Goal: Task Accomplishment & Management: Manage account settings

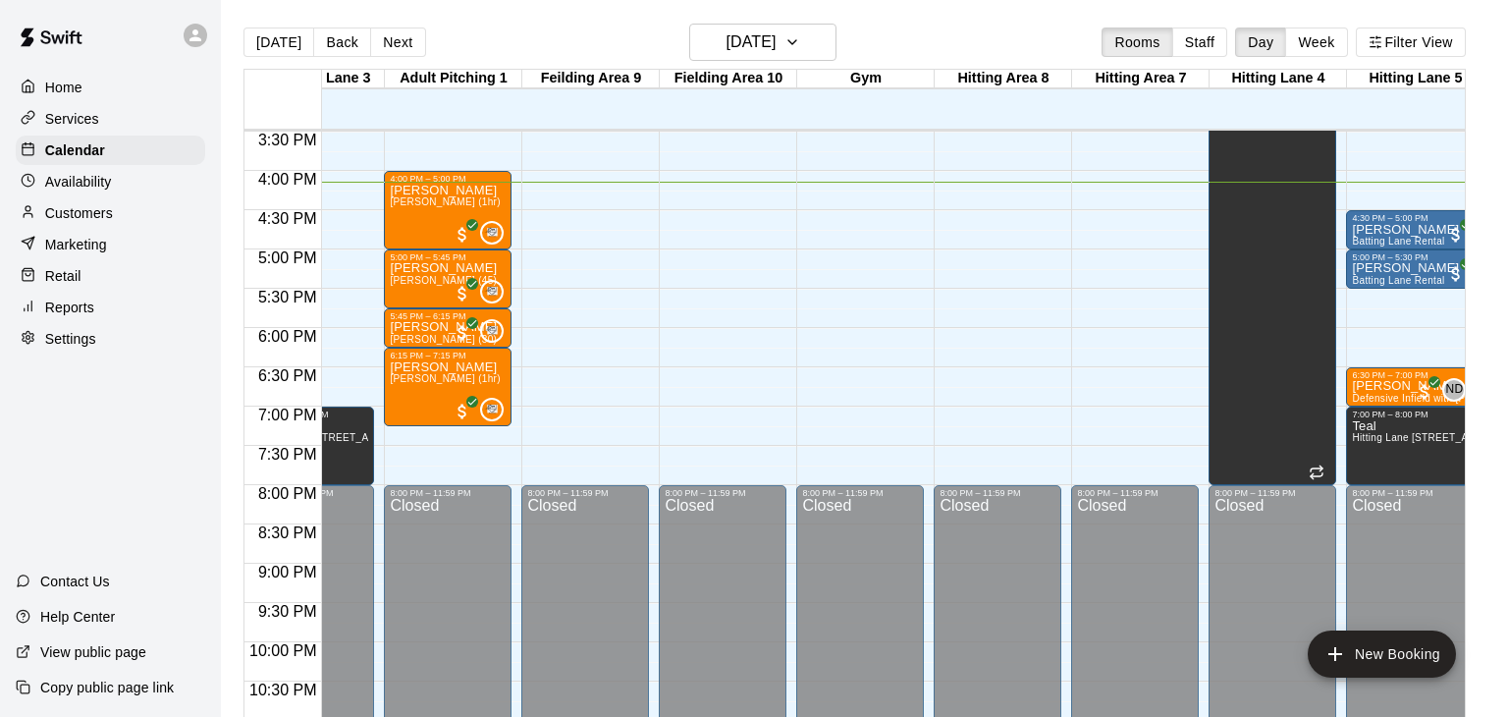
scroll to position [0, 366]
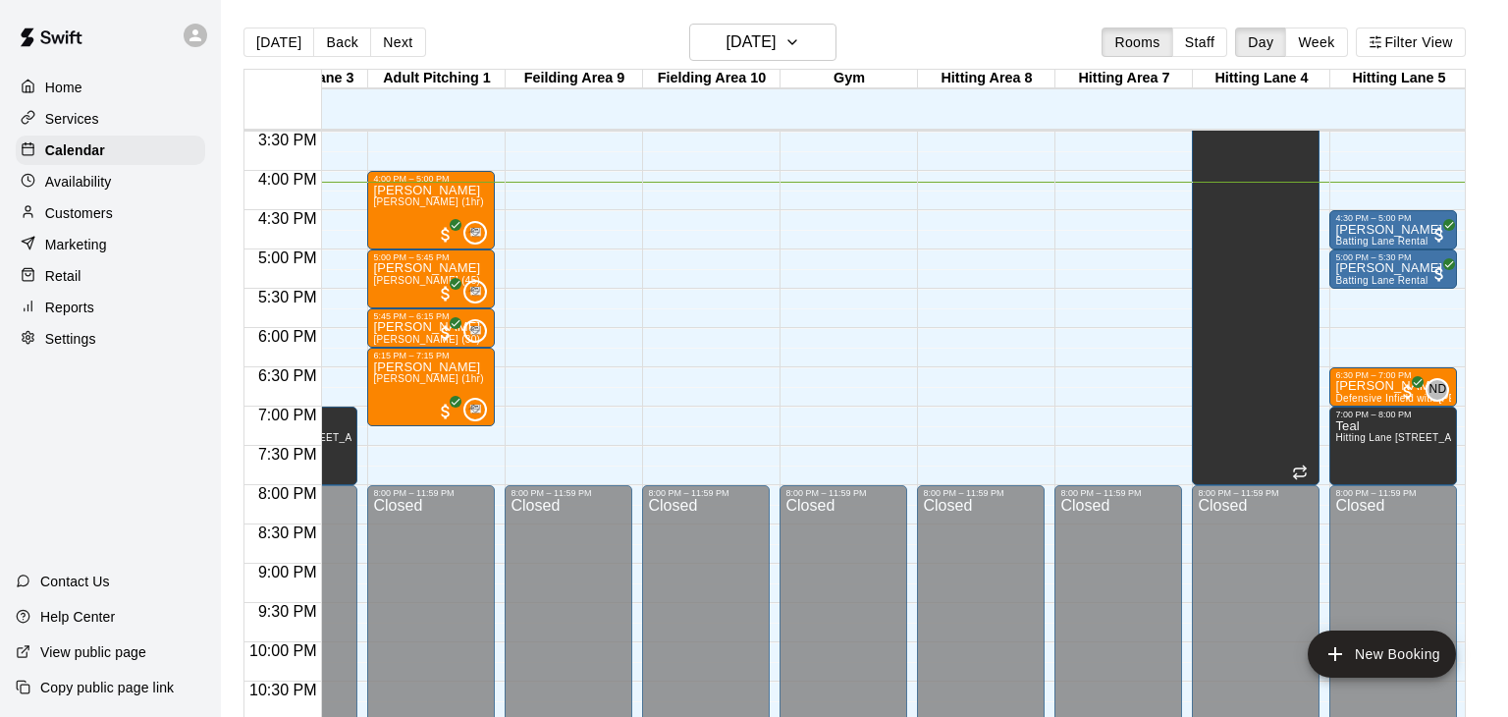
drag, startPoint x: 1093, startPoint y: 212, endPoint x: 1092, endPoint y: 243, distance: 30.5
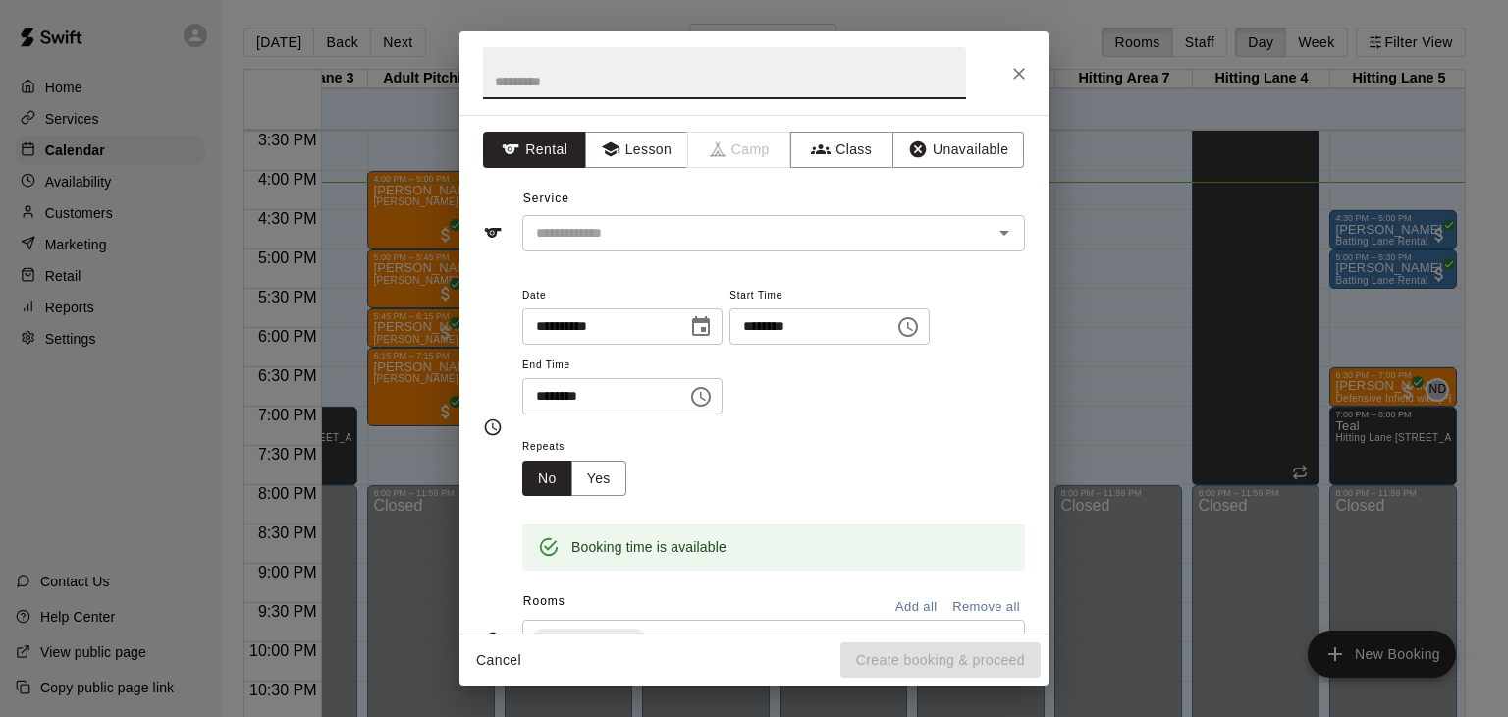
click at [622, 84] on input "text" at bounding box center [724, 73] width 483 height 52
type input "*******"
click at [1002, 150] on button "Unavailable" at bounding box center [958, 150] width 132 height 36
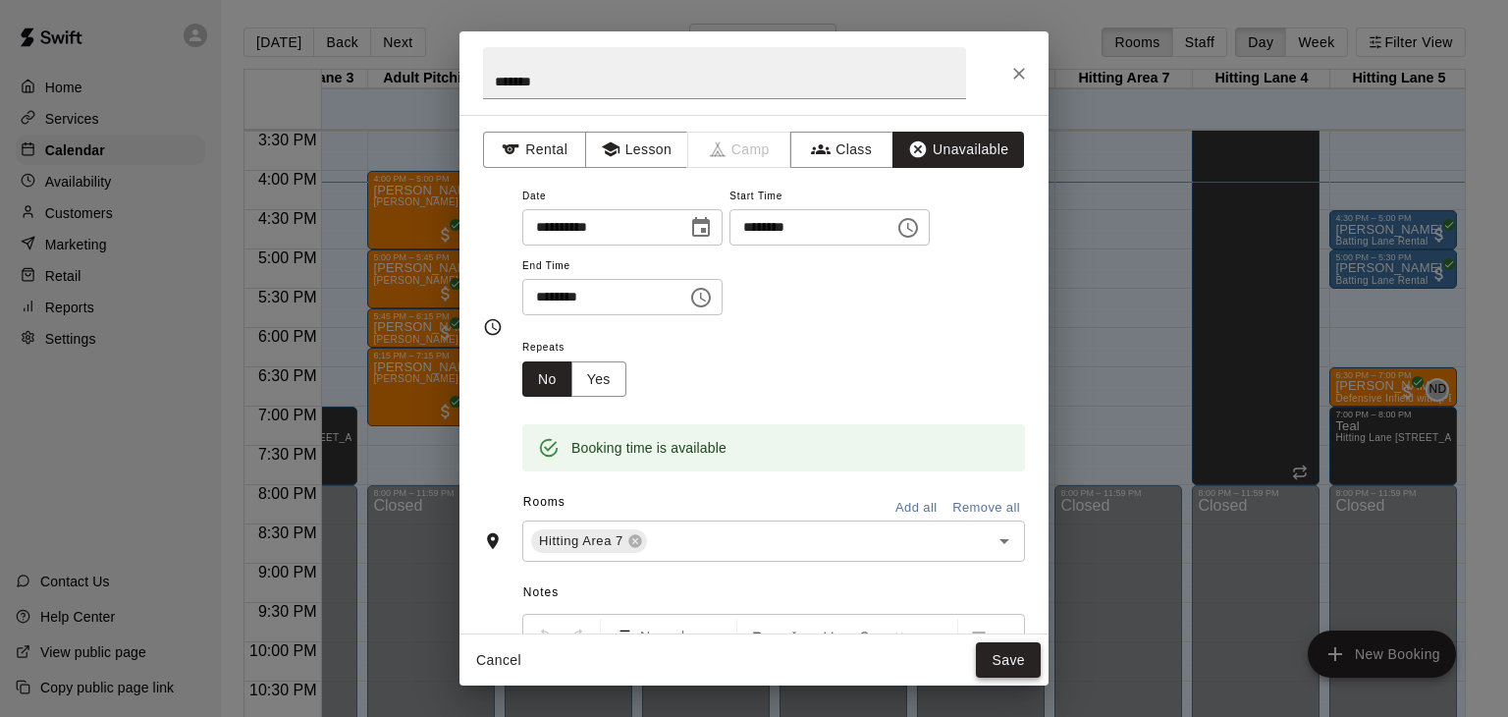
click at [1020, 660] on button "Save" at bounding box center [1008, 660] width 65 height 36
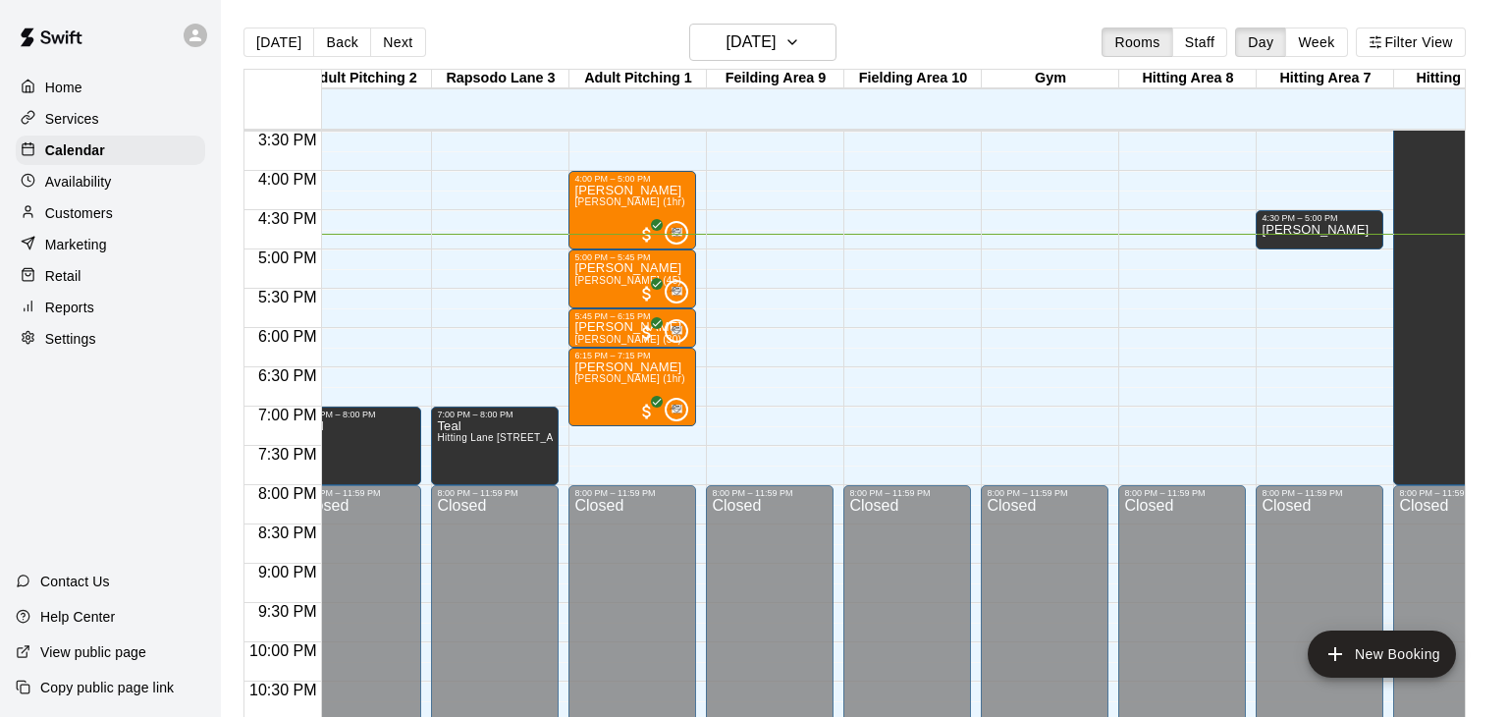
scroll to position [0, 504]
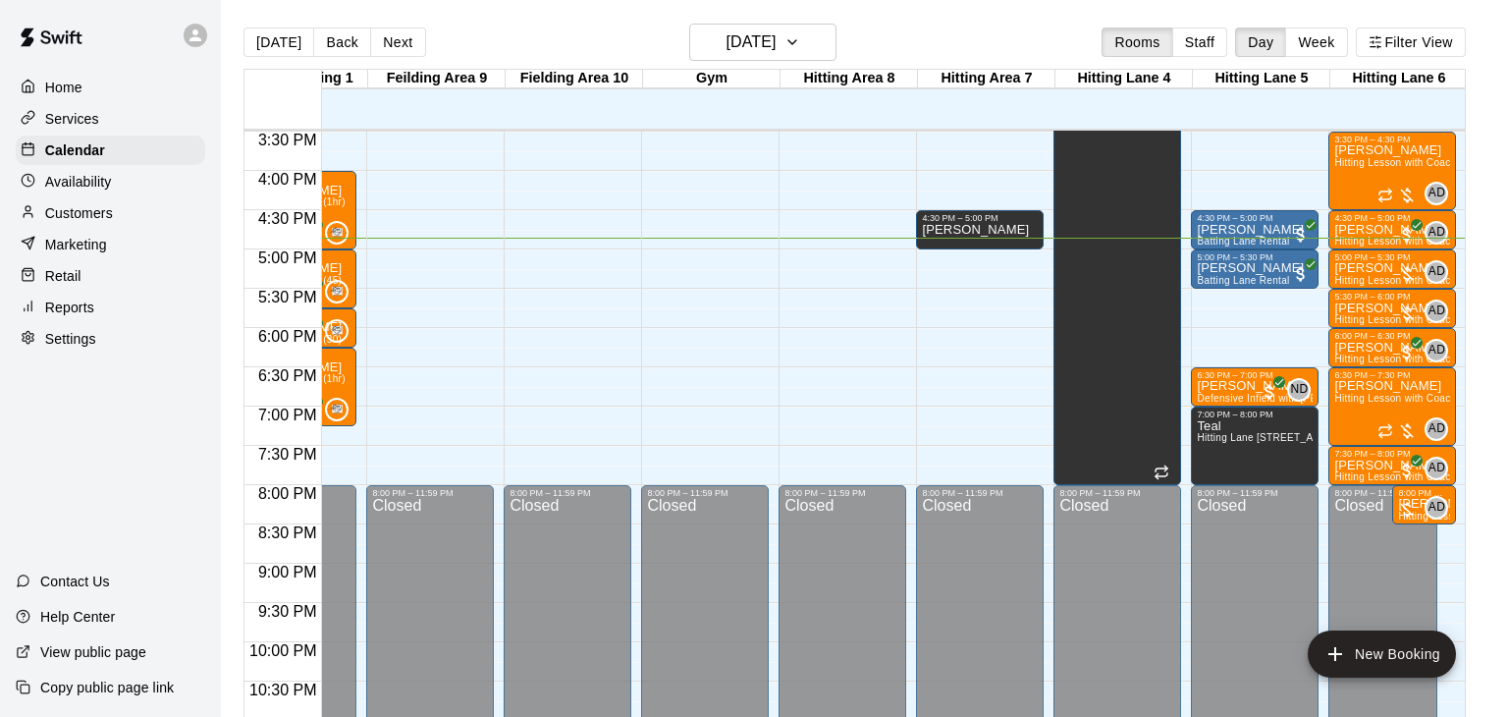
drag, startPoint x: 966, startPoint y: 290, endPoint x: 966, endPoint y: 322, distance: 32.4
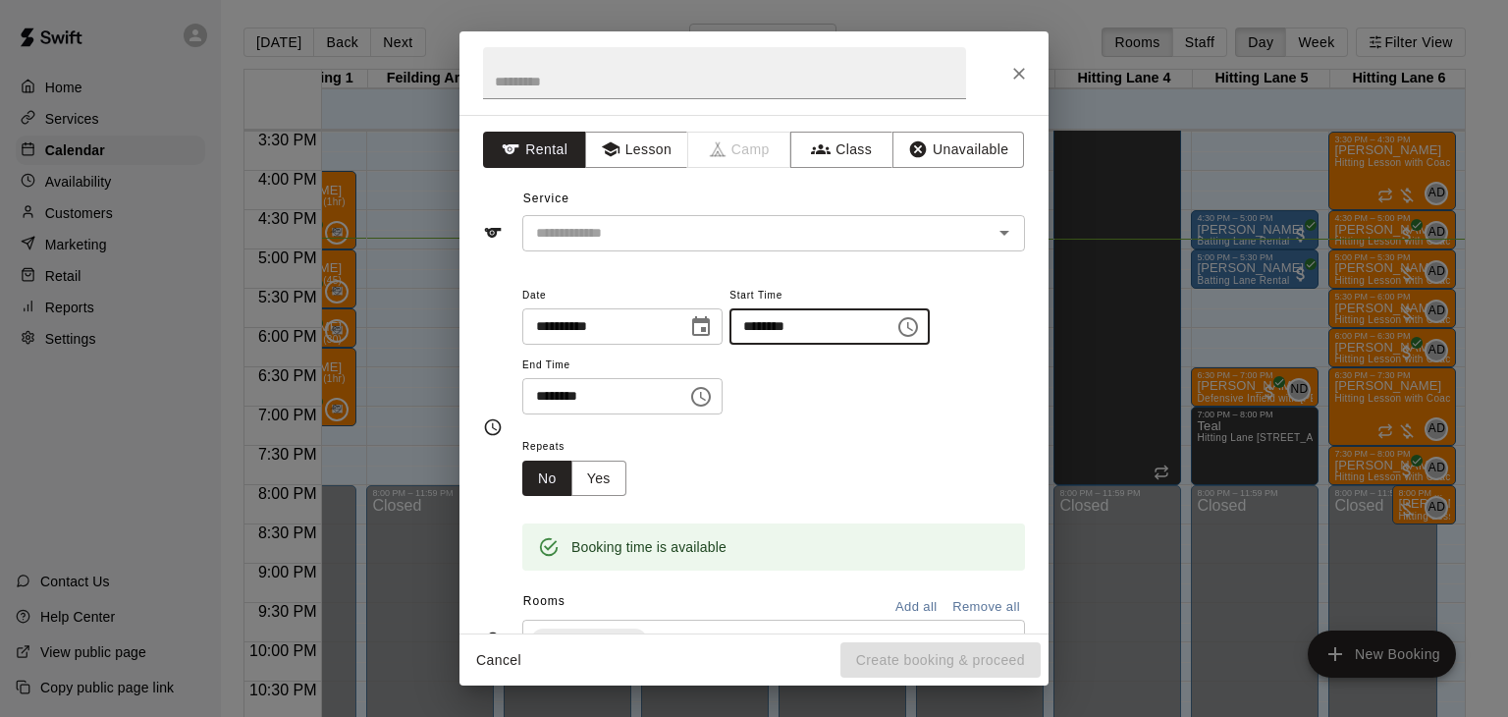
click at [729, 345] on input "********" at bounding box center [804, 326] width 151 height 36
type input "********"
click at [569, 414] on input "********" at bounding box center [597, 396] width 151 height 36
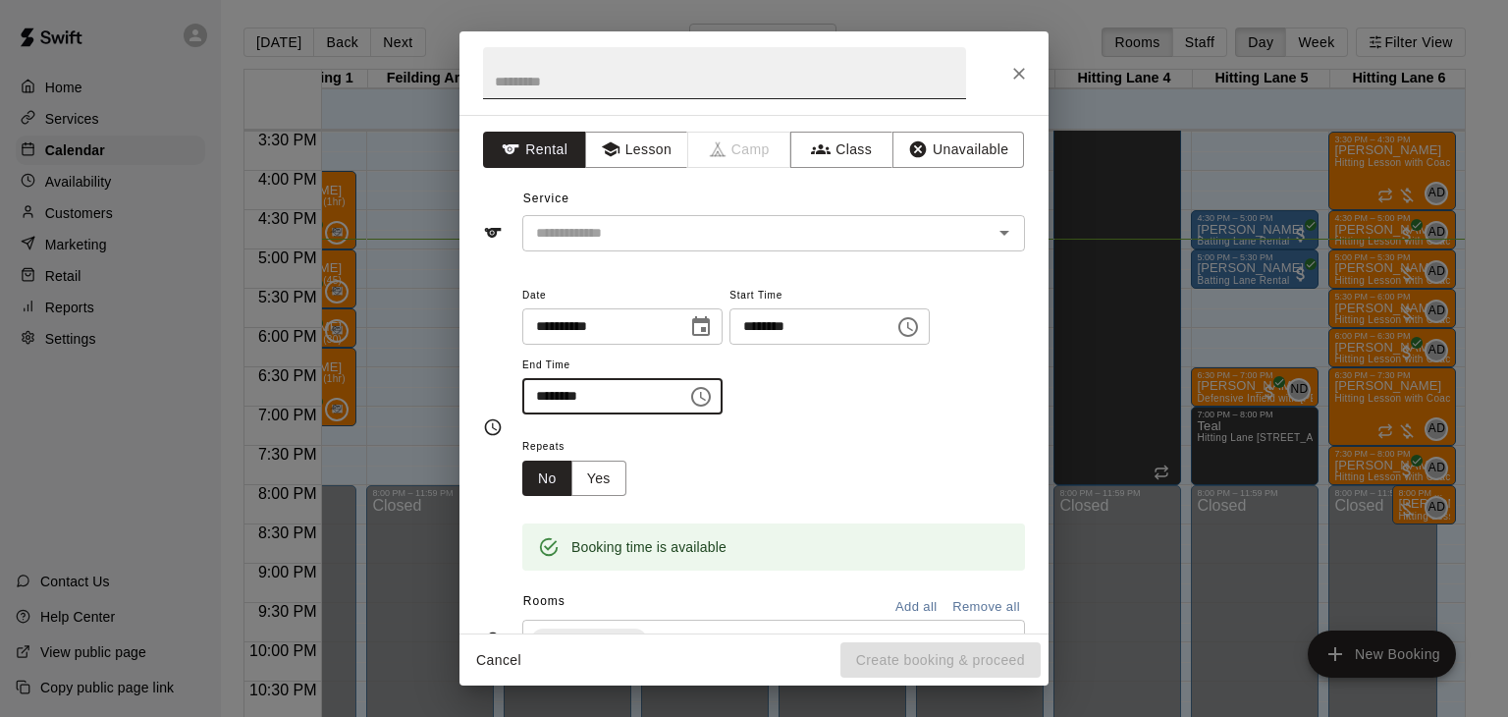
type input "********"
click at [553, 81] on input "text" at bounding box center [724, 73] width 483 height 52
type input "*****"
click at [956, 144] on button "Unavailable" at bounding box center [958, 150] width 132 height 36
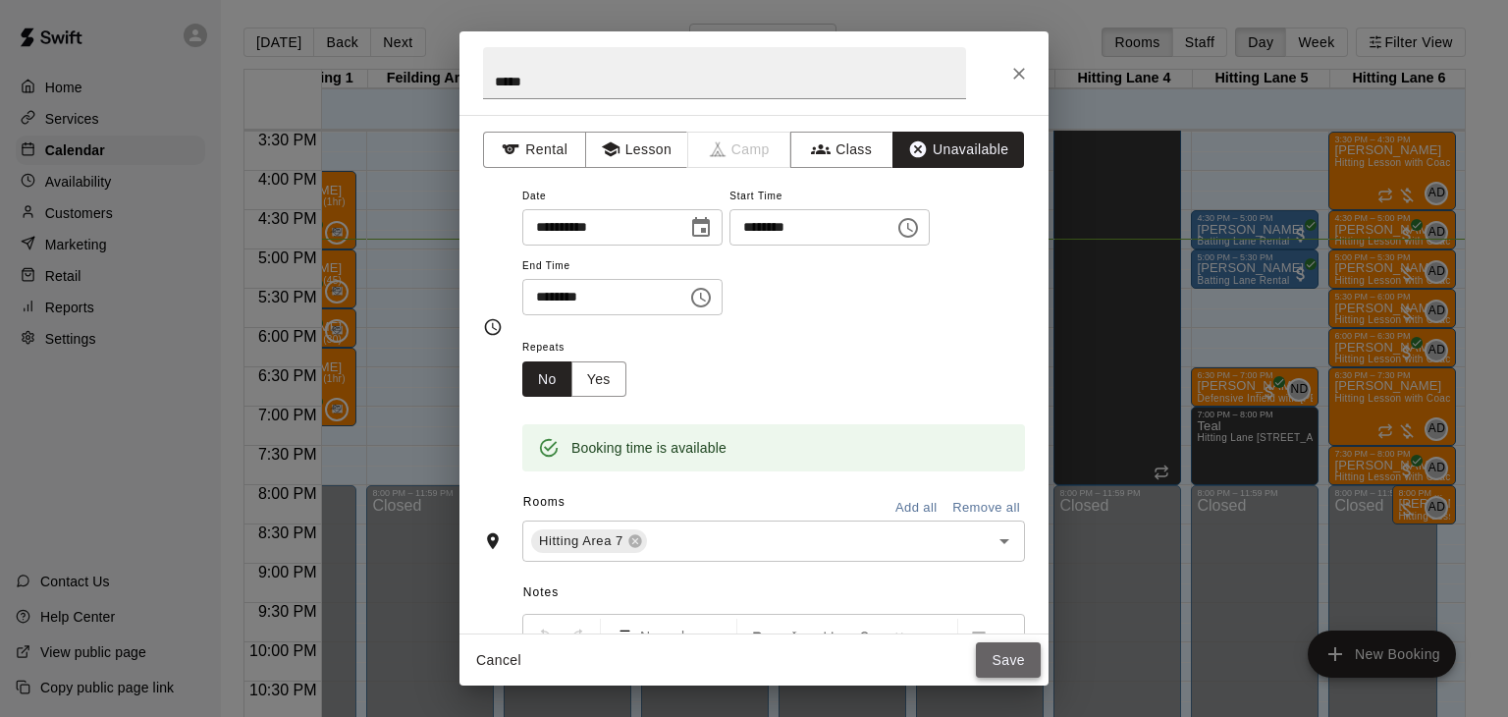
click at [1019, 661] on button "Save" at bounding box center [1008, 660] width 65 height 36
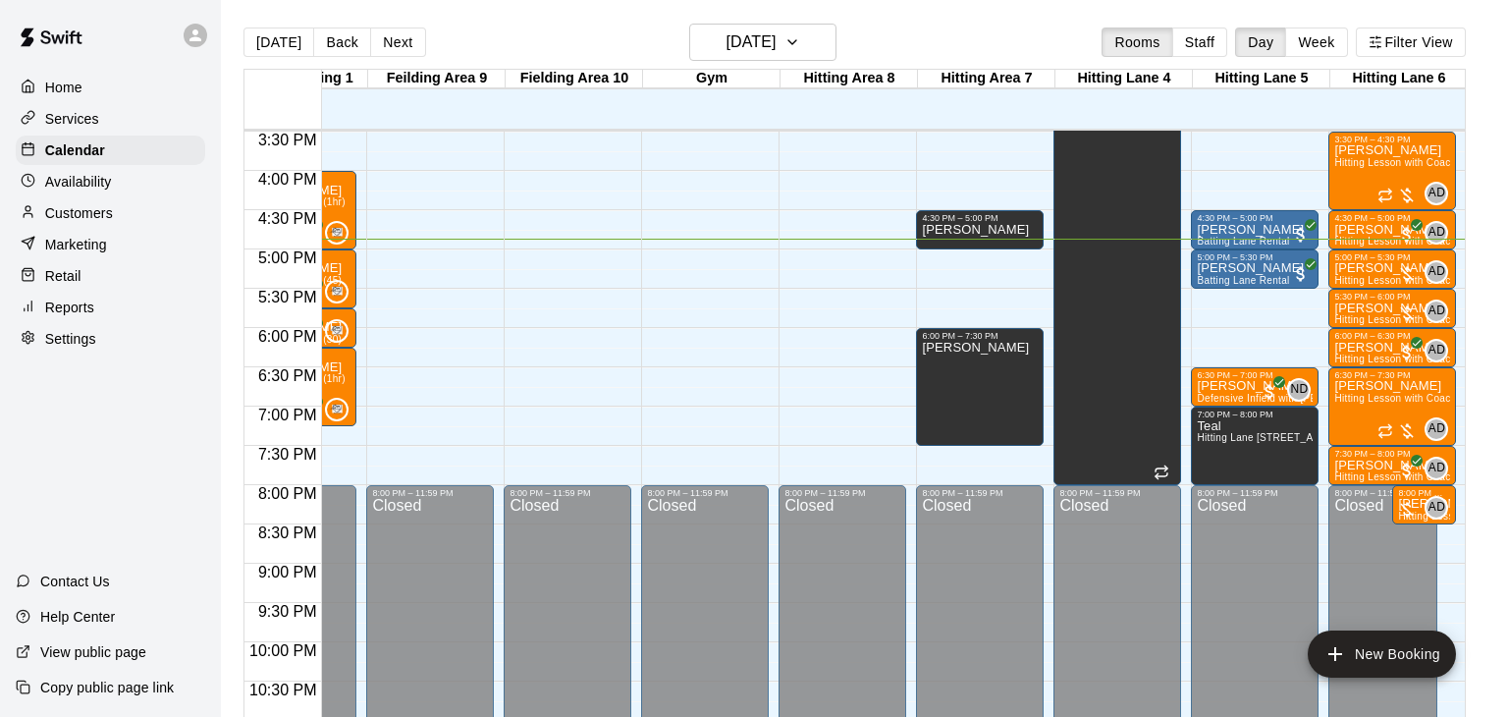
click at [90, 208] on p "Customers" at bounding box center [79, 213] width 68 height 20
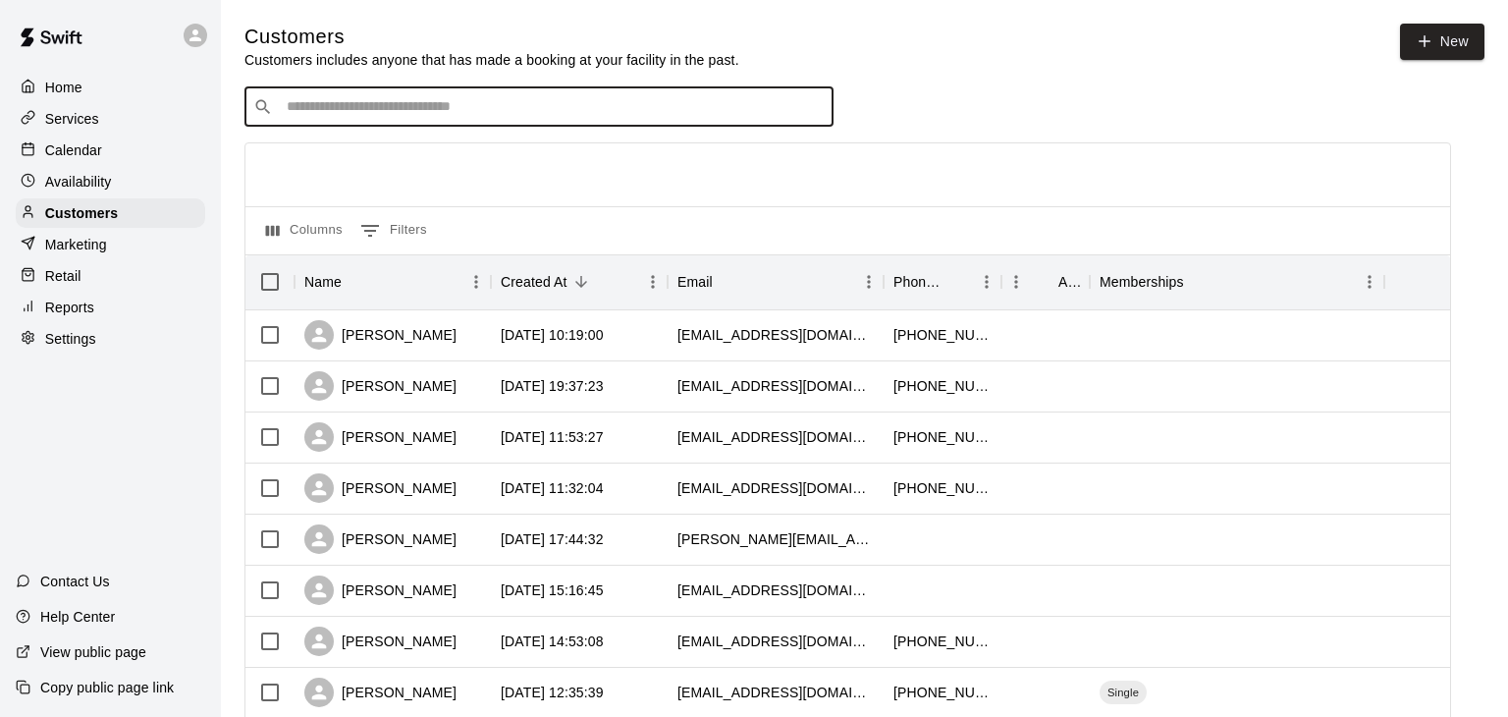
click at [485, 105] on input "Search customers by name or email" at bounding box center [553, 107] width 544 height 20
click at [442, 107] on input "*****" at bounding box center [538, 107] width 514 height 20
type input "***"
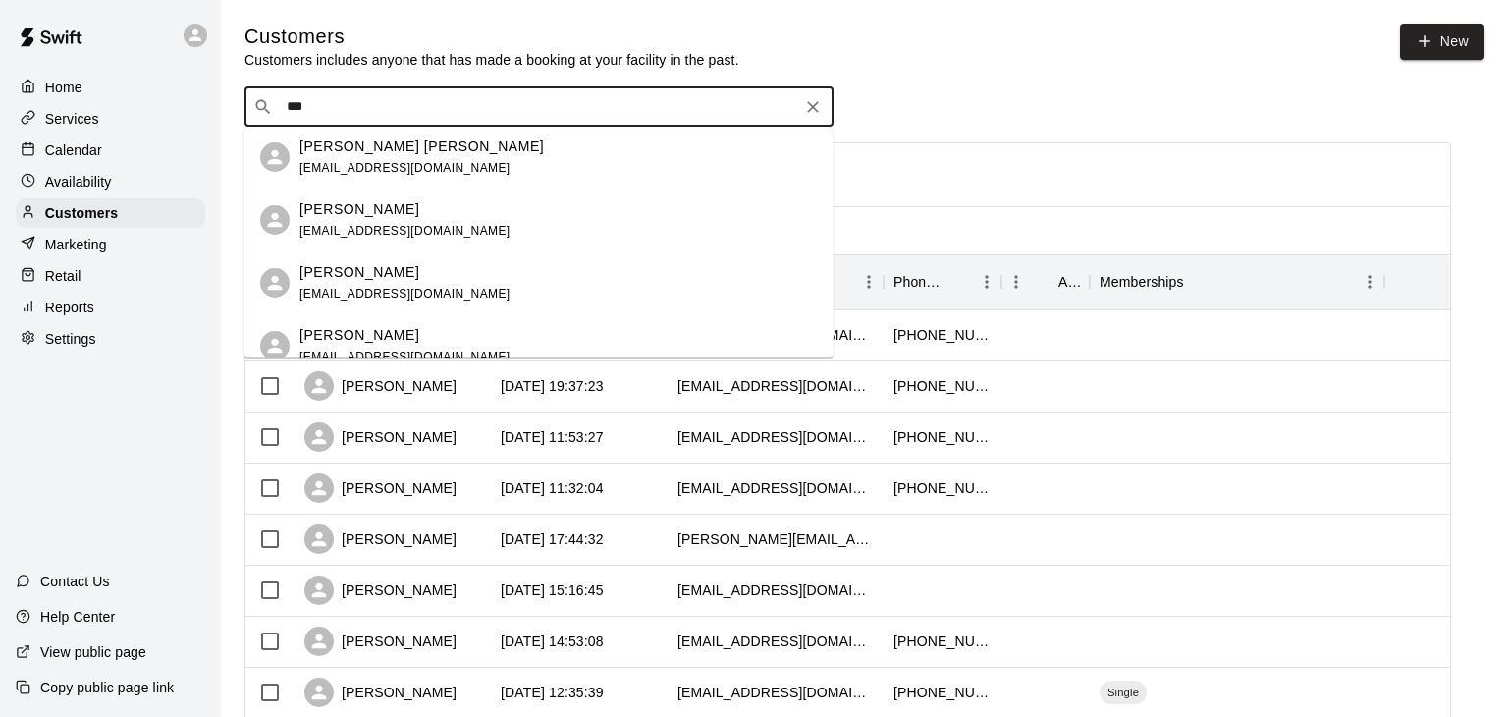
scroll to position [4843, 0]
click at [813, 107] on icon "Clear" at bounding box center [813, 107] width 12 height 12
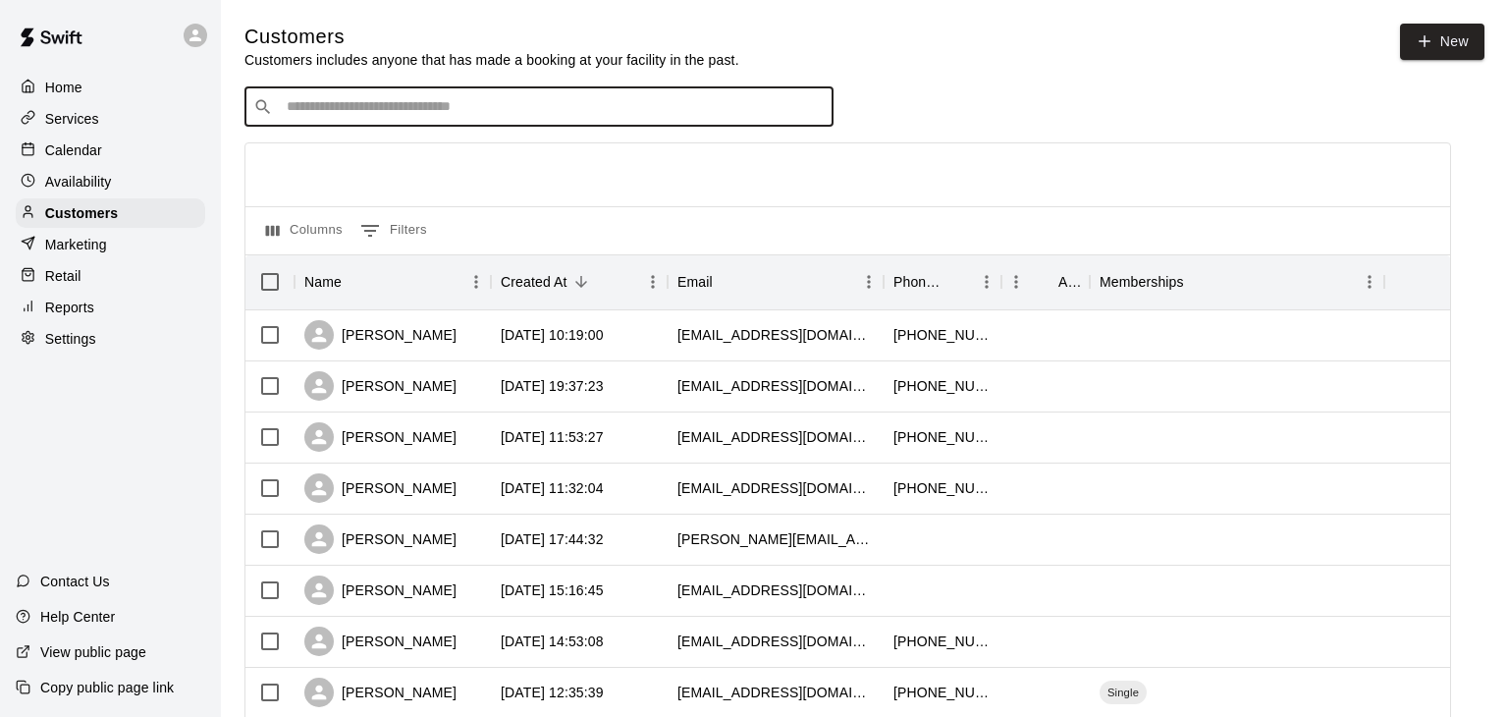
click at [76, 149] on p "Calendar" at bounding box center [73, 150] width 57 height 20
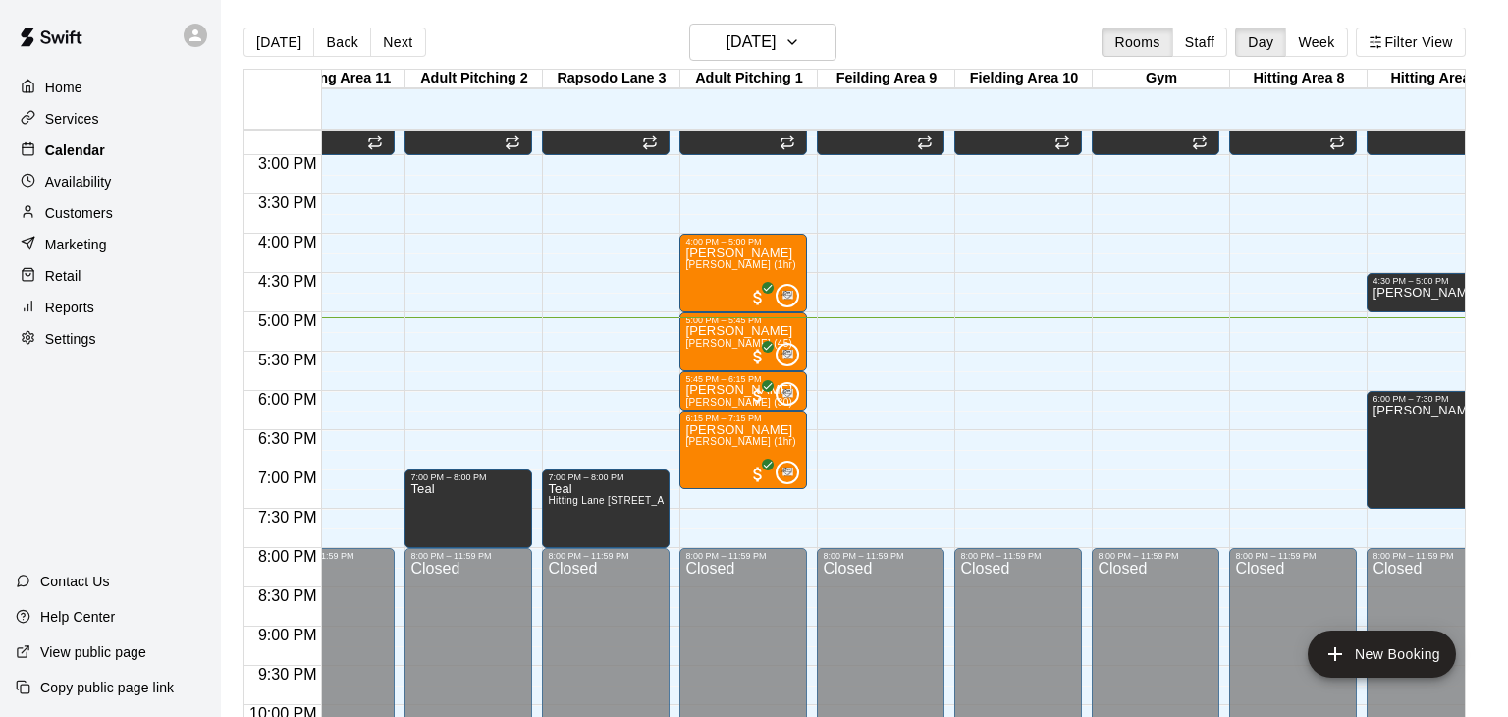
scroll to position [0, 39]
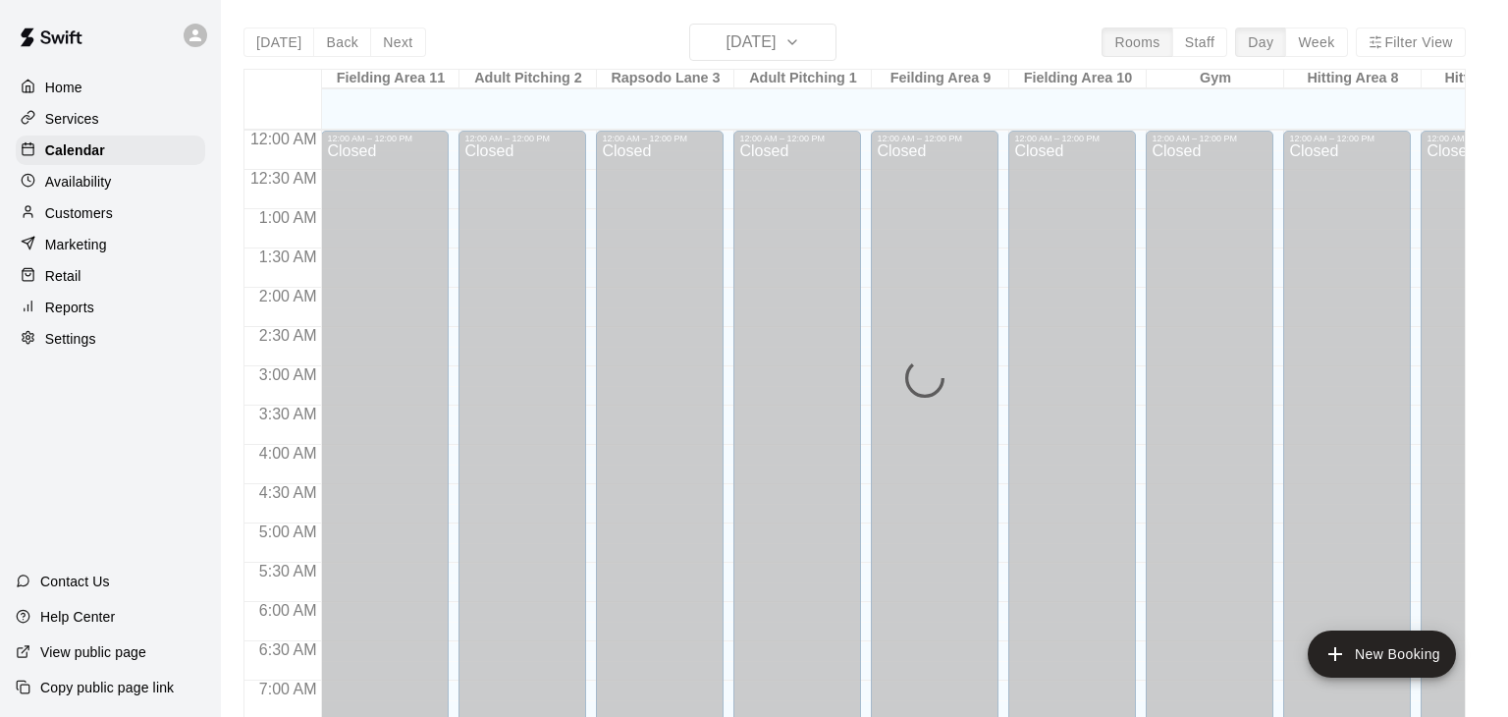
scroll to position [1216, 0]
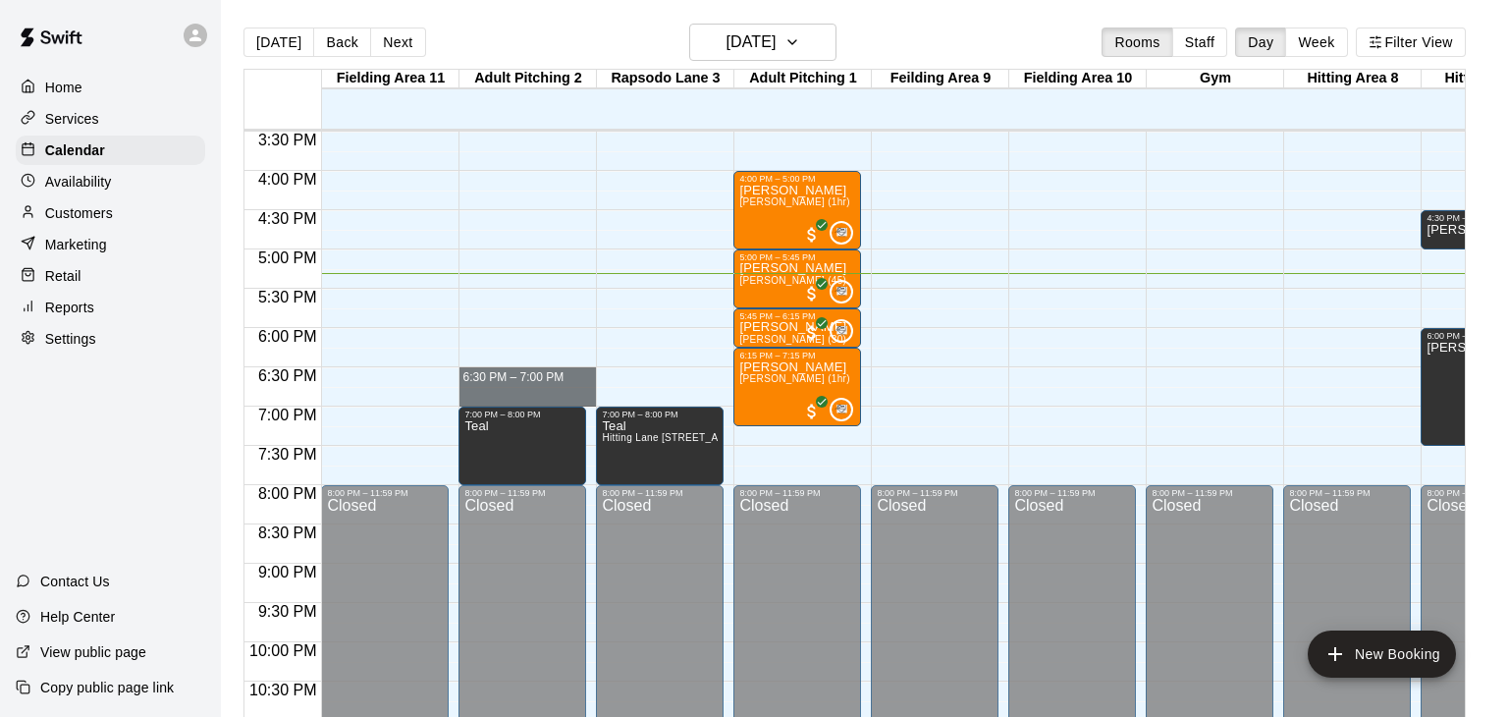
drag, startPoint x: 506, startPoint y: 367, endPoint x: 504, endPoint y: 396, distance: 28.5
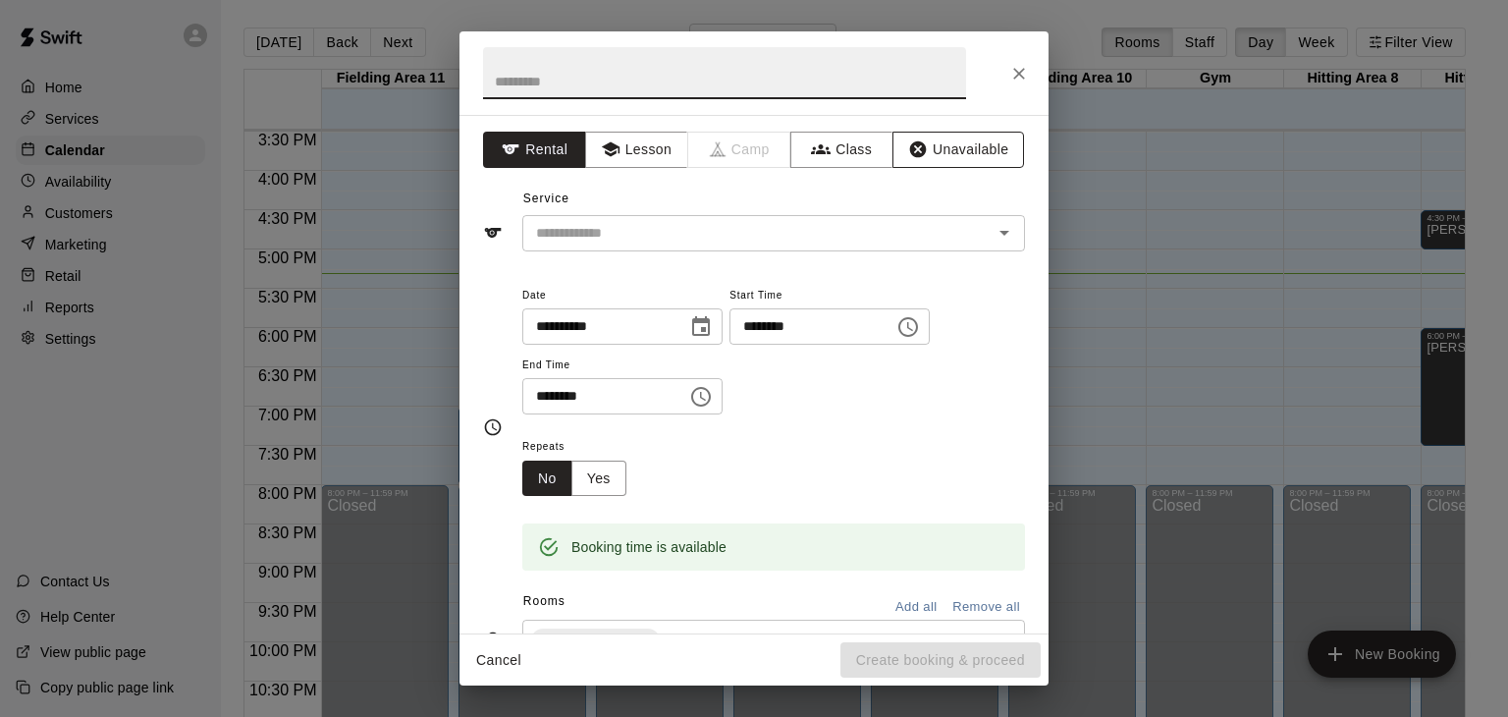
click at [944, 165] on button "Unavailable" at bounding box center [958, 150] width 132 height 36
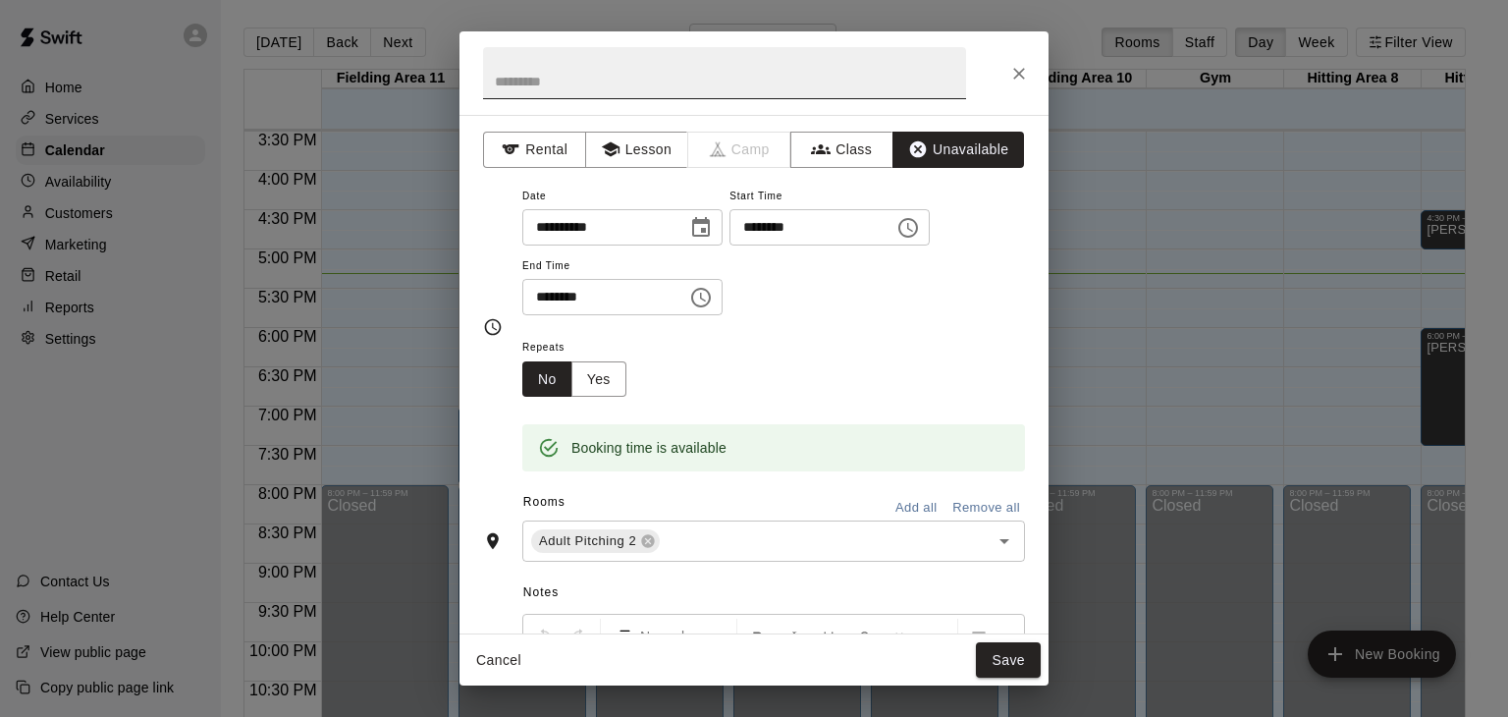
click at [679, 93] on input "text" at bounding box center [724, 73] width 483 height 52
type input "****"
click at [769, 554] on input "text" at bounding box center [812, 541] width 298 height 25
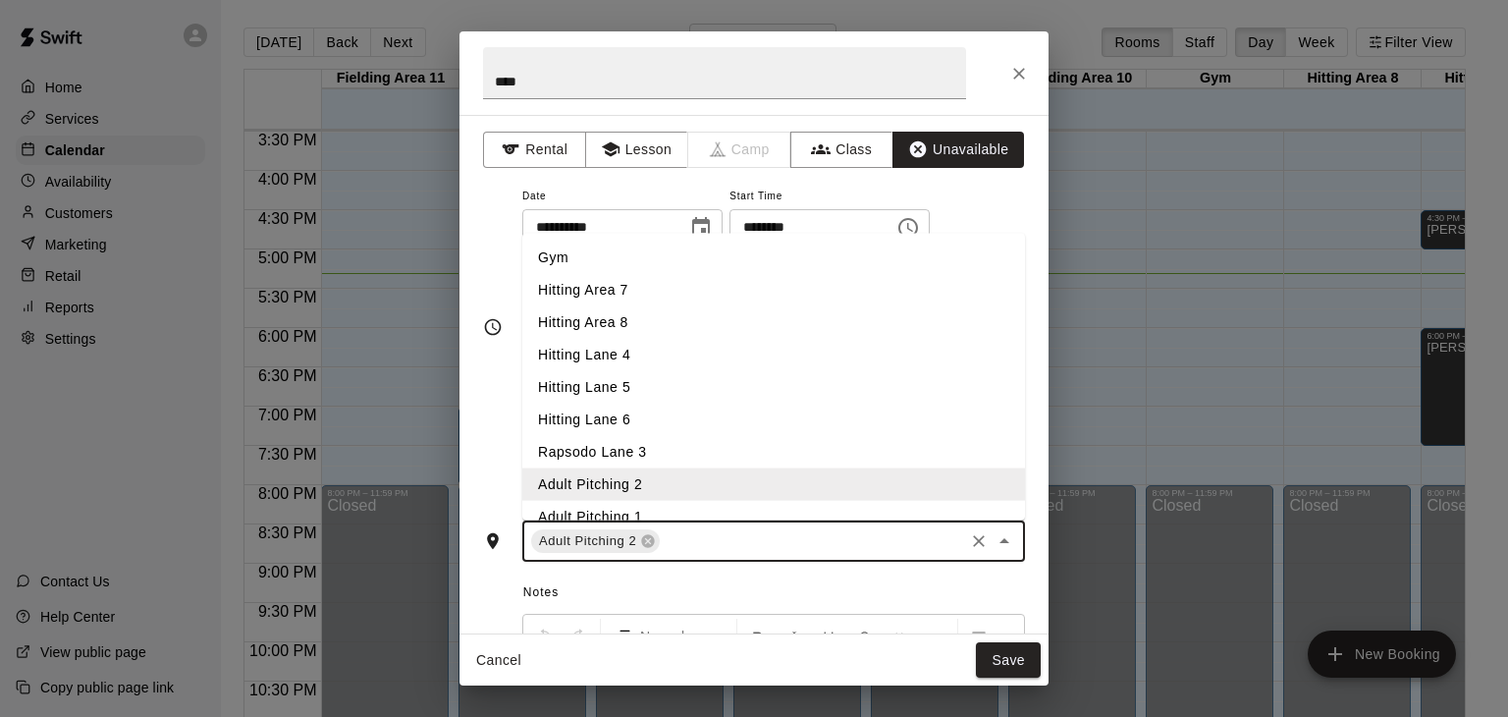
click at [659, 468] on li "Rapsodo Lane 3" at bounding box center [773, 452] width 503 height 32
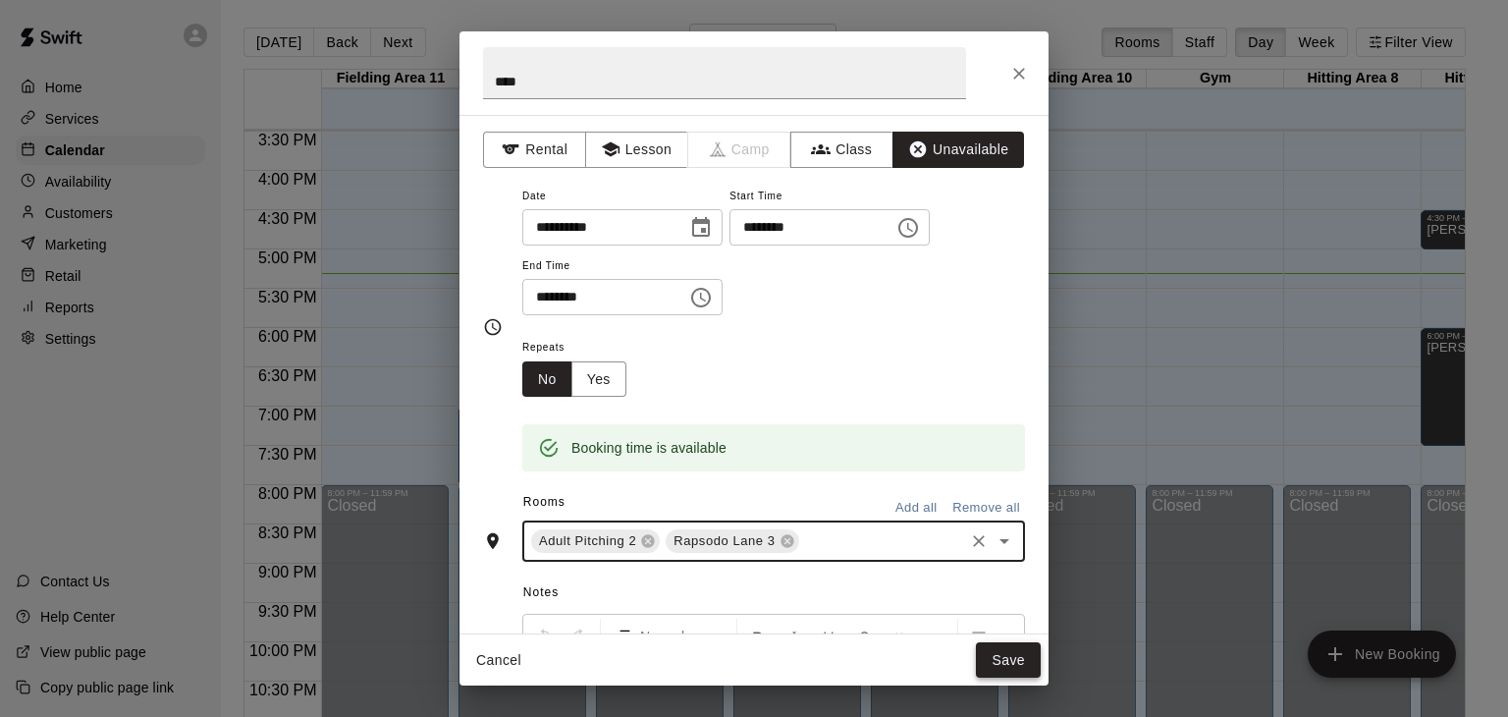
click at [999, 653] on button "Save" at bounding box center [1008, 660] width 65 height 36
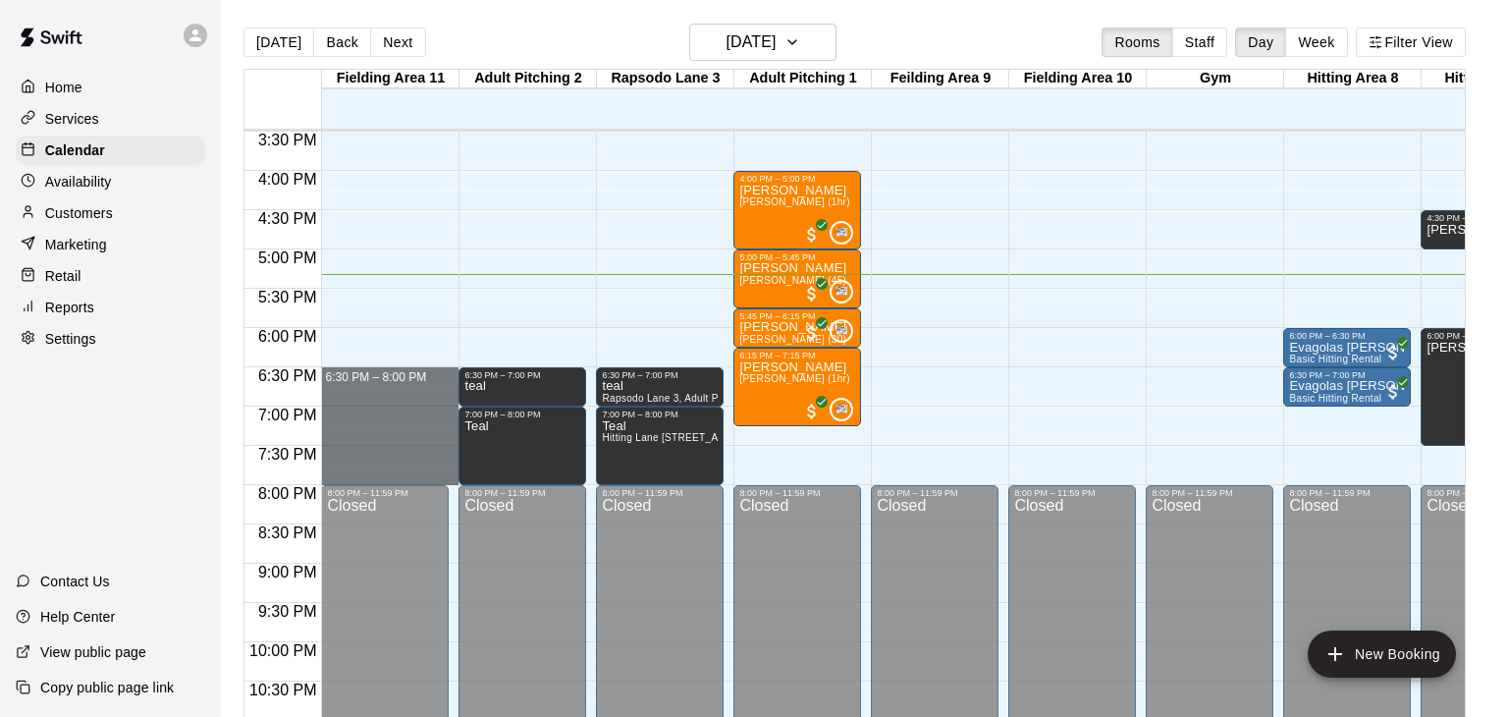
drag, startPoint x: 386, startPoint y: 370, endPoint x: 384, endPoint y: 475, distance: 105.1
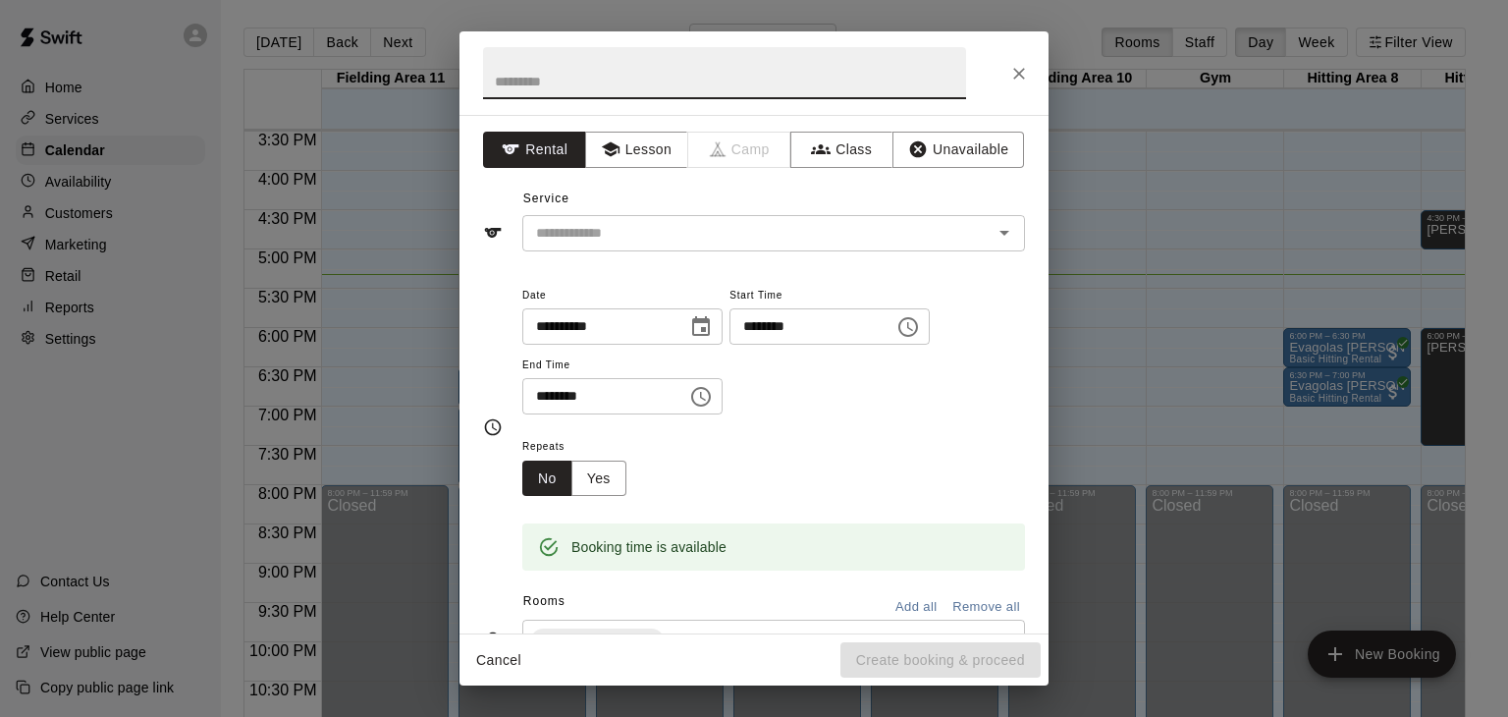
click at [646, 93] on input "text" at bounding box center [724, 73] width 483 height 52
type input "****"
click at [982, 163] on button "Unavailable" at bounding box center [958, 150] width 132 height 36
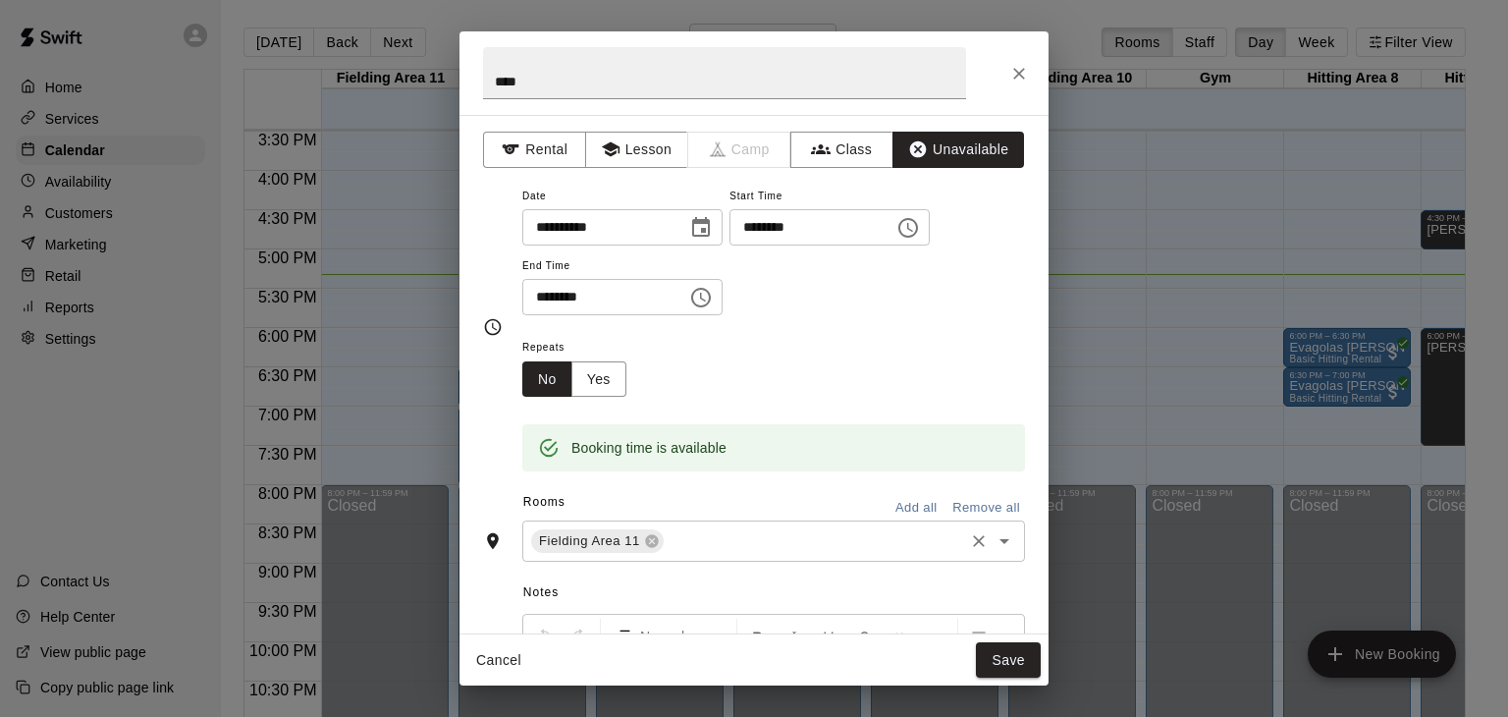
click at [746, 554] on input "text" at bounding box center [814, 541] width 295 height 25
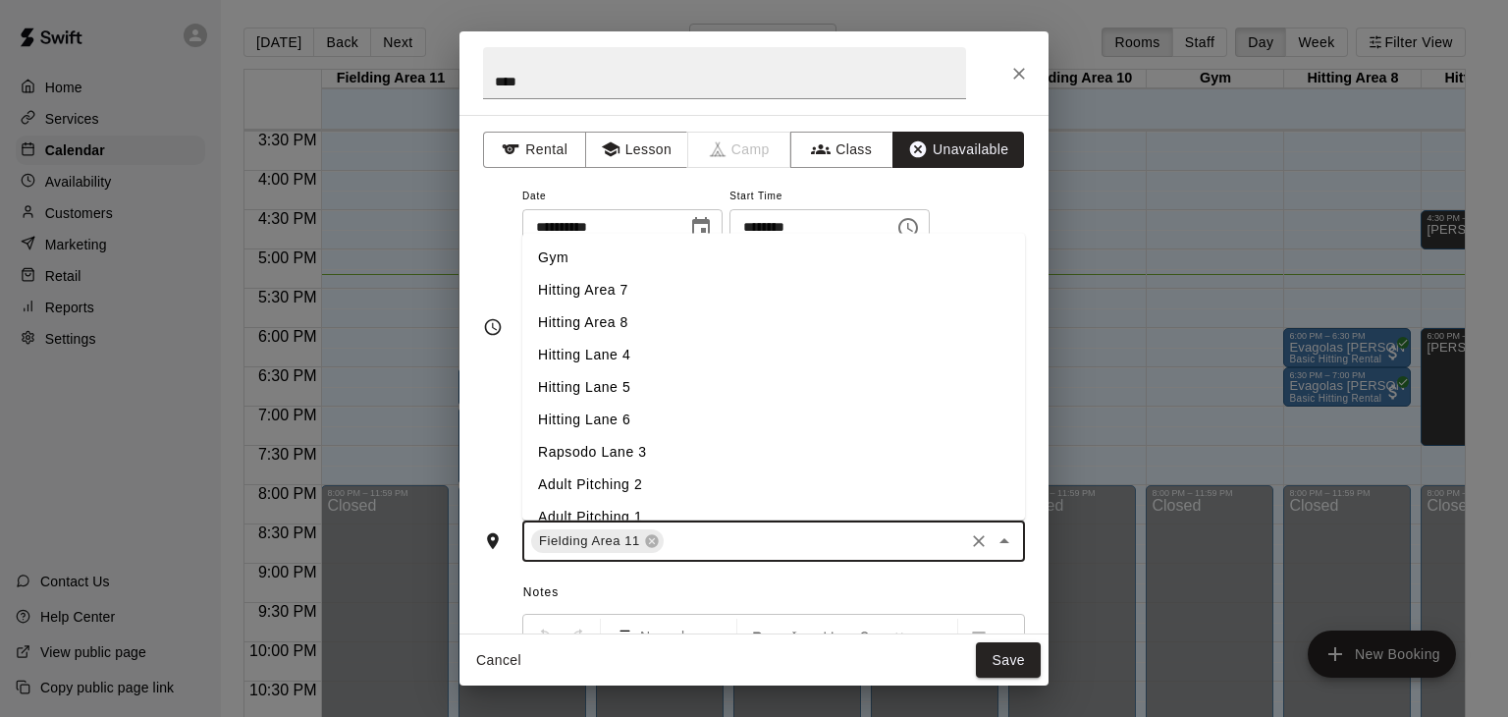
scroll to position [110, 0]
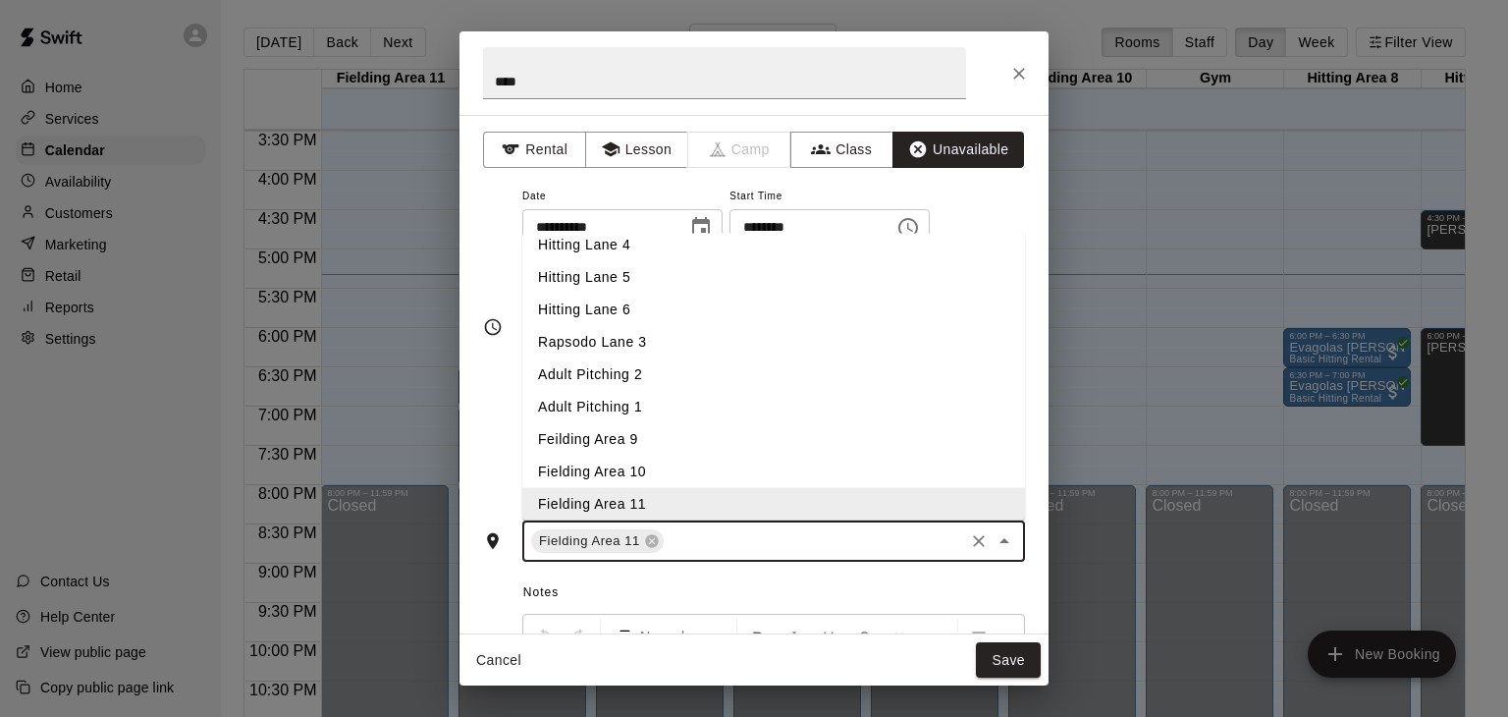
click at [647, 488] on li "Fielding Area 10" at bounding box center [773, 472] width 503 height 32
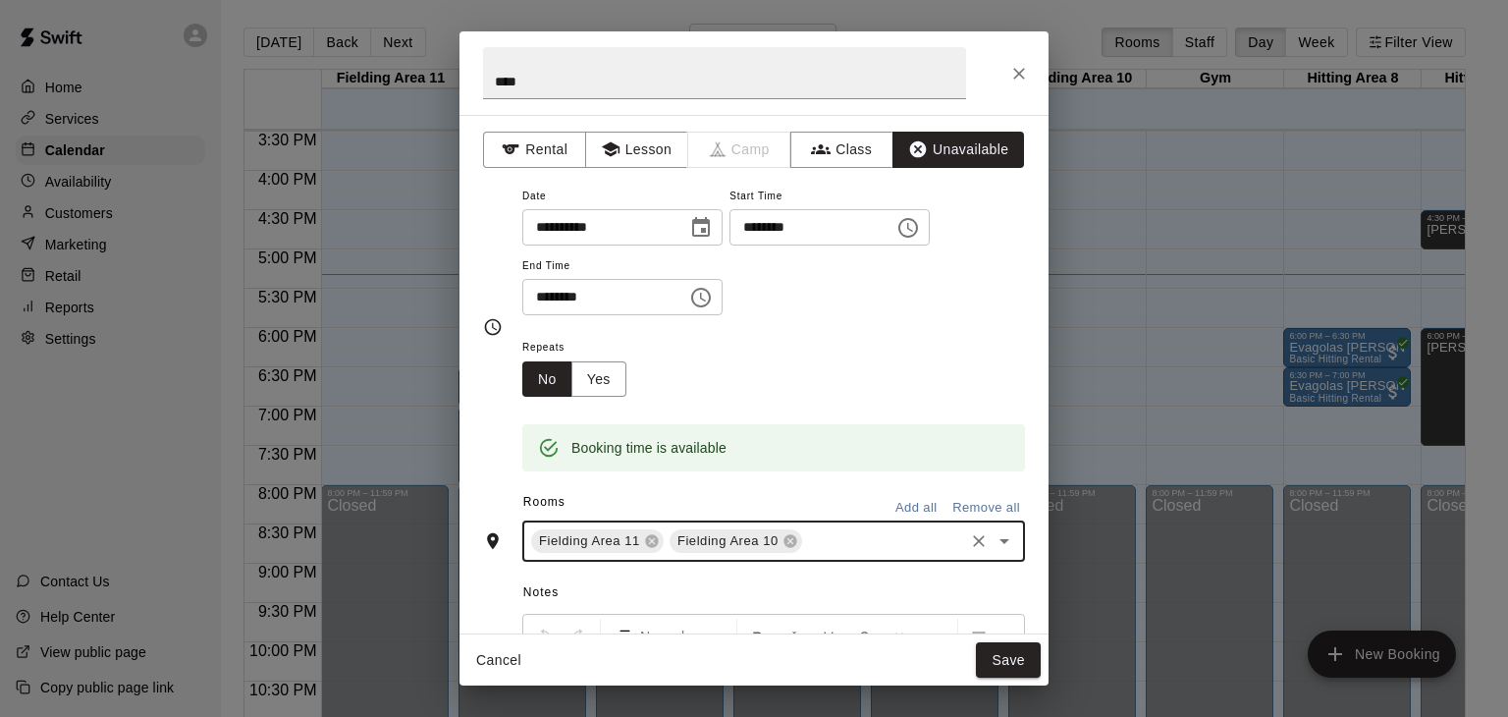
click at [822, 554] on input "text" at bounding box center [883, 541] width 156 height 25
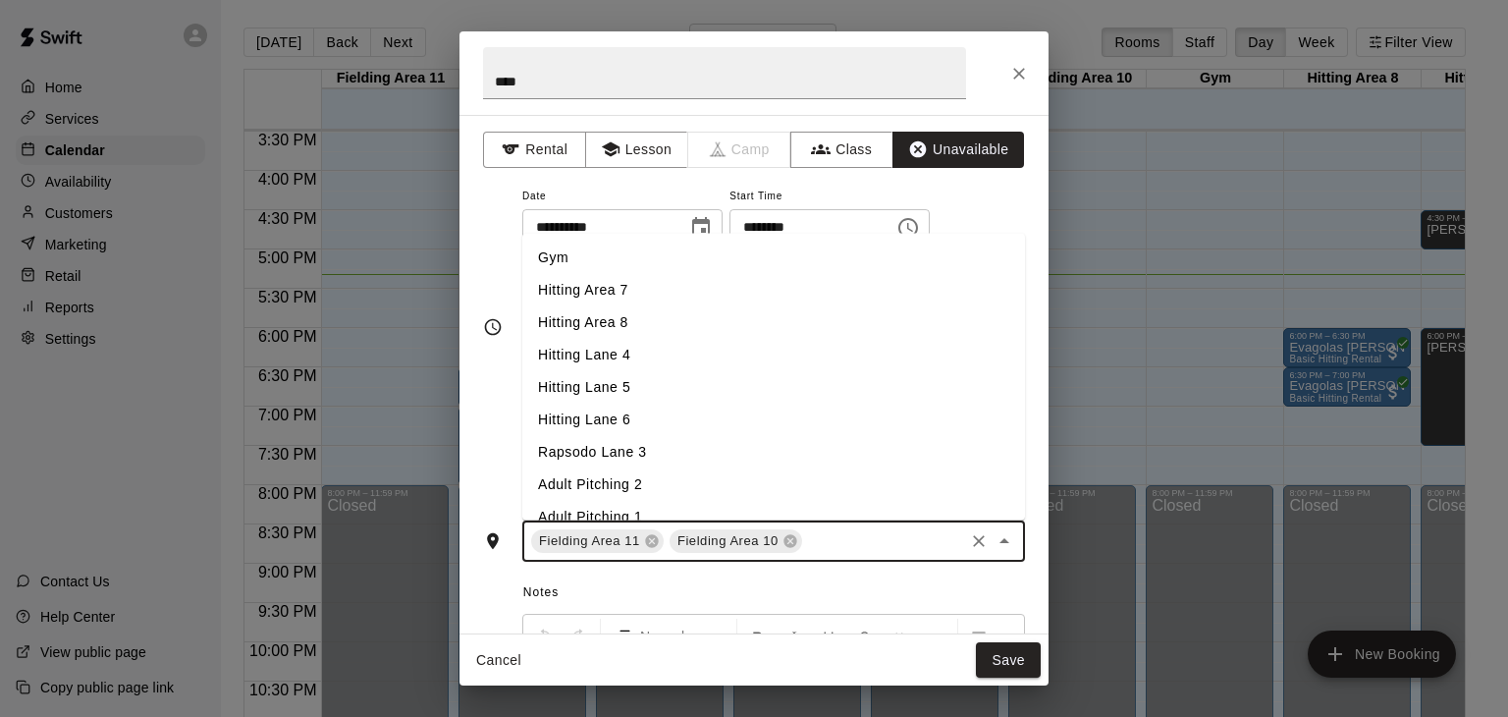
scroll to position [118, 0]
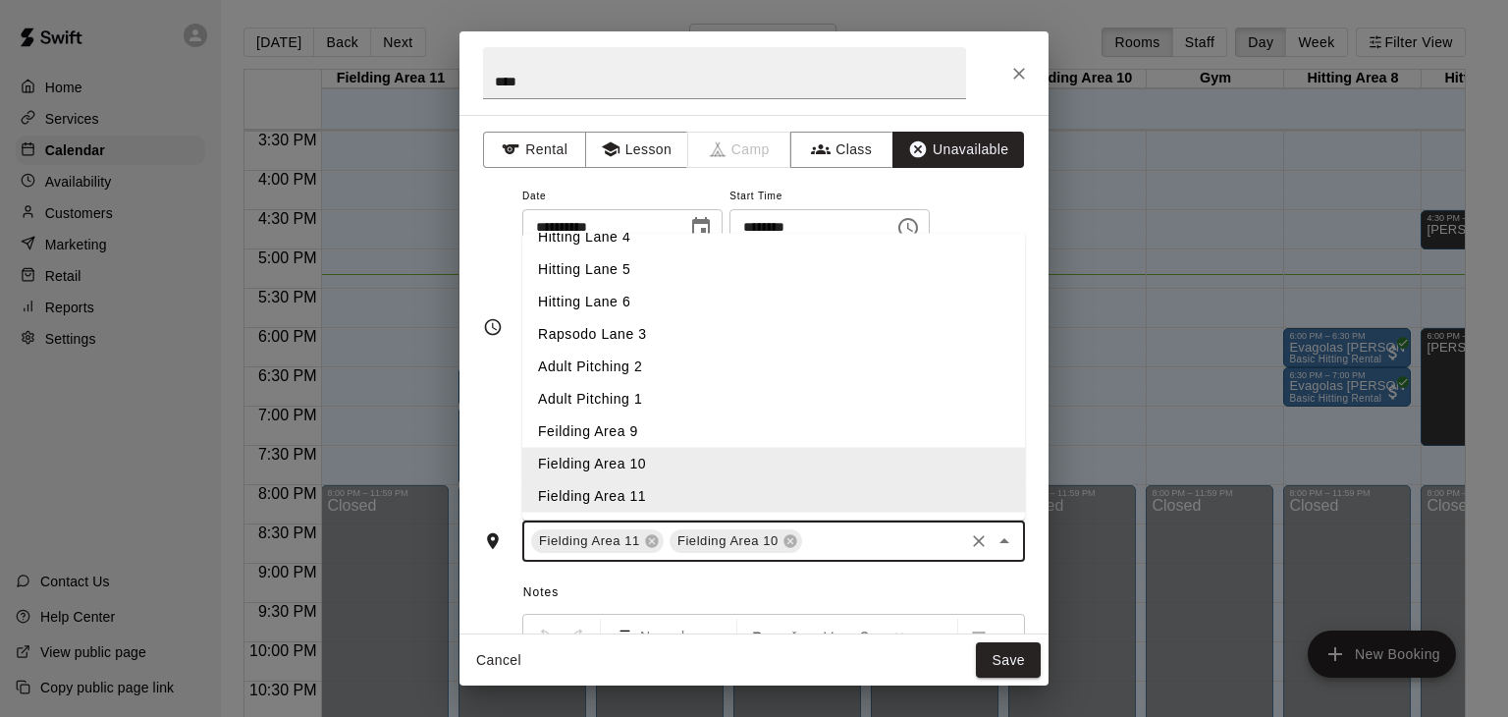
click at [621, 448] on li "Feilding Area 9" at bounding box center [773, 431] width 503 height 32
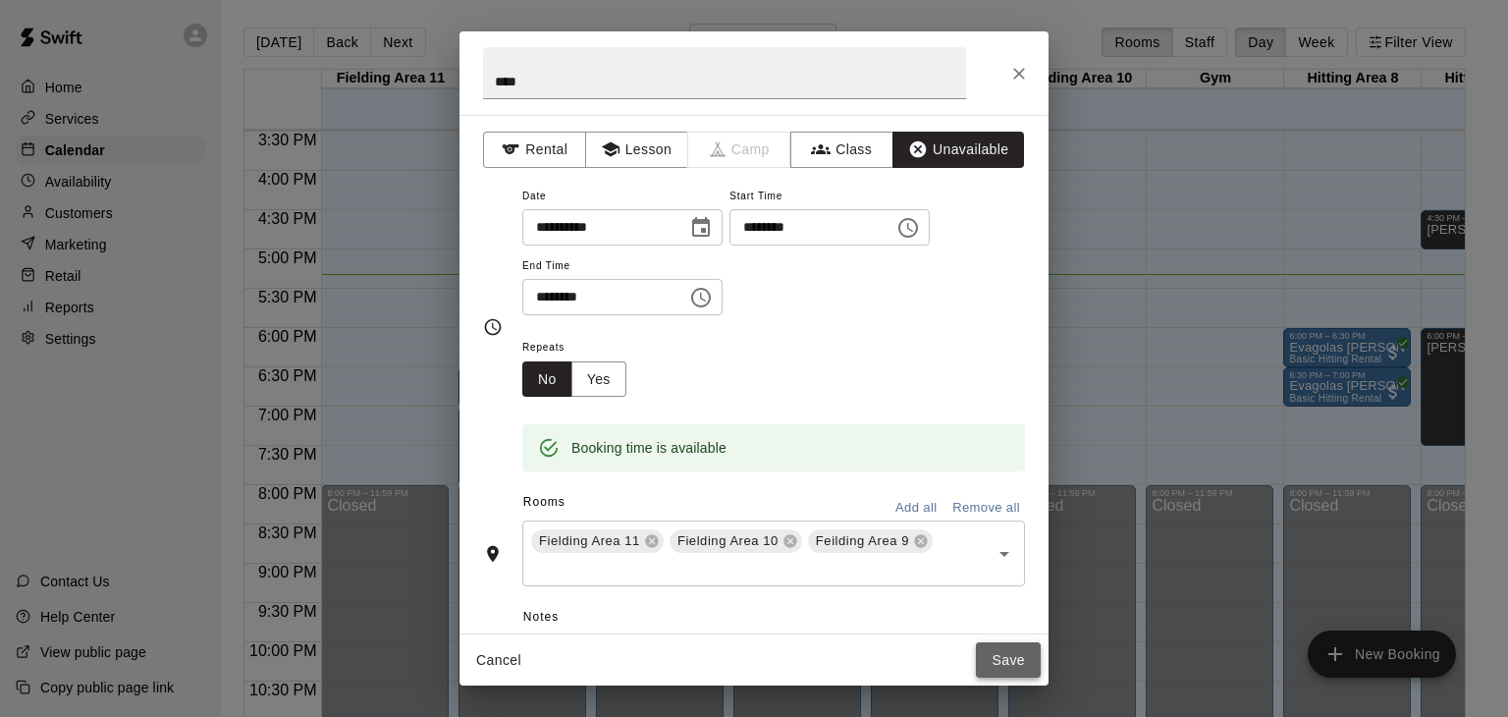
click at [1013, 656] on button "Save" at bounding box center [1008, 660] width 65 height 36
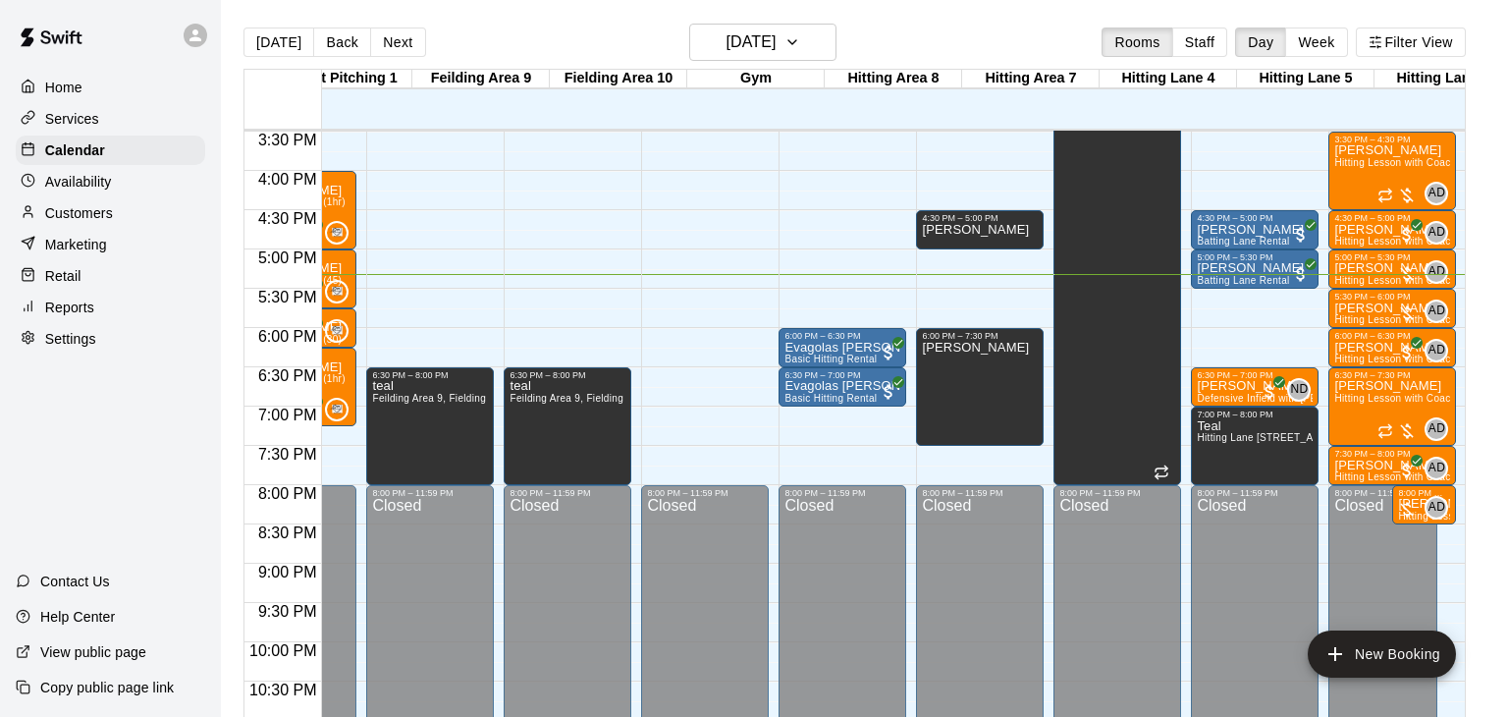
scroll to position [0, 504]
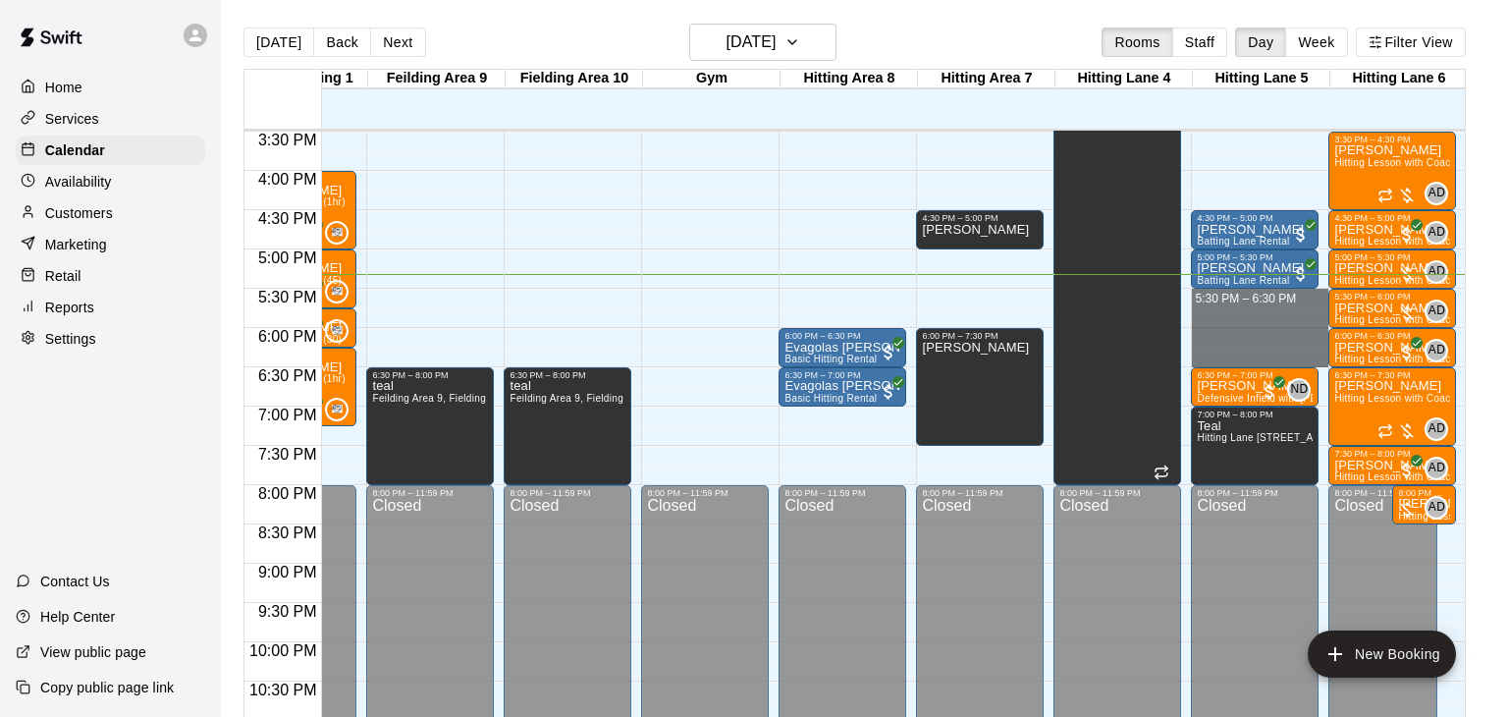
drag, startPoint x: 1281, startPoint y: 293, endPoint x: 1288, endPoint y: 360, distance: 68.1
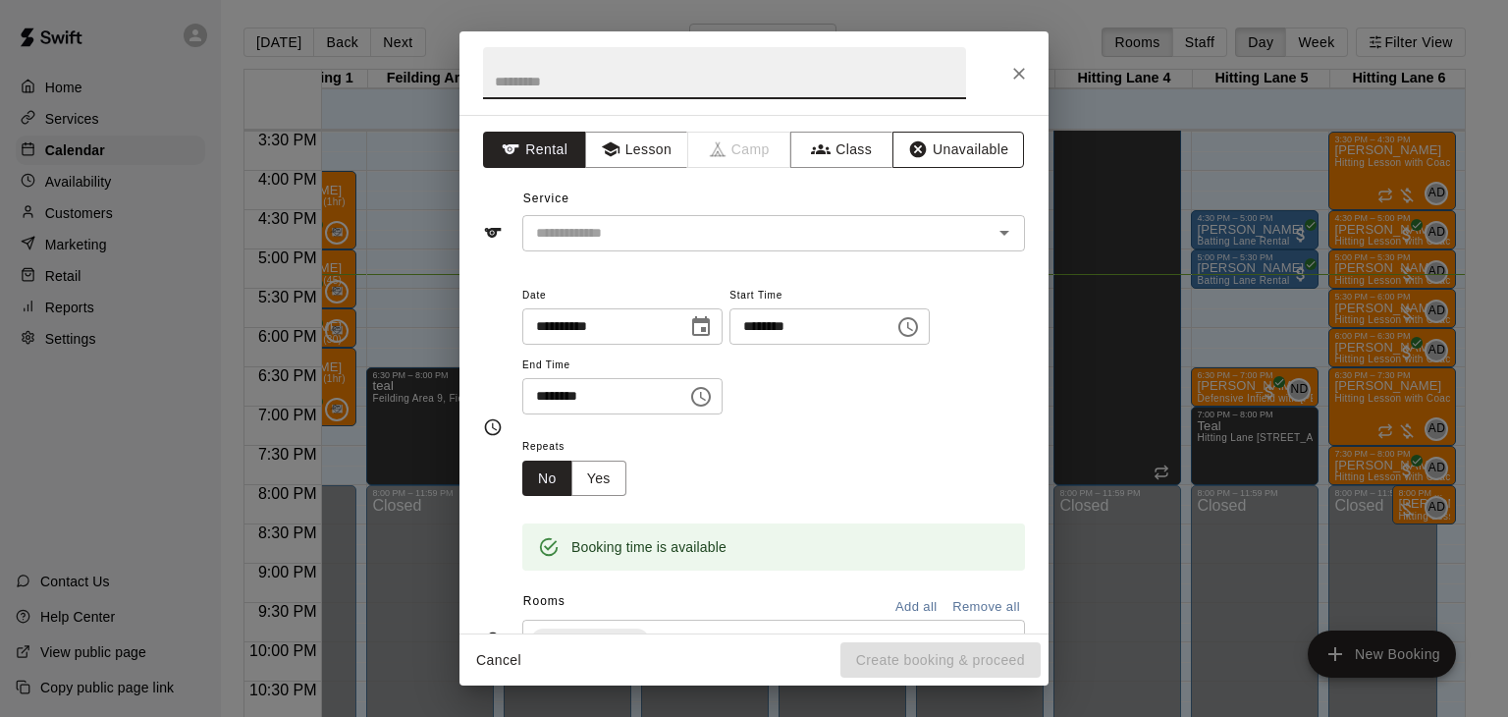
click at [960, 152] on button "Unavailable" at bounding box center [958, 150] width 132 height 36
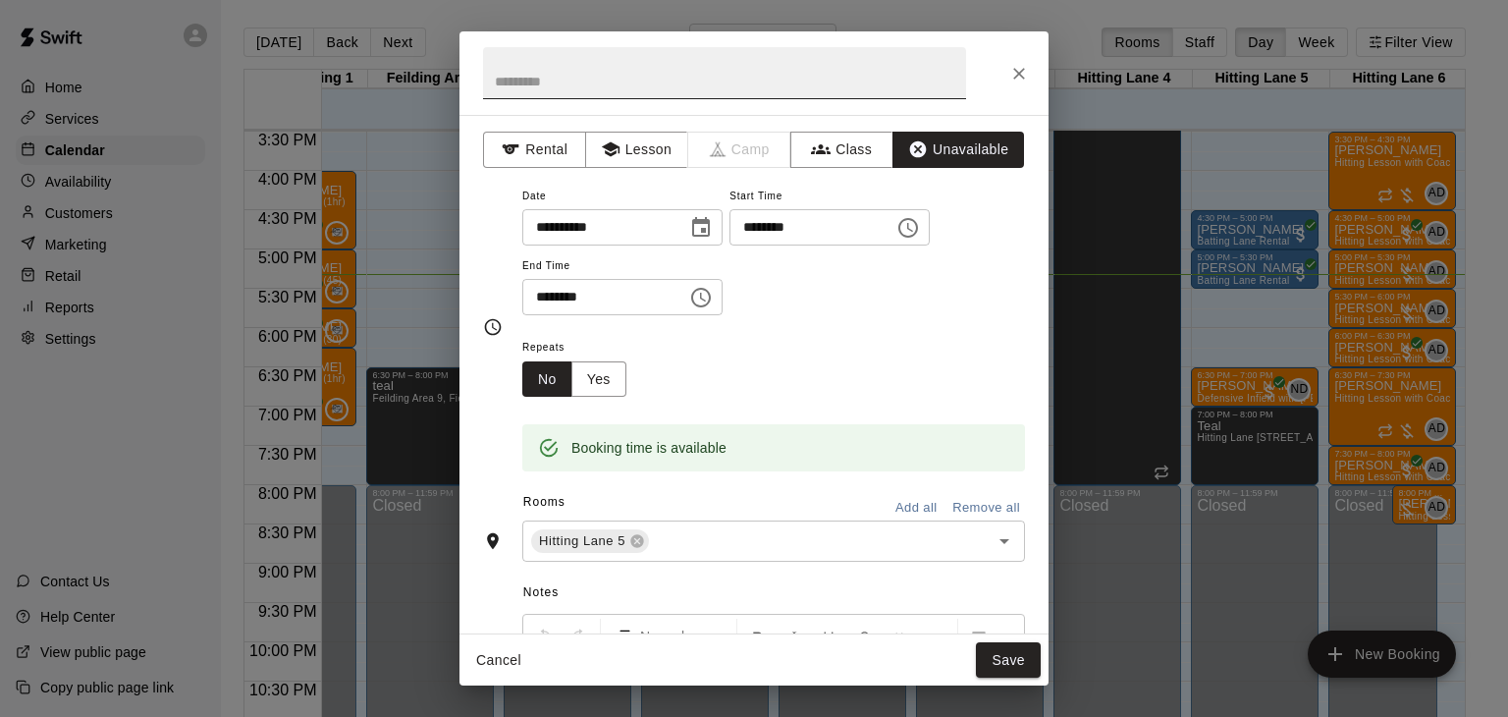
click at [593, 79] on input "text" at bounding box center [724, 73] width 483 height 52
type input "****"
type input "**********"
click at [1016, 652] on button "Save" at bounding box center [1008, 660] width 65 height 36
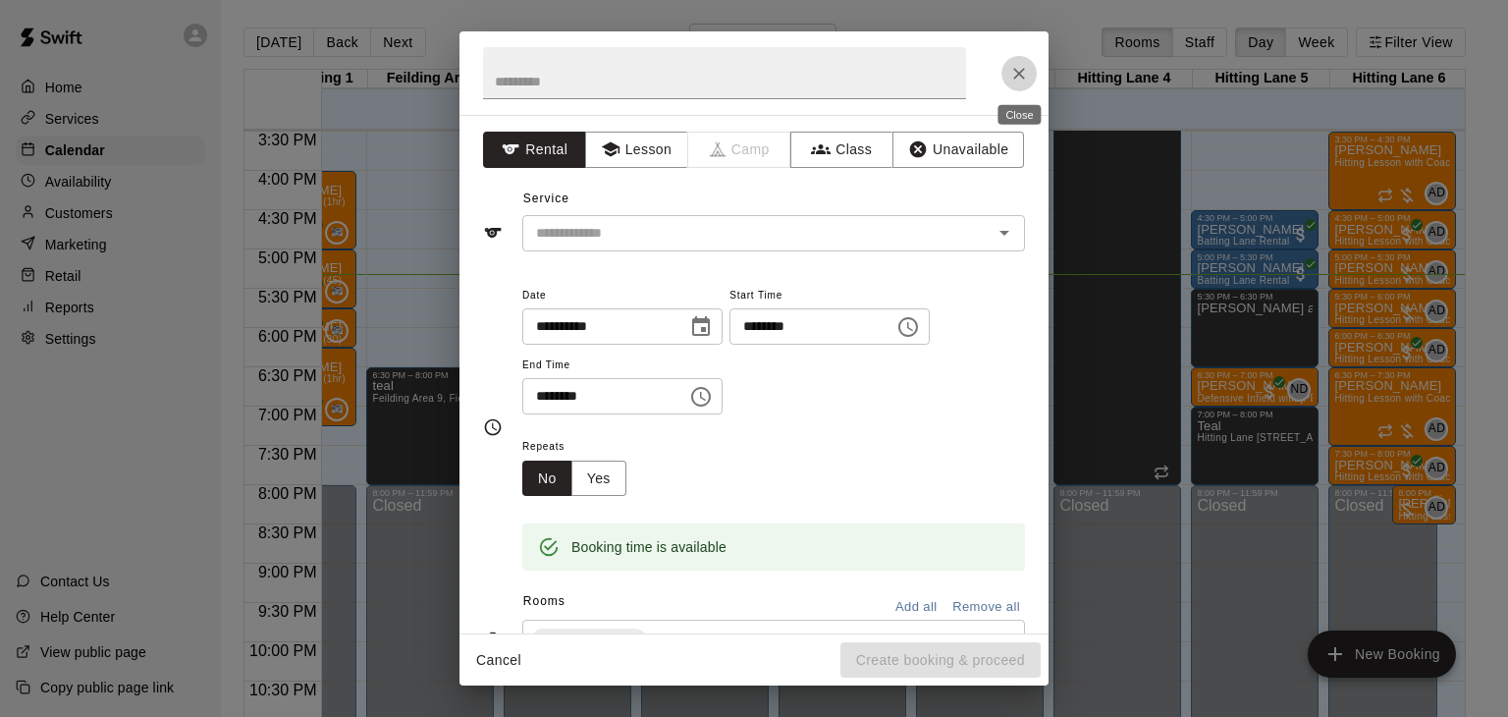
click at [1017, 78] on icon "Close" at bounding box center [1019, 74] width 20 height 20
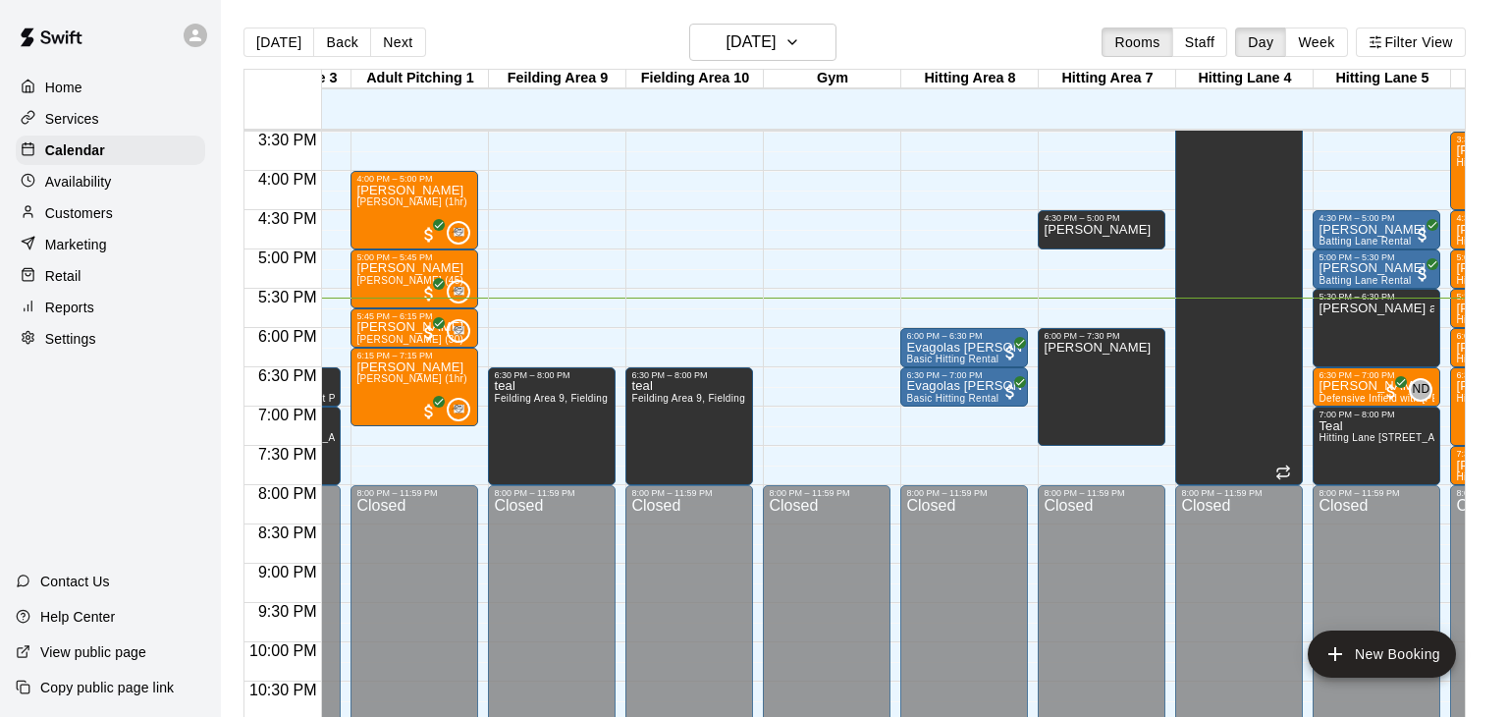
scroll to position [0, 504]
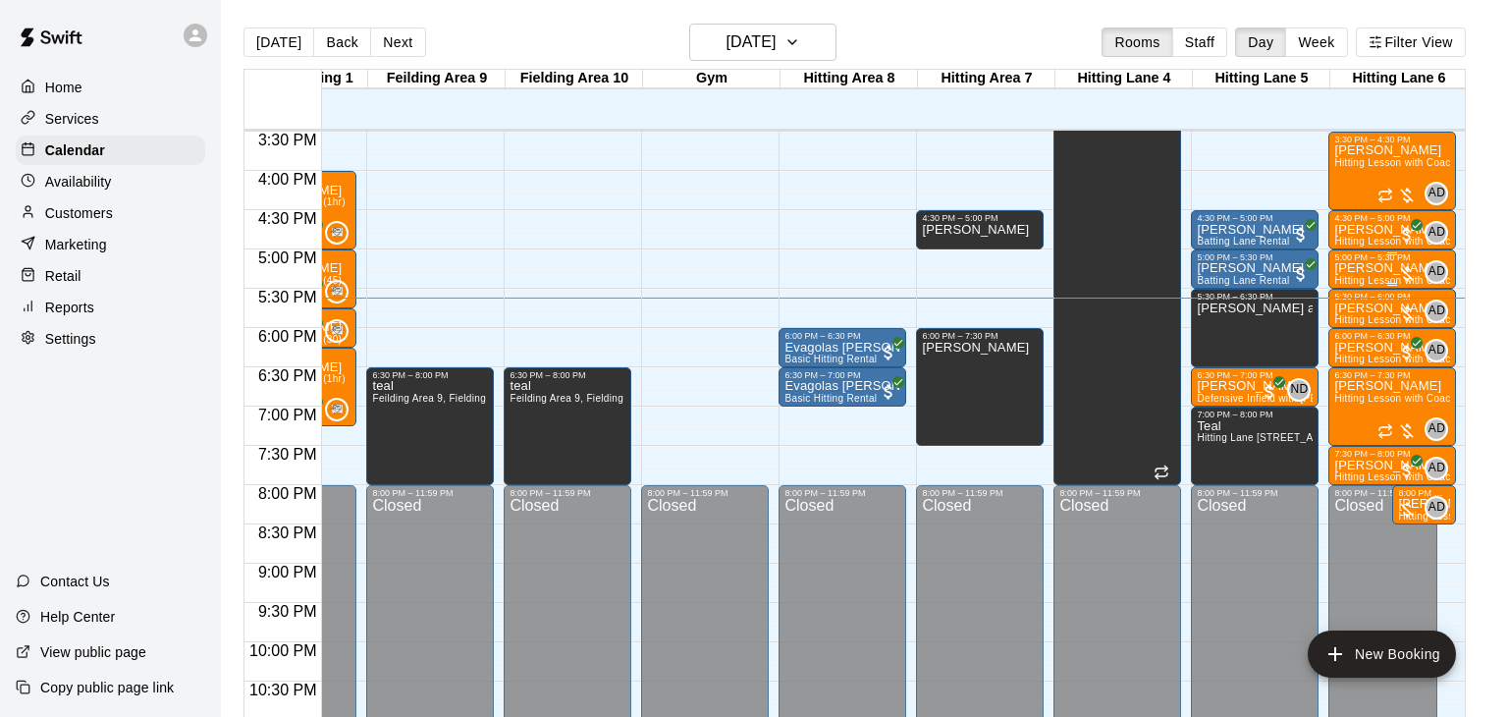
click at [1385, 277] on span "Hitting Lesson with Coach [PERSON_NAME]" at bounding box center [1439, 280] width 210 height 11
click at [1353, 340] on img "edit" at bounding box center [1353, 340] width 23 height 23
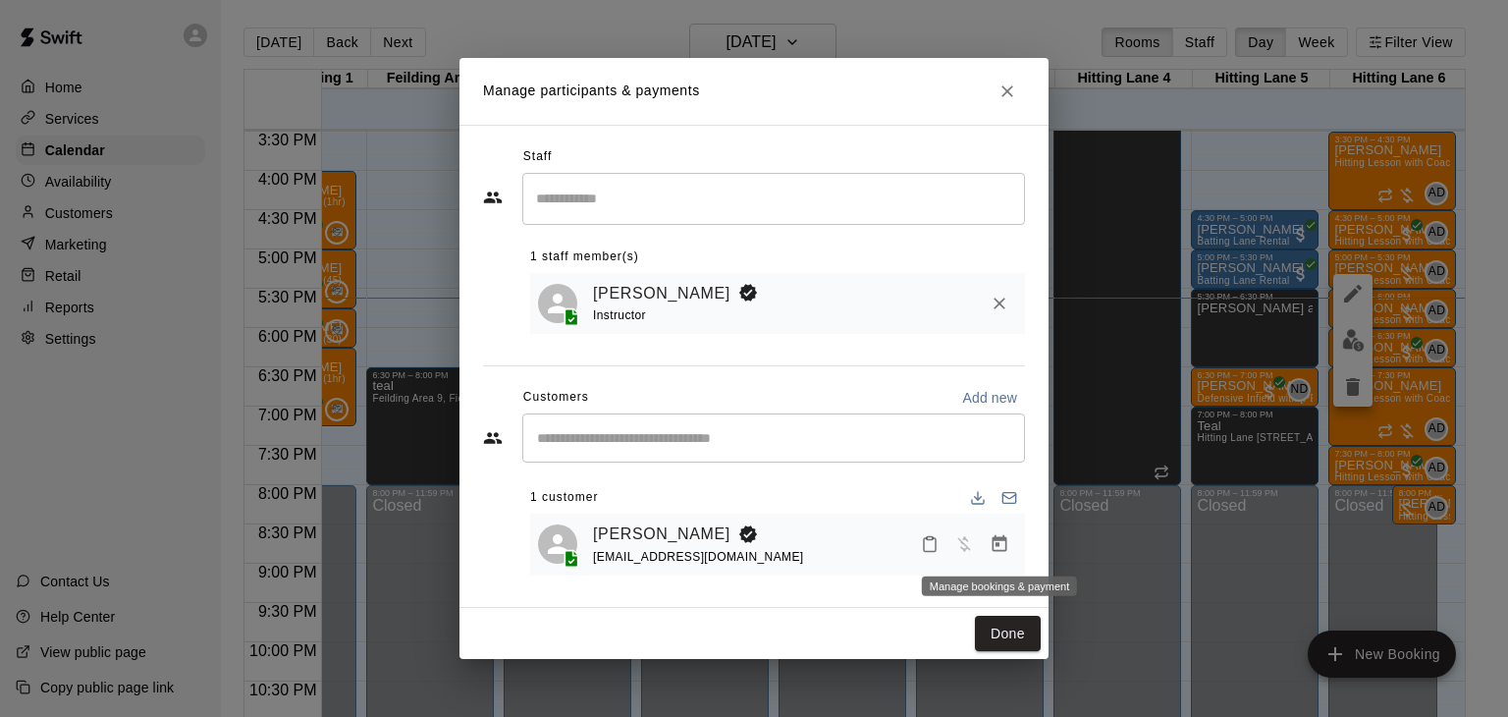
click at [1001, 547] on icon "Manage bookings & payment" at bounding box center [1000, 544] width 20 height 20
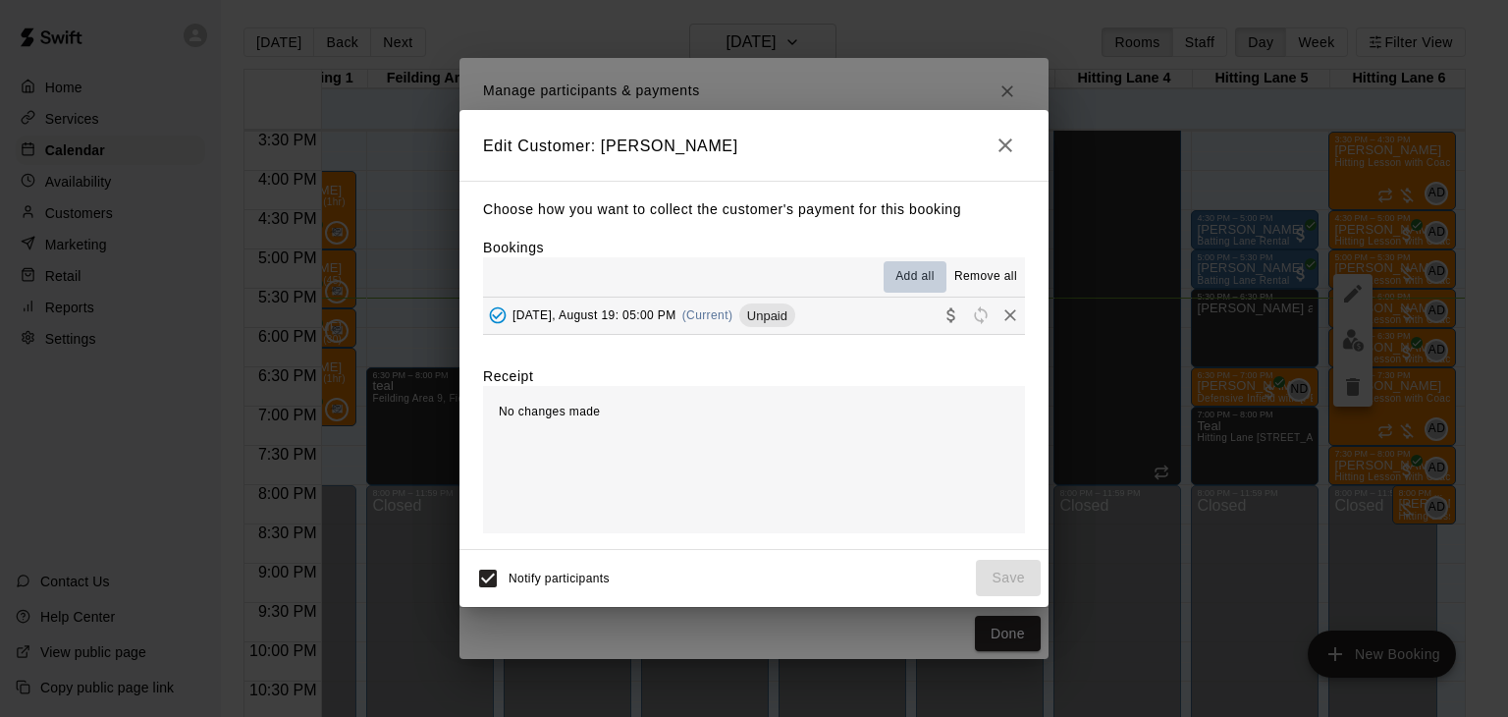
click at [918, 284] on span "Add all" at bounding box center [914, 277] width 39 height 20
click at [917, 279] on span "Add all" at bounding box center [914, 277] width 39 height 20
click at [801, 317] on button "Tuesday, August 19: 05:00 PM (Current) Unpaid" at bounding box center [754, 315] width 542 height 36
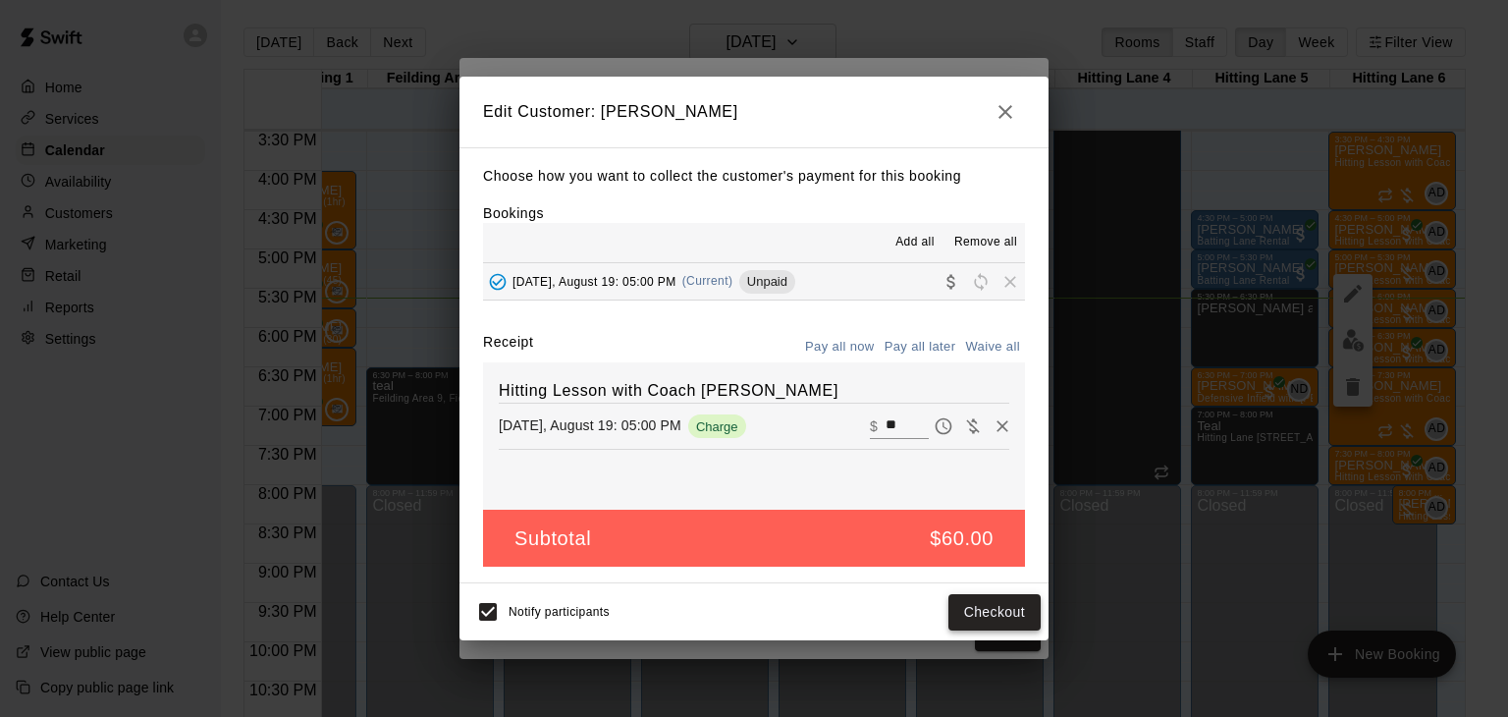
click at [981, 602] on button "Checkout" at bounding box center [994, 612] width 92 height 36
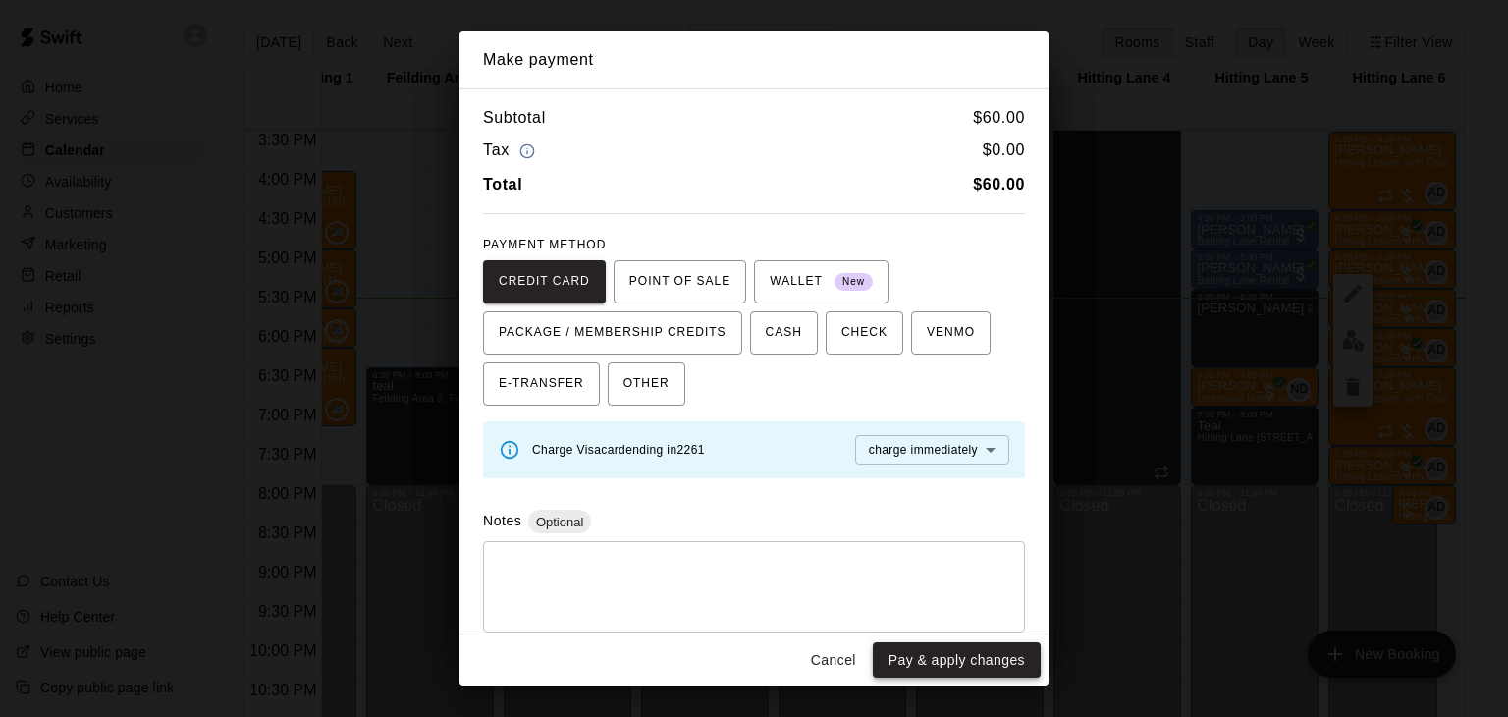
click at [962, 658] on button "Pay & apply changes" at bounding box center [957, 660] width 168 height 36
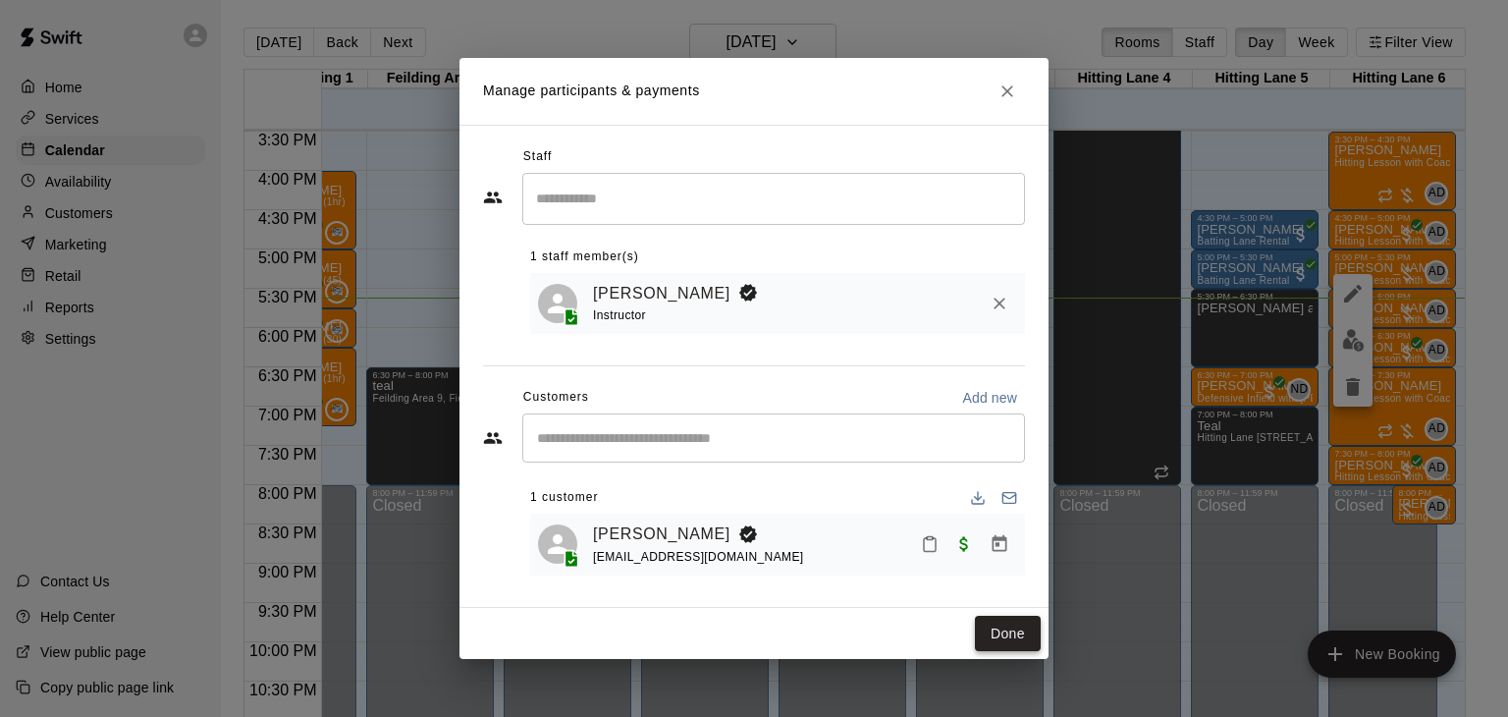
click at [1004, 637] on button "Done" at bounding box center [1008, 634] width 66 height 36
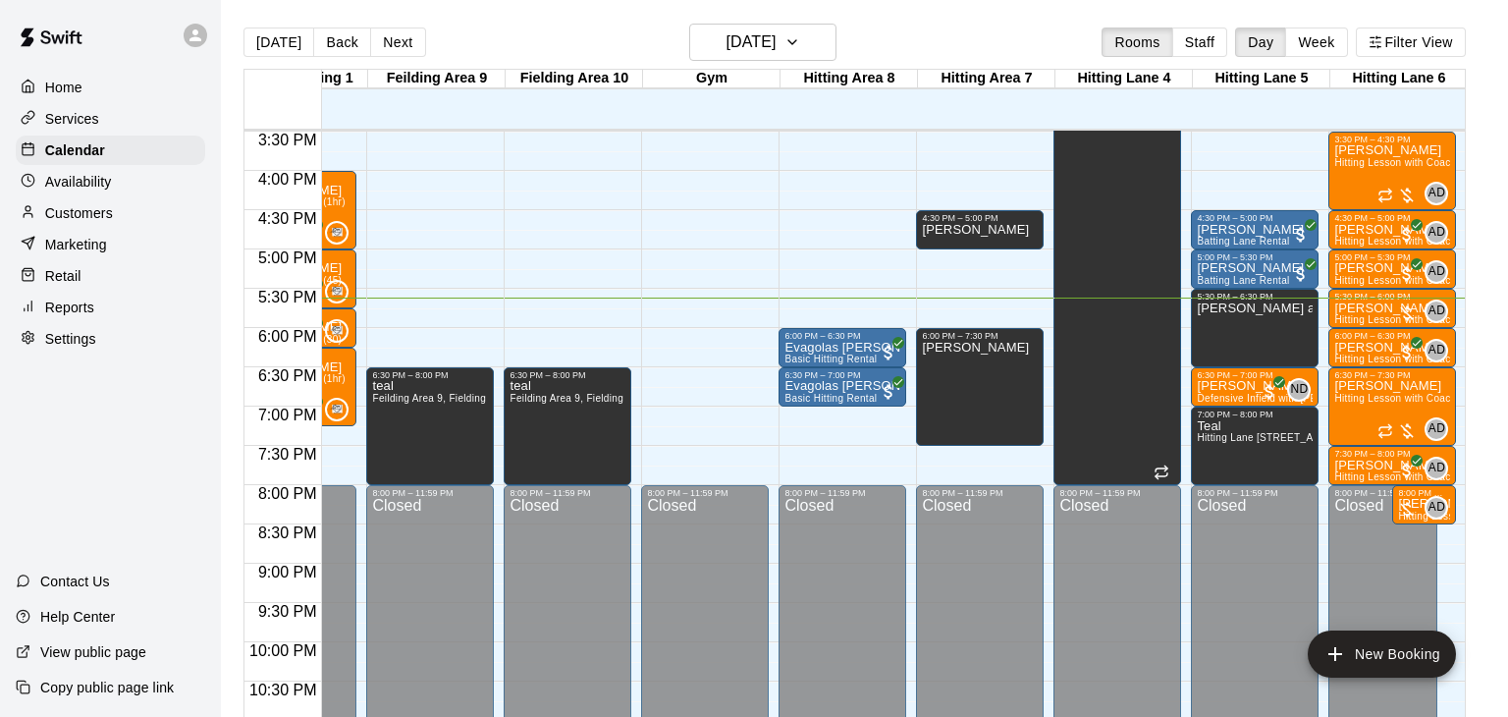
click at [90, 177] on p "Availability" at bounding box center [78, 182] width 67 height 20
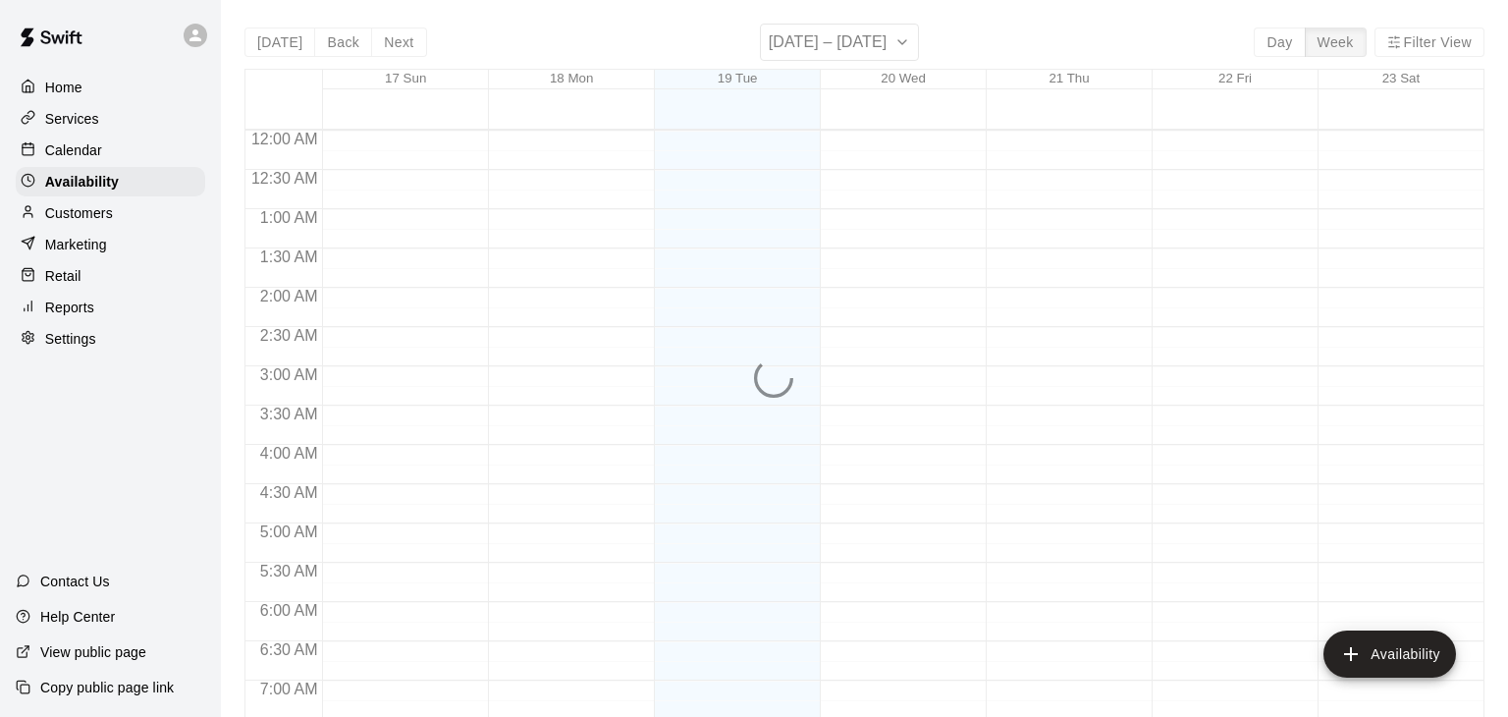
scroll to position [1275, 0]
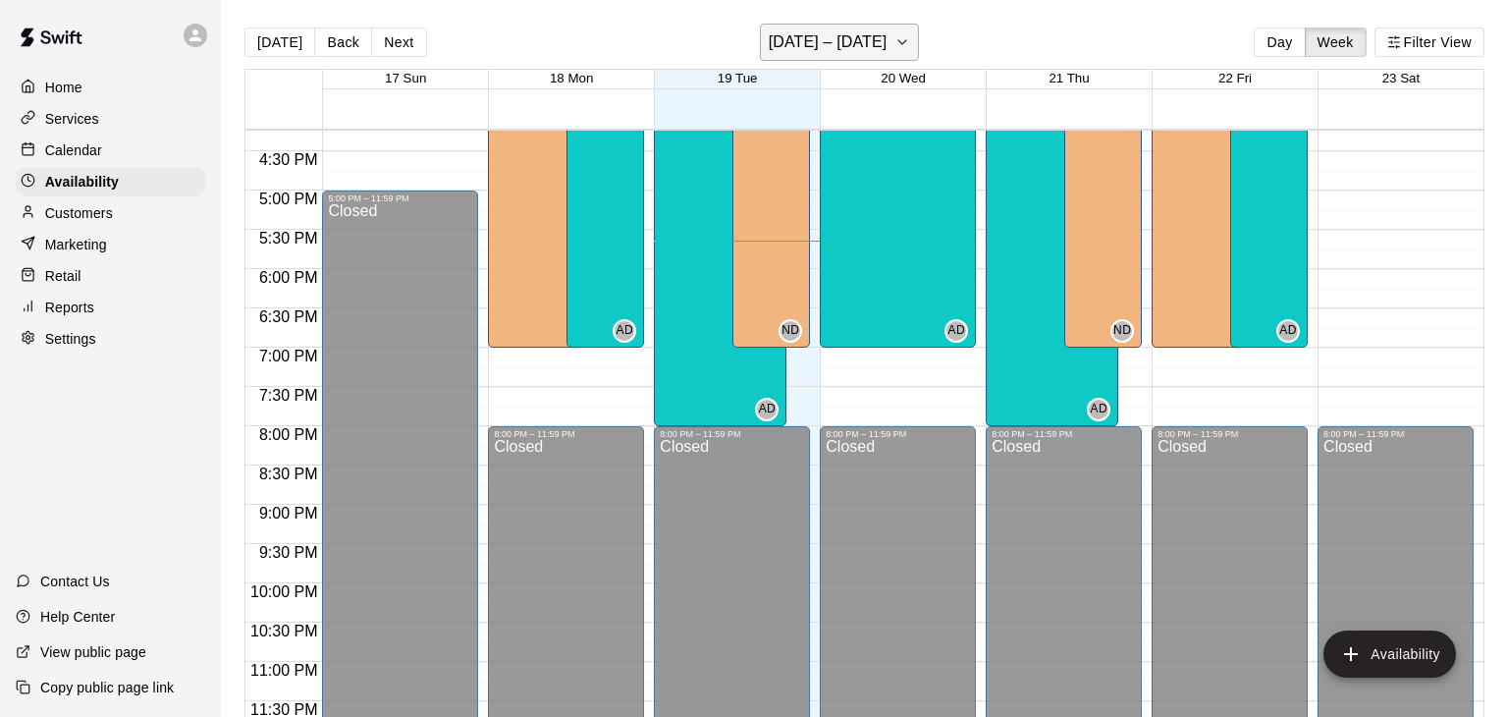
click at [909, 35] on button "August 17 – 23" at bounding box center [840, 42] width 160 height 37
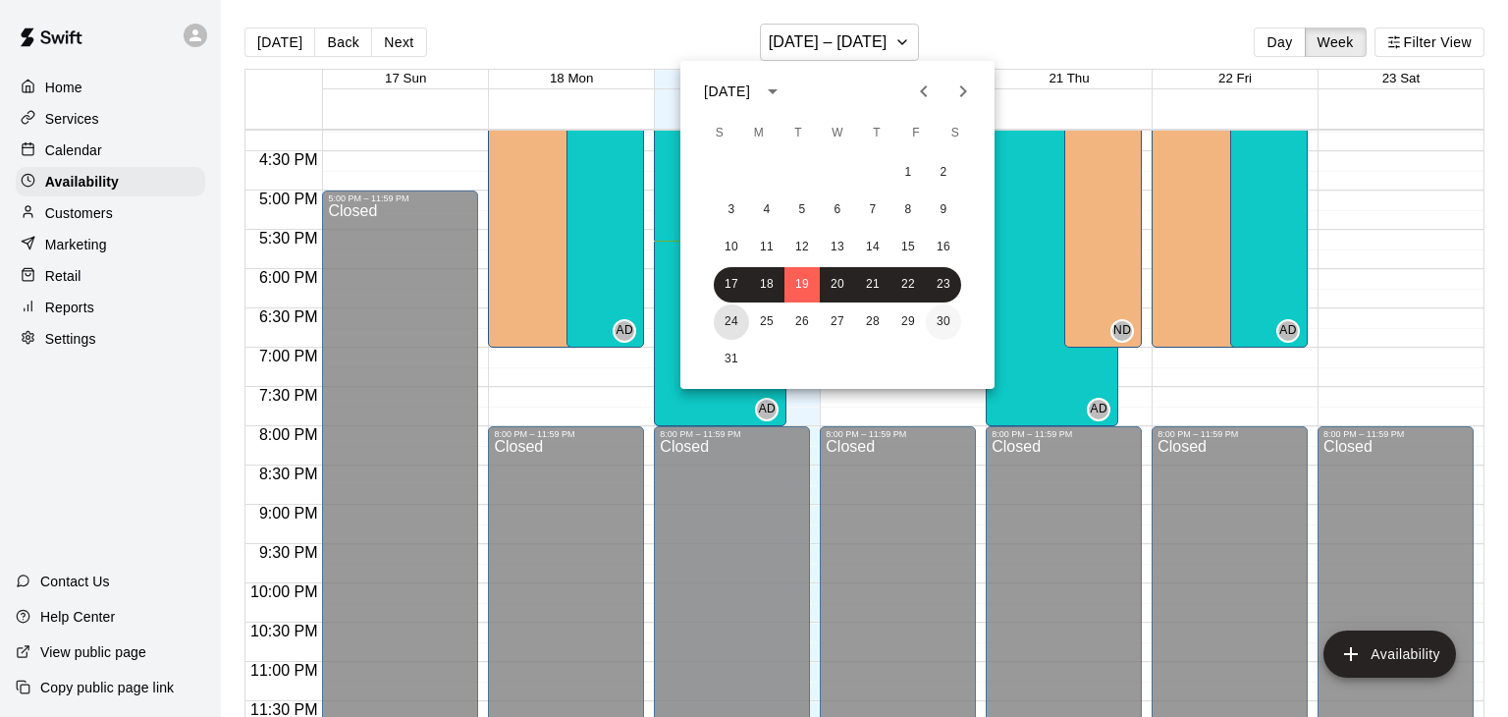
drag, startPoint x: 734, startPoint y: 328, endPoint x: 944, endPoint y: 321, distance: 209.2
click at [944, 321] on div "24 25 26 27 28 29 30" at bounding box center [837, 321] width 314 height 35
click at [944, 321] on button "30" at bounding box center [943, 321] width 35 height 35
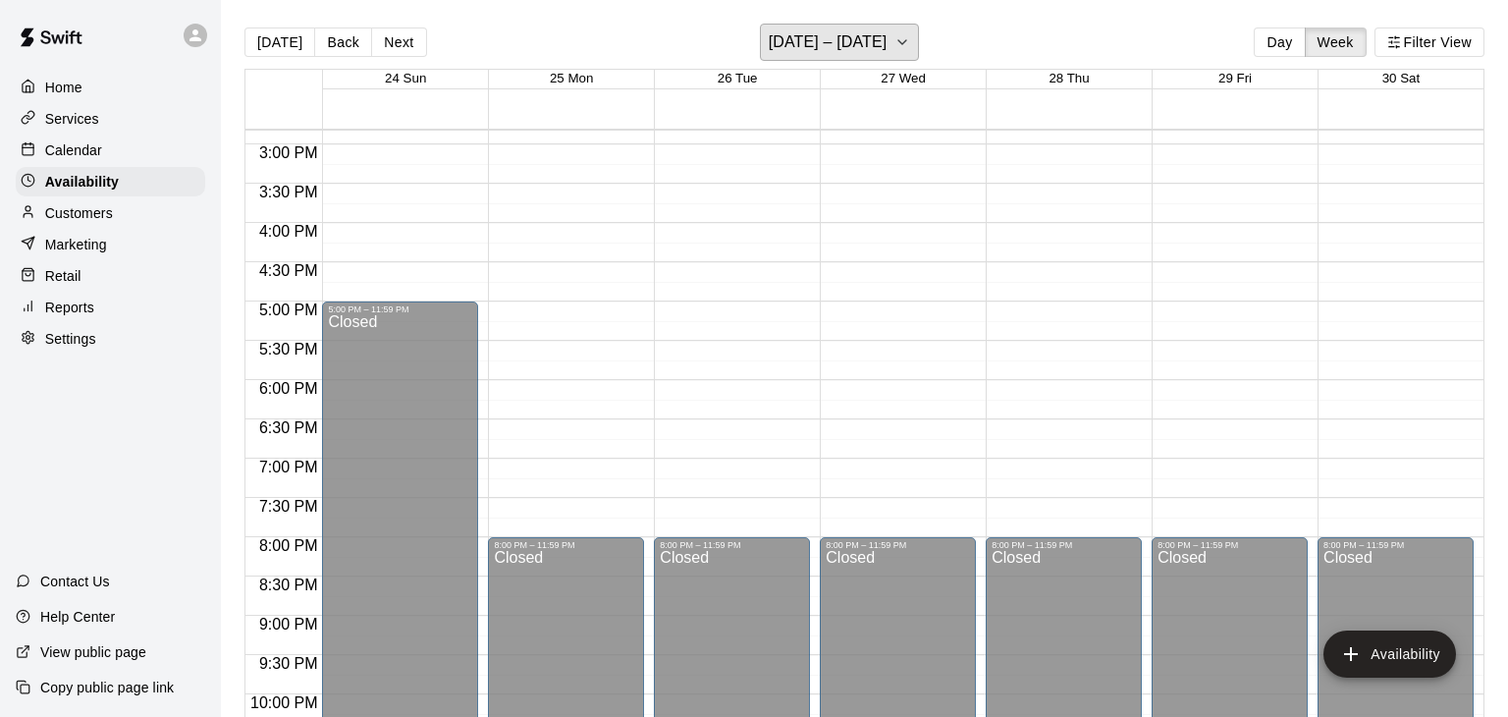
scroll to position [1161, 0]
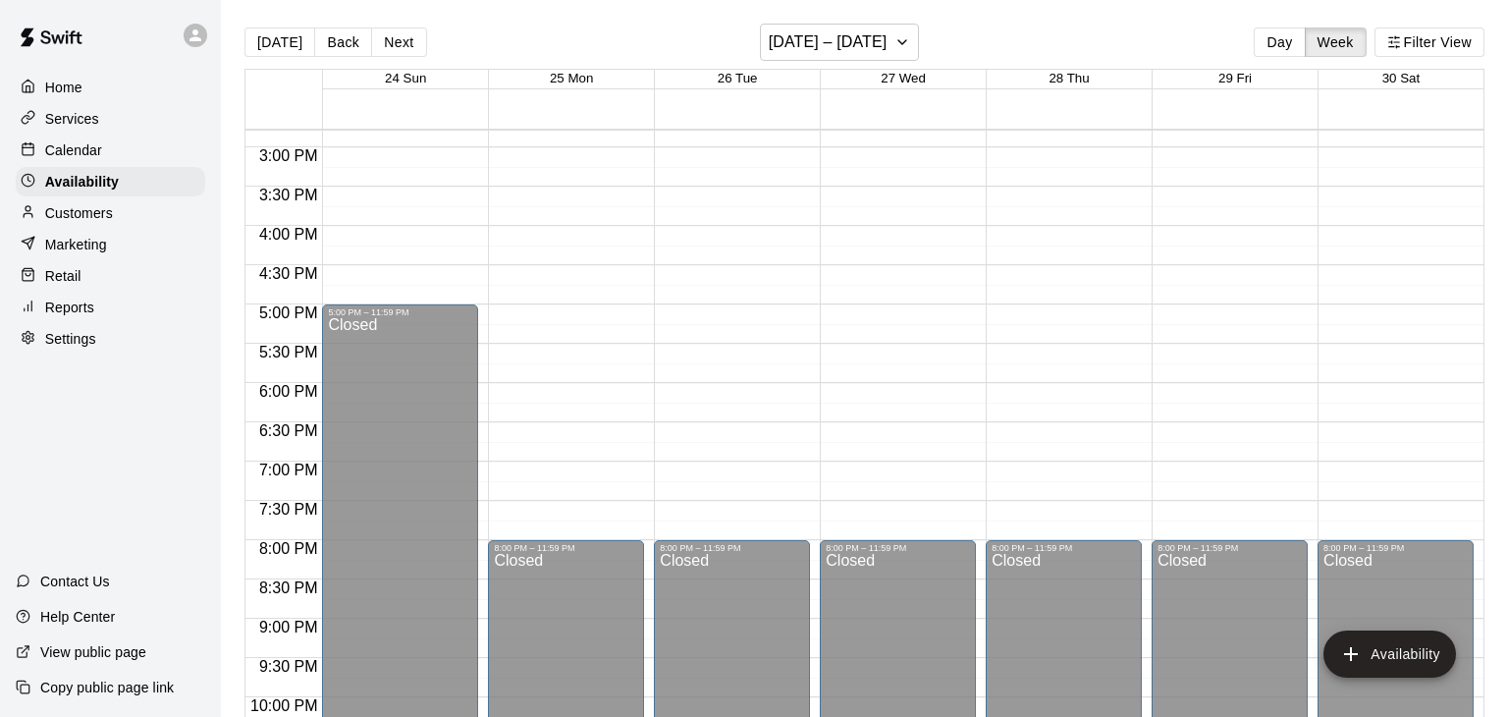
click at [87, 153] on p "Calendar" at bounding box center [73, 150] width 57 height 20
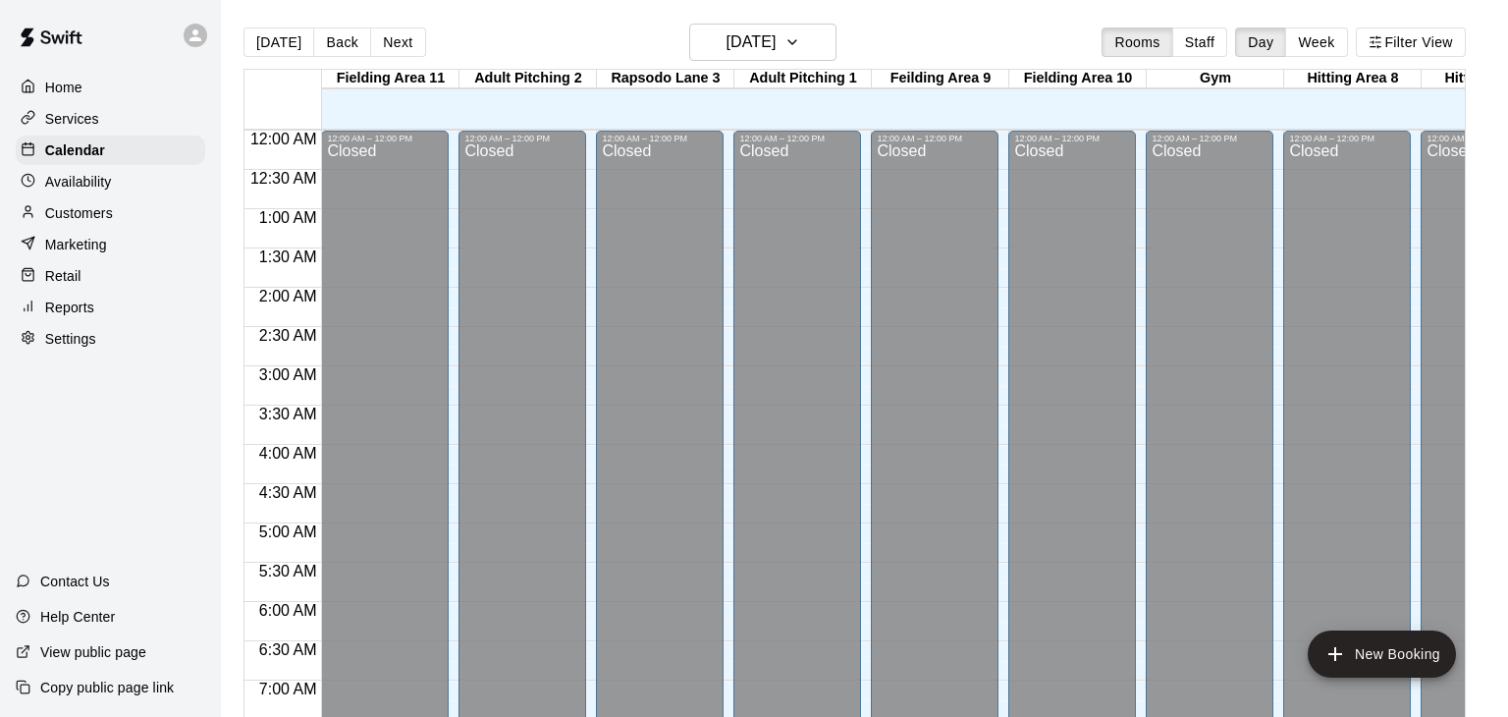
scroll to position [1216, 0]
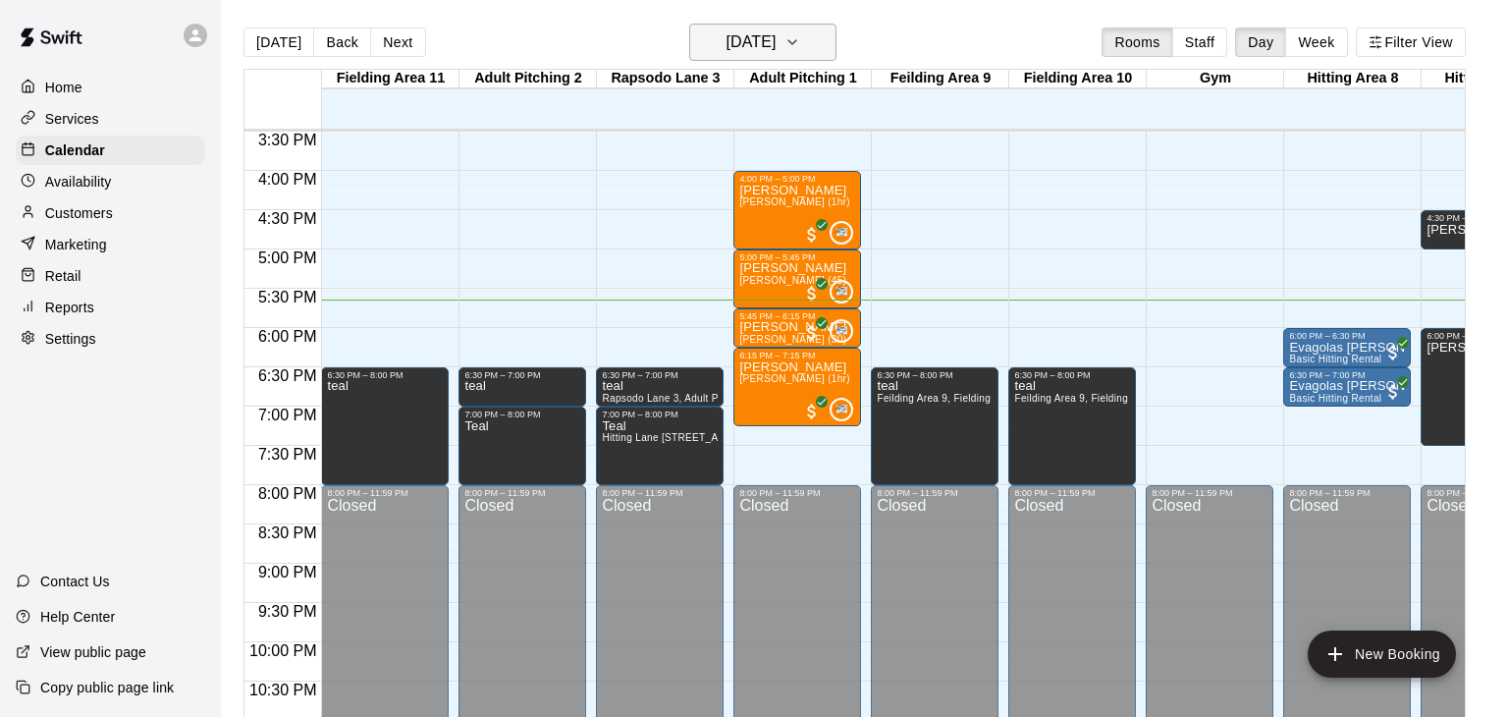
click at [800, 43] on icon "button" at bounding box center [792, 42] width 16 height 24
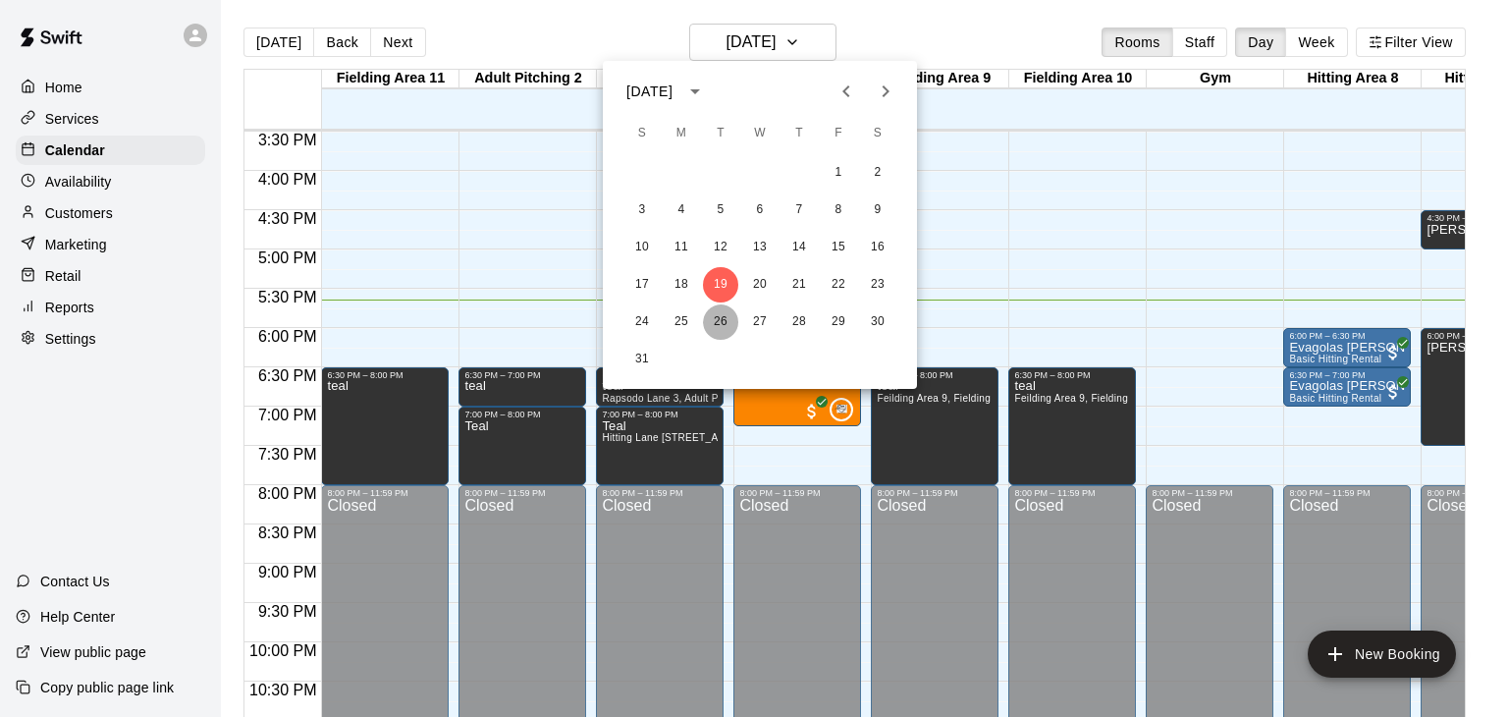
click at [724, 319] on button "26" at bounding box center [720, 321] width 35 height 35
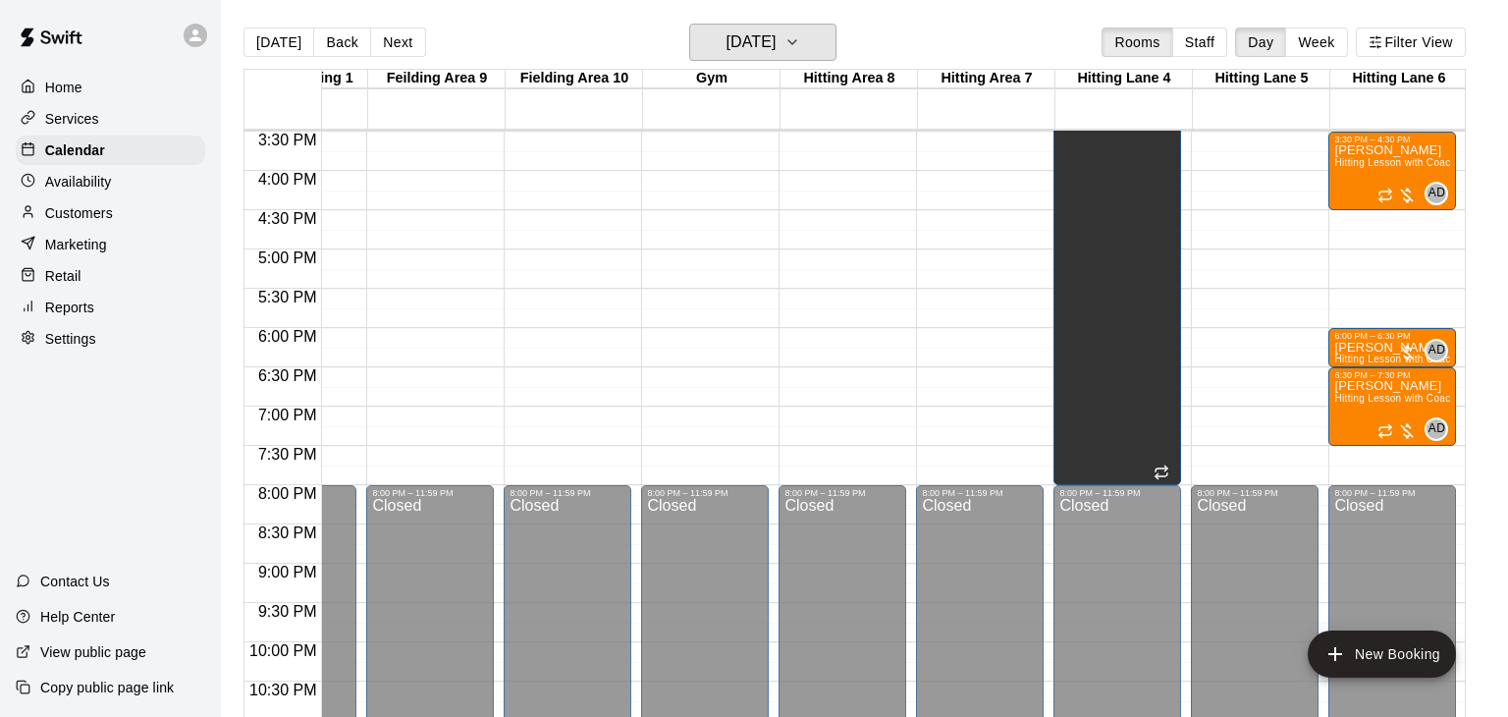
scroll to position [1216, 505]
drag, startPoint x: 1360, startPoint y: 289, endPoint x: 1360, endPoint y: 319, distance: 30.4
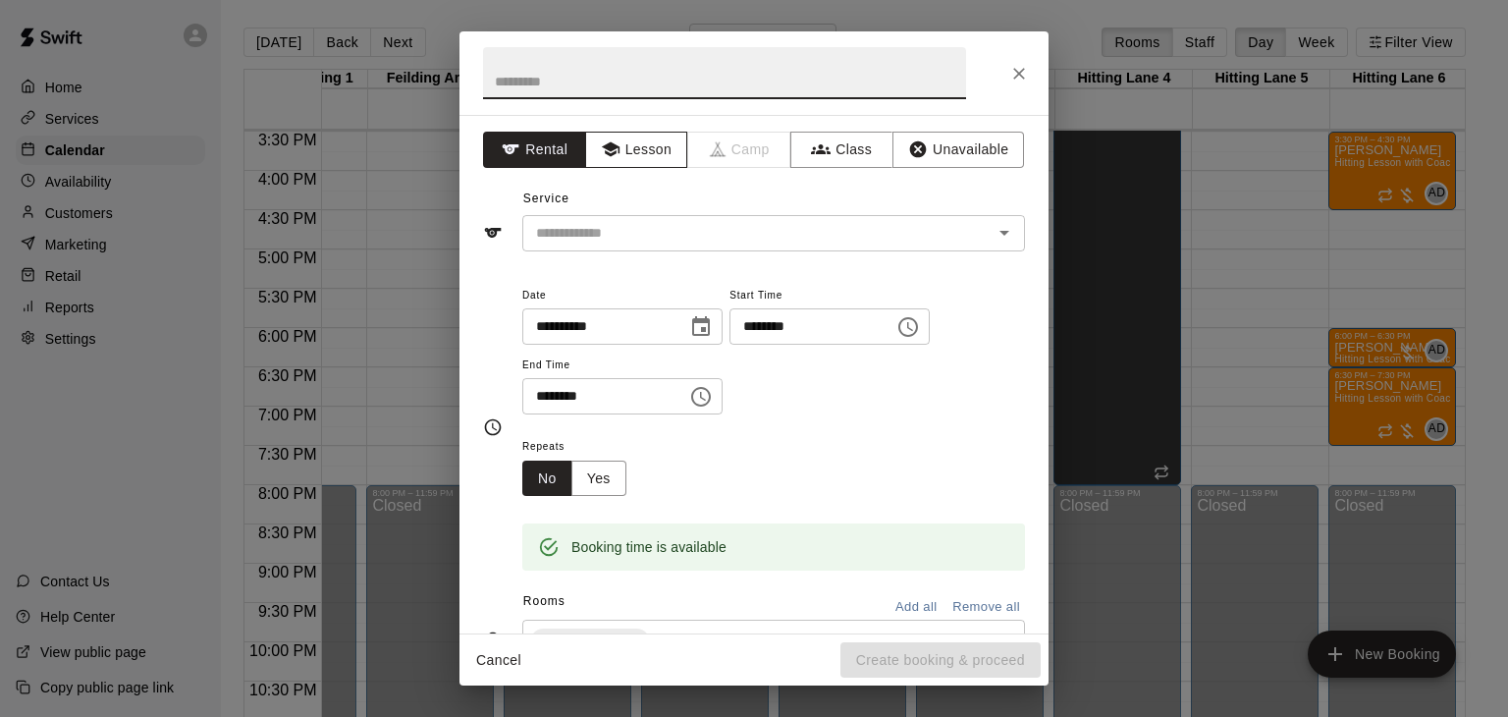
click at [649, 148] on button "Lesson" at bounding box center [636, 150] width 103 height 36
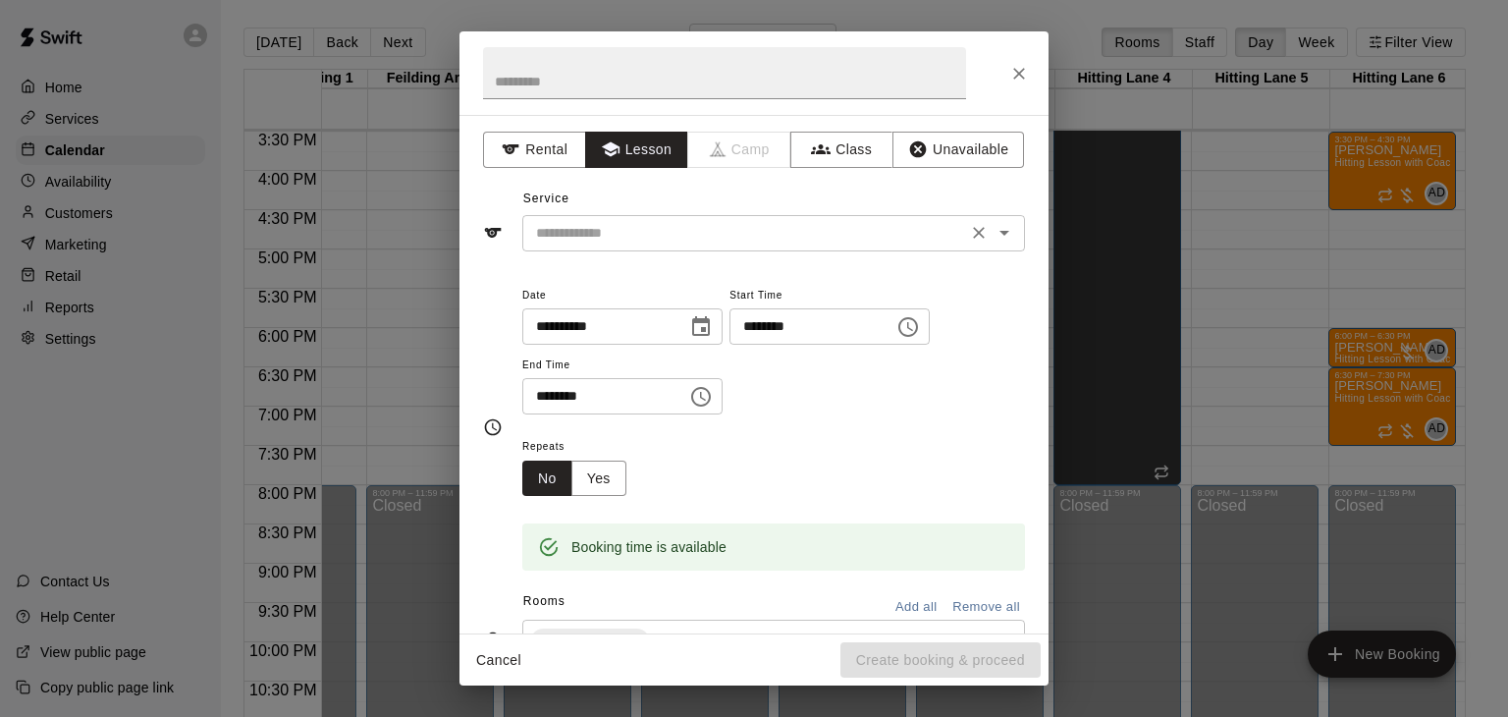
click at [654, 235] on input "text" at bounding box center [744, 233] width 433 height 25
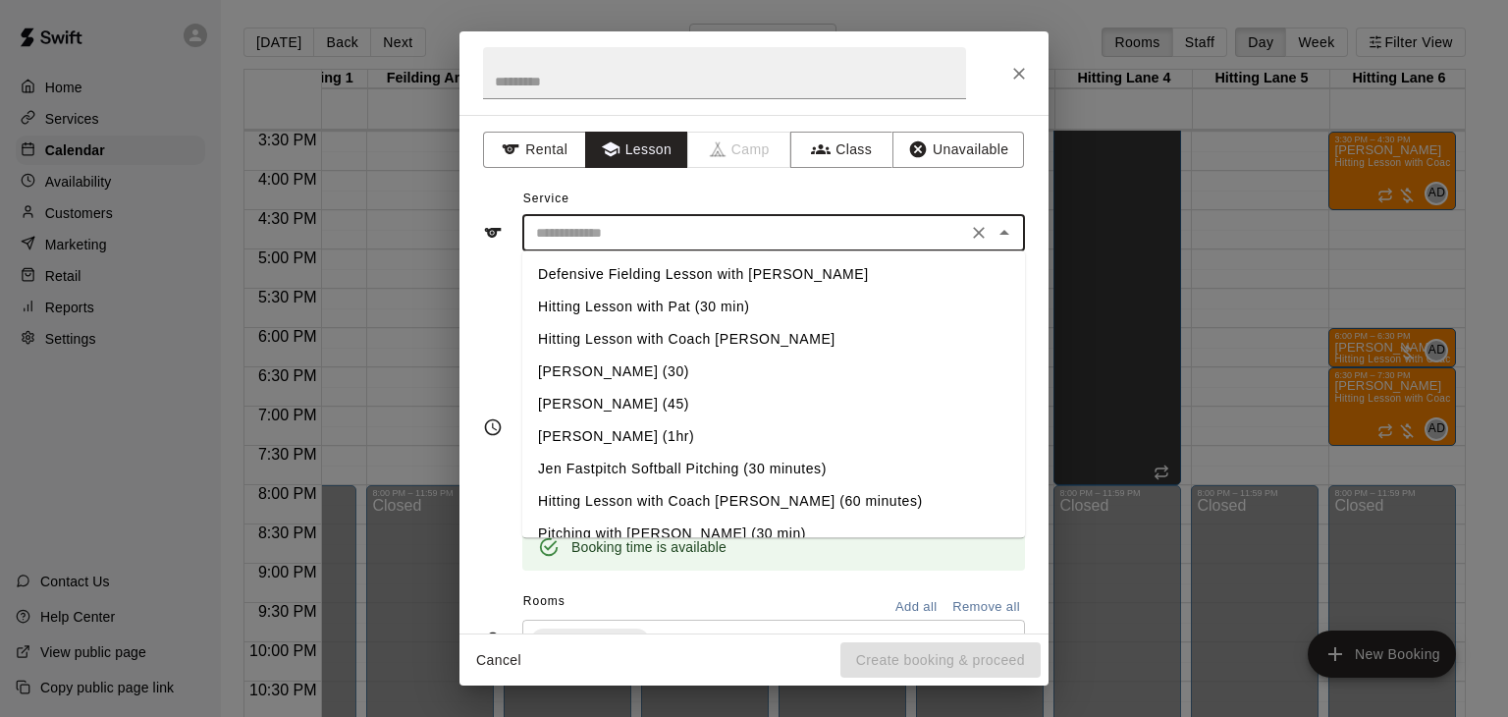
click at [663, 341] on li "Hitting Lesson with Coach [PERSON_NAME]" at bounding box center [773, 339] width 503 height 32
type input "**********"
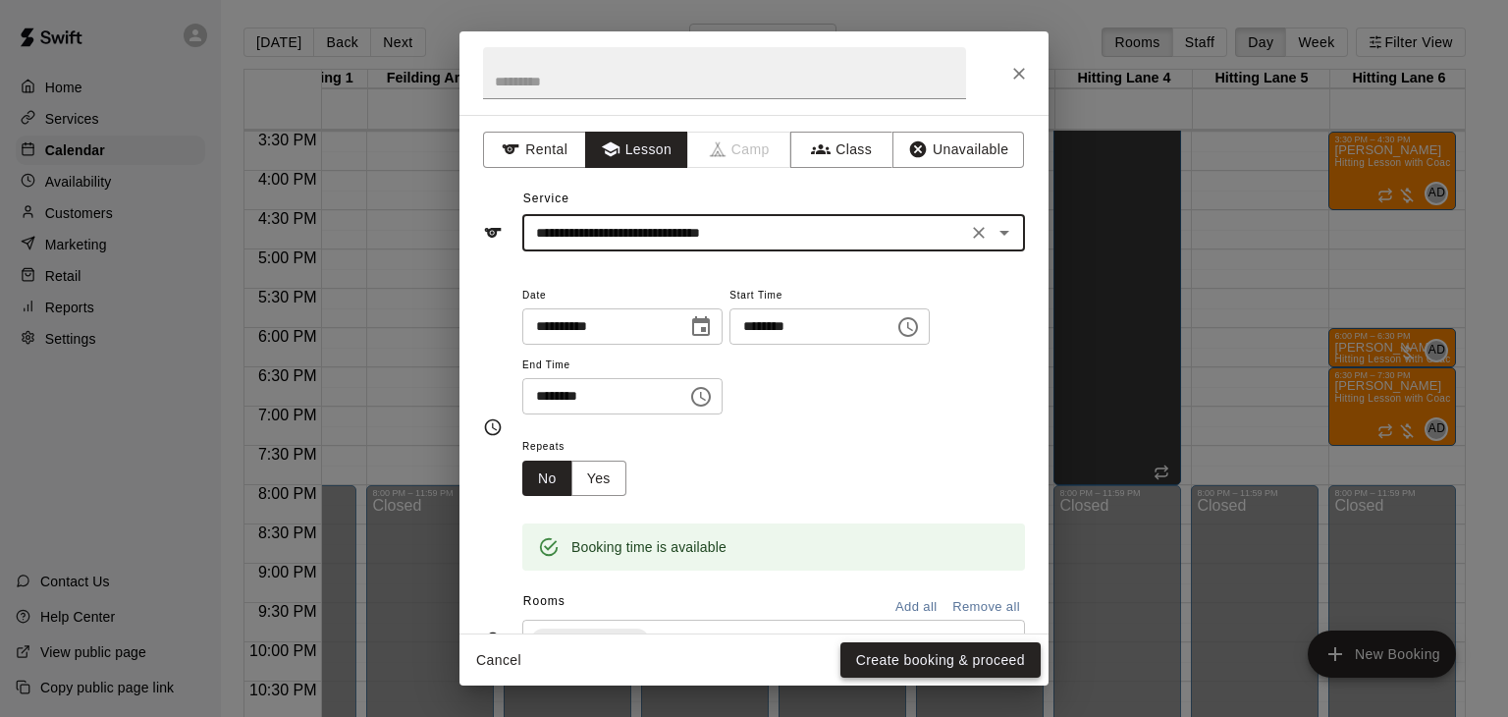
click at [918, 658] on button "Create booking & proceed" at bounding box center [940, 660] width 200 height 36
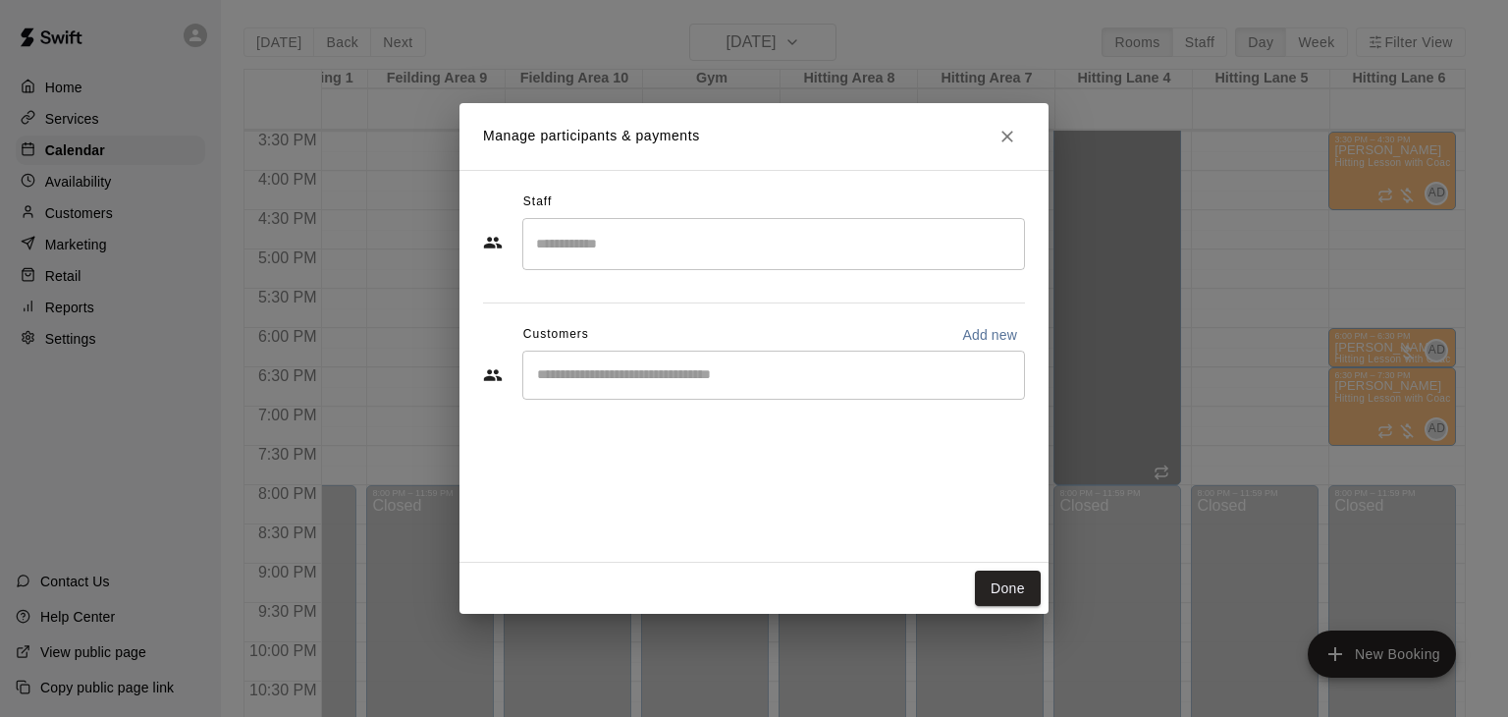
click at [600, 254] on input "Search staff" at bounding box center [773, 244] width 485 height 34
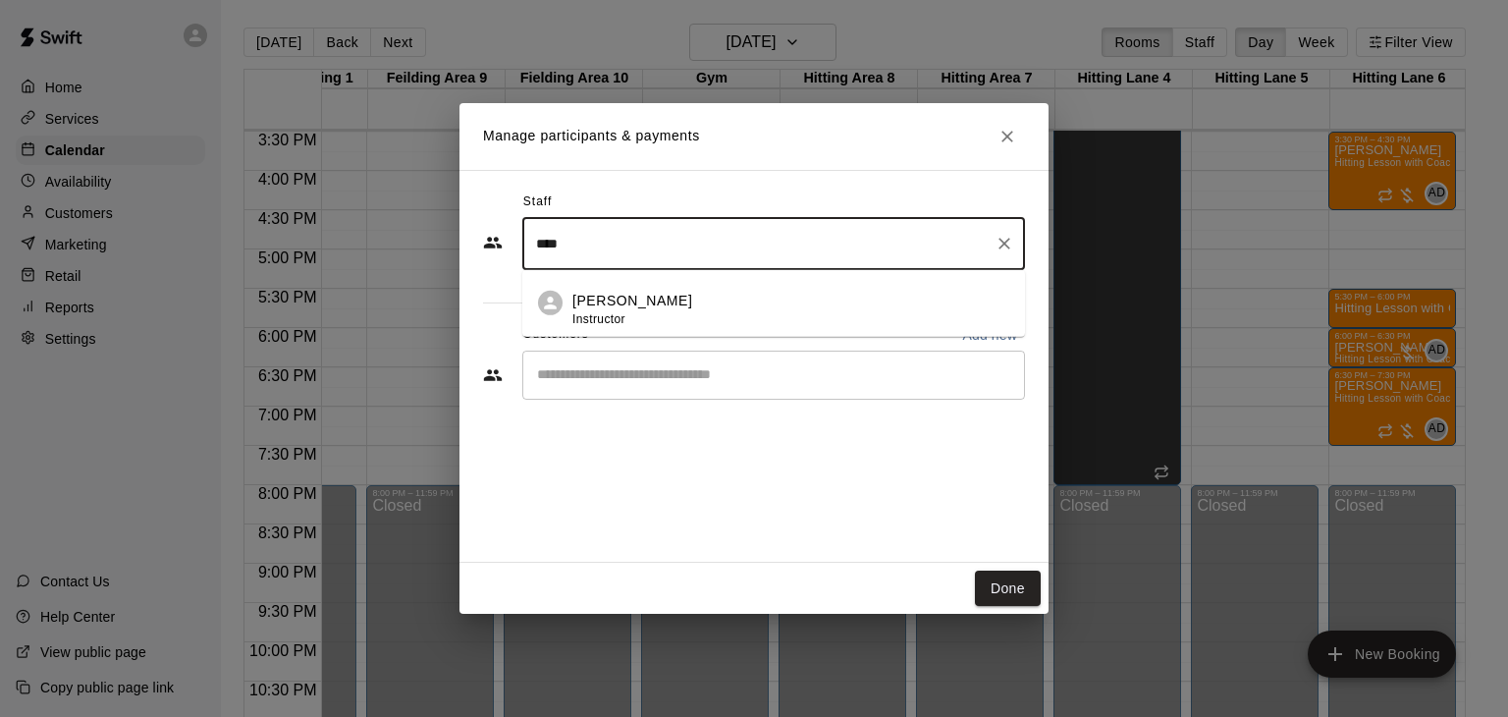
click at [599, 287] on li "Anthony Dionisio Instructor" at bounding box center [773, 303] width 503 height 67
type input "****"
click at [618, 374] on input "Start typing to search customers..." at bounding box center [773, 375] width 485 height 20
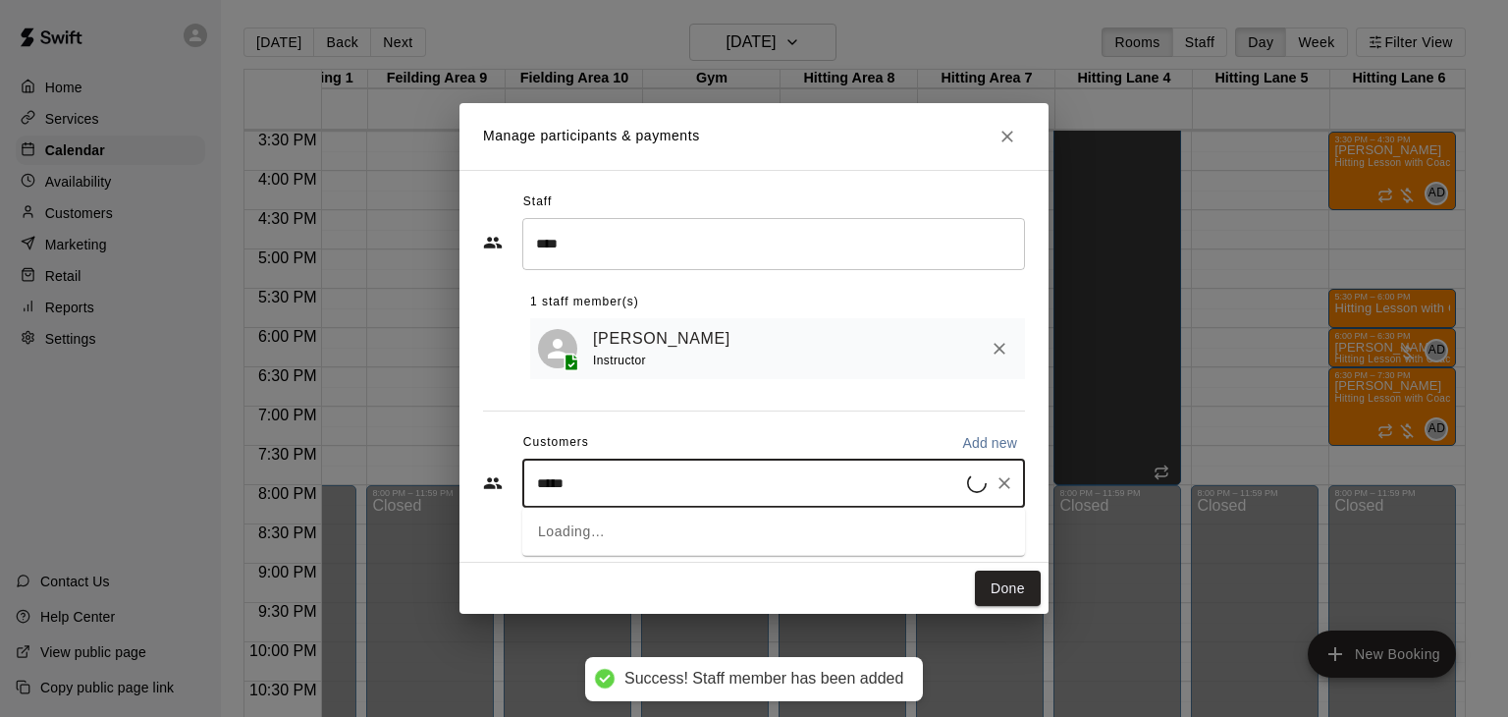
type input "******"
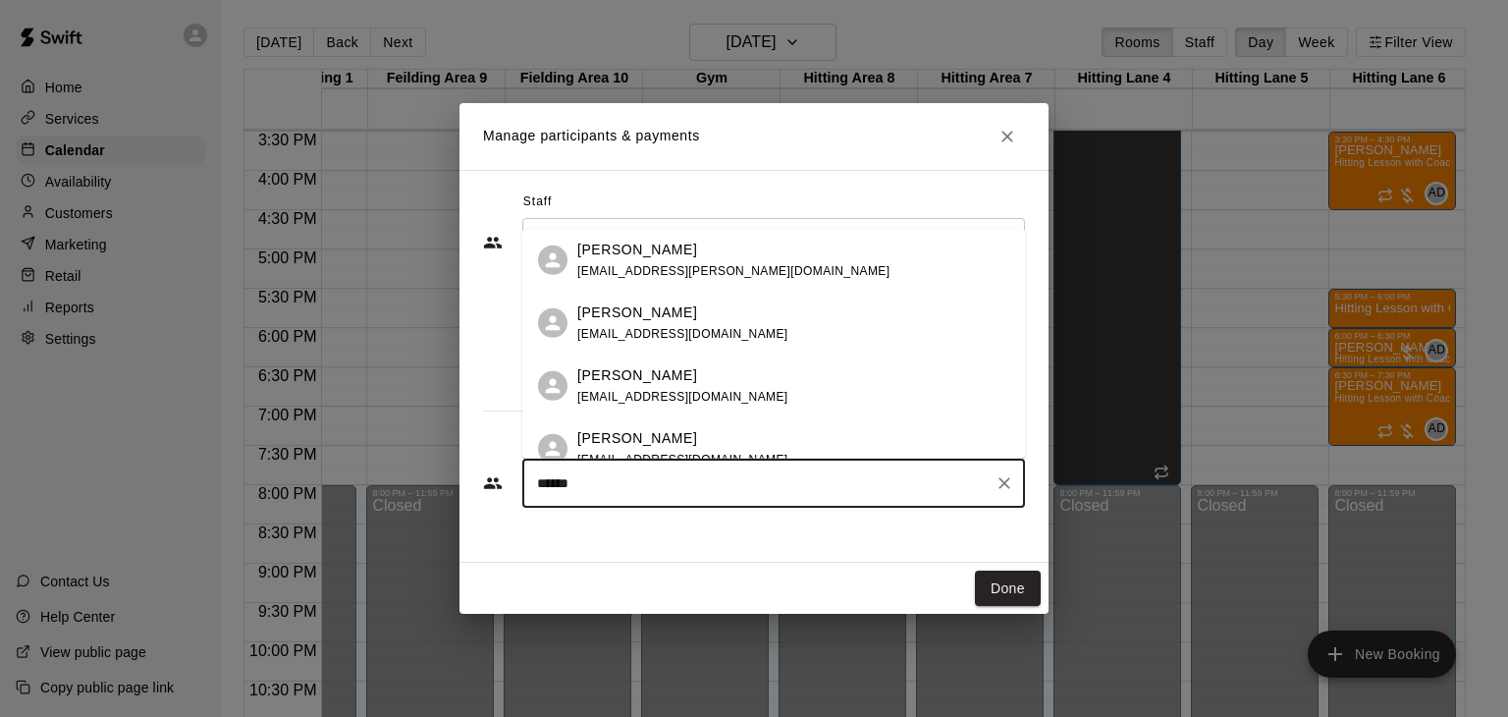
click at [670, 390] on span "scout0352@gmail.com" at bounding box center [682, 397] width 211 height 14
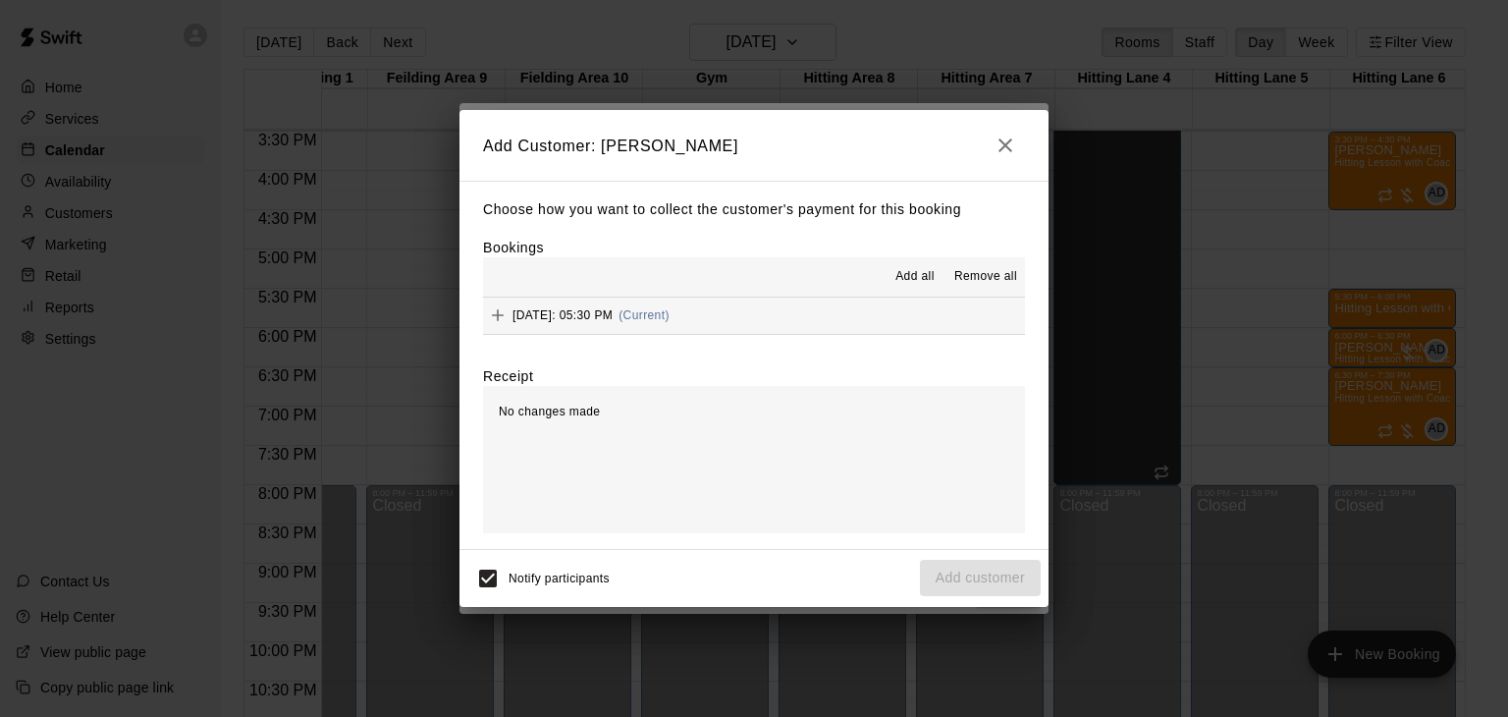
click at [907, 284] on span "Add all" at bounding box center [914, 277] width 39 height 20
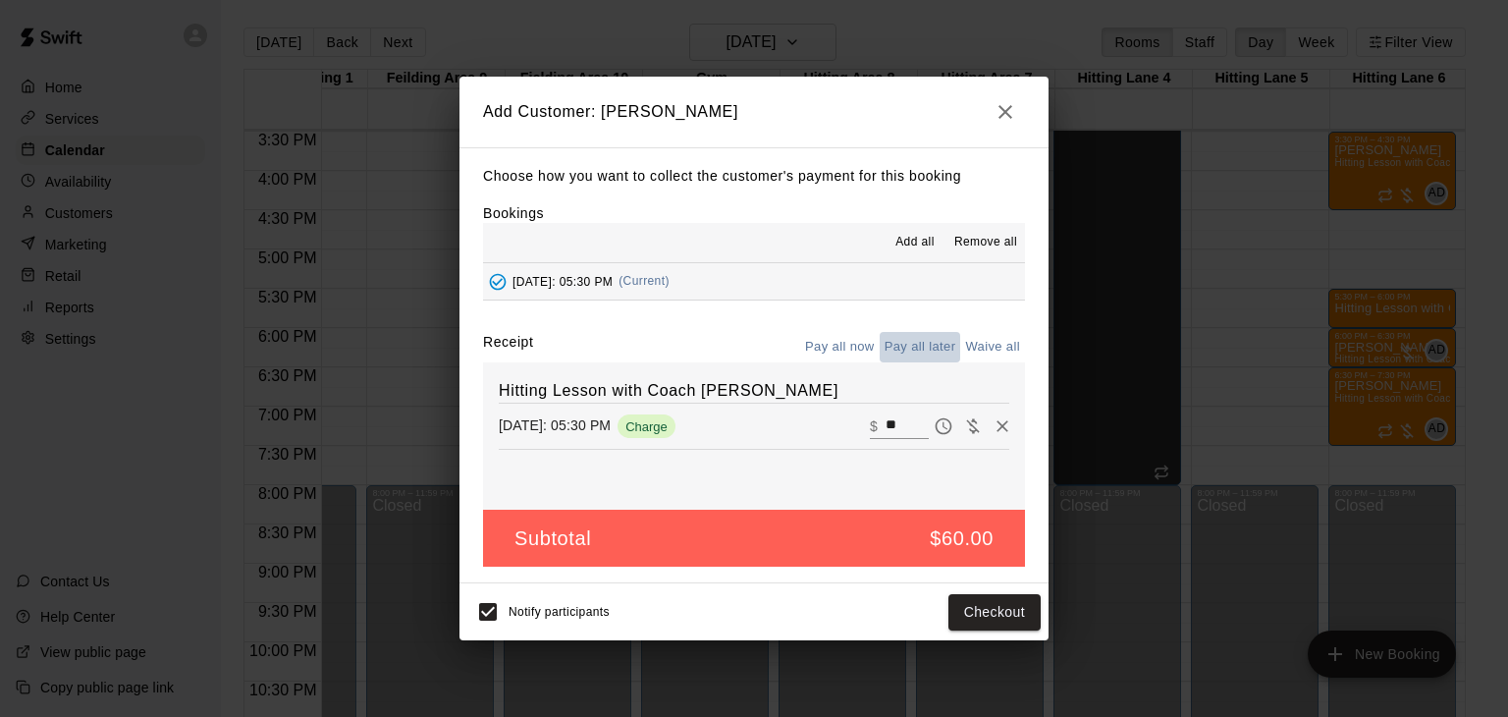
click at [937, 345] on button "Pay all later" at bounding box center [920, 347] width 81 height 30
click at [988, 612] on button "Add customer" at bounding box center [980, 612] width 121 height 36
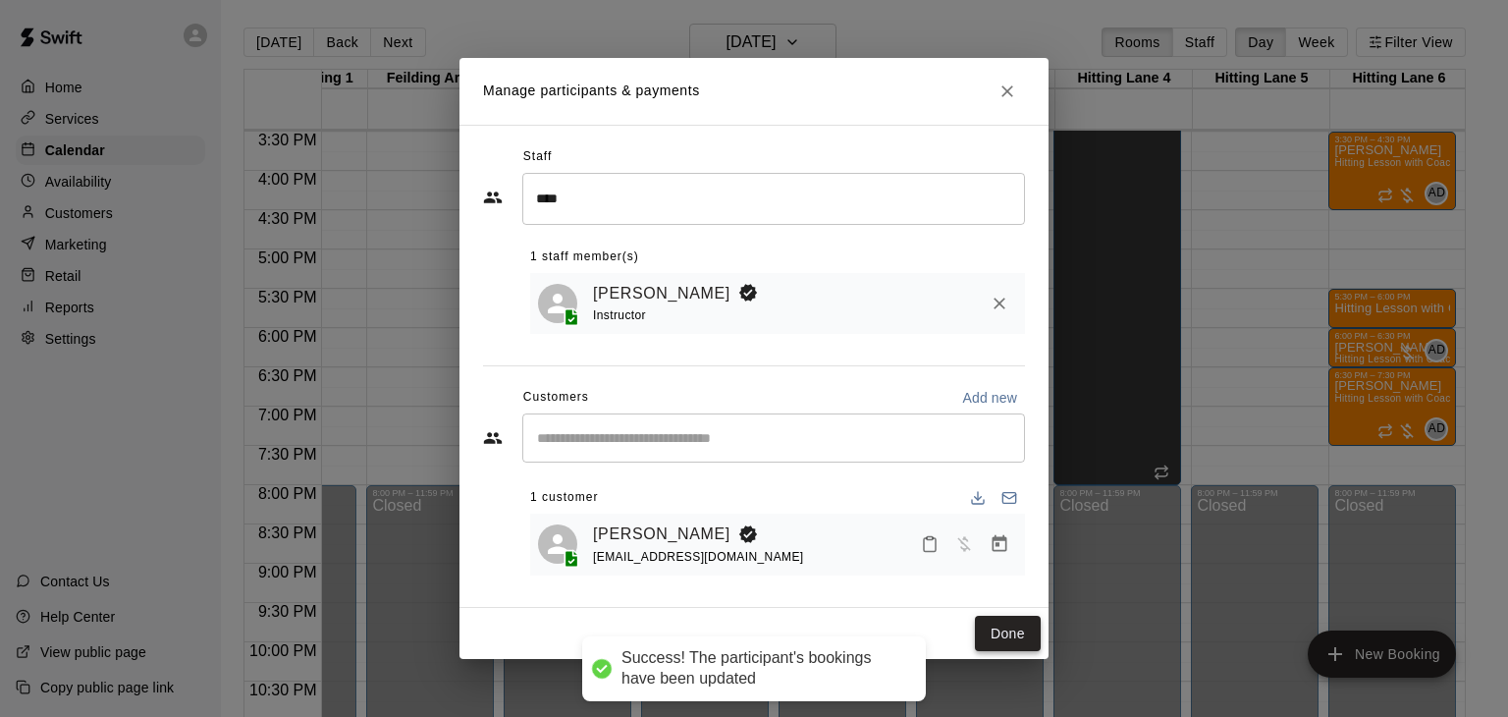
click at [1021, 644] on button "Done" at bounding box center [1008, 634] width 66 height 36
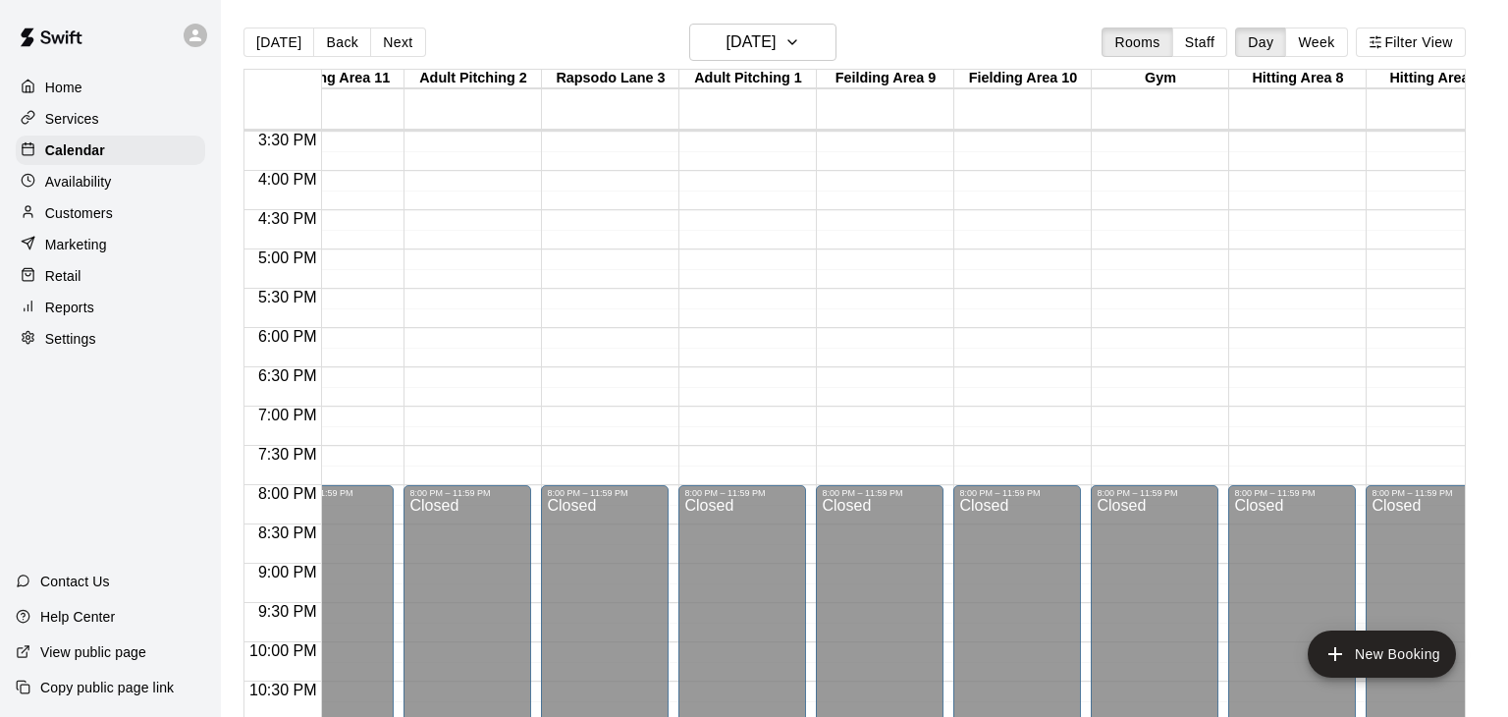
scroll to position [0, 0]
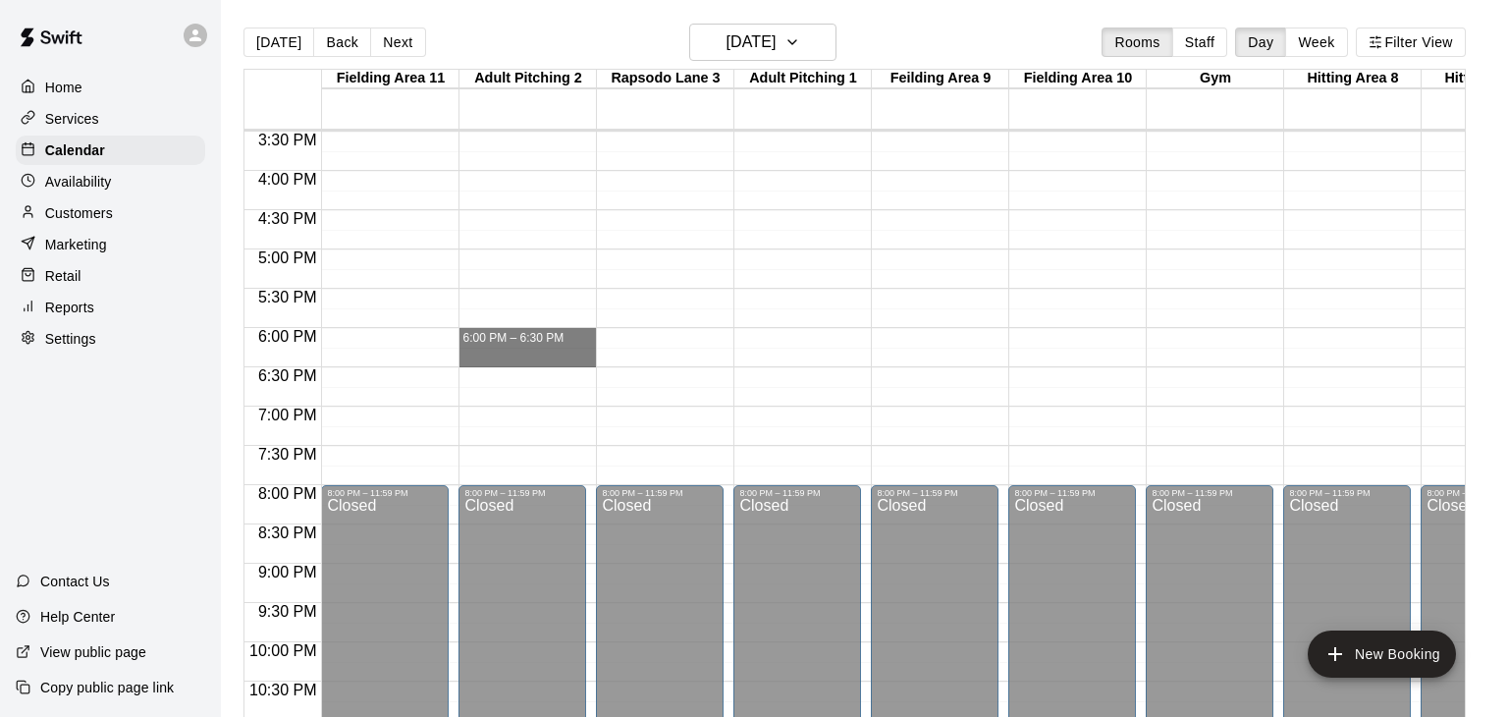
drag, startPoint x: 521, startPoint y: 330, endPoint x: 521, endPoint y: 363, distance: 33.4
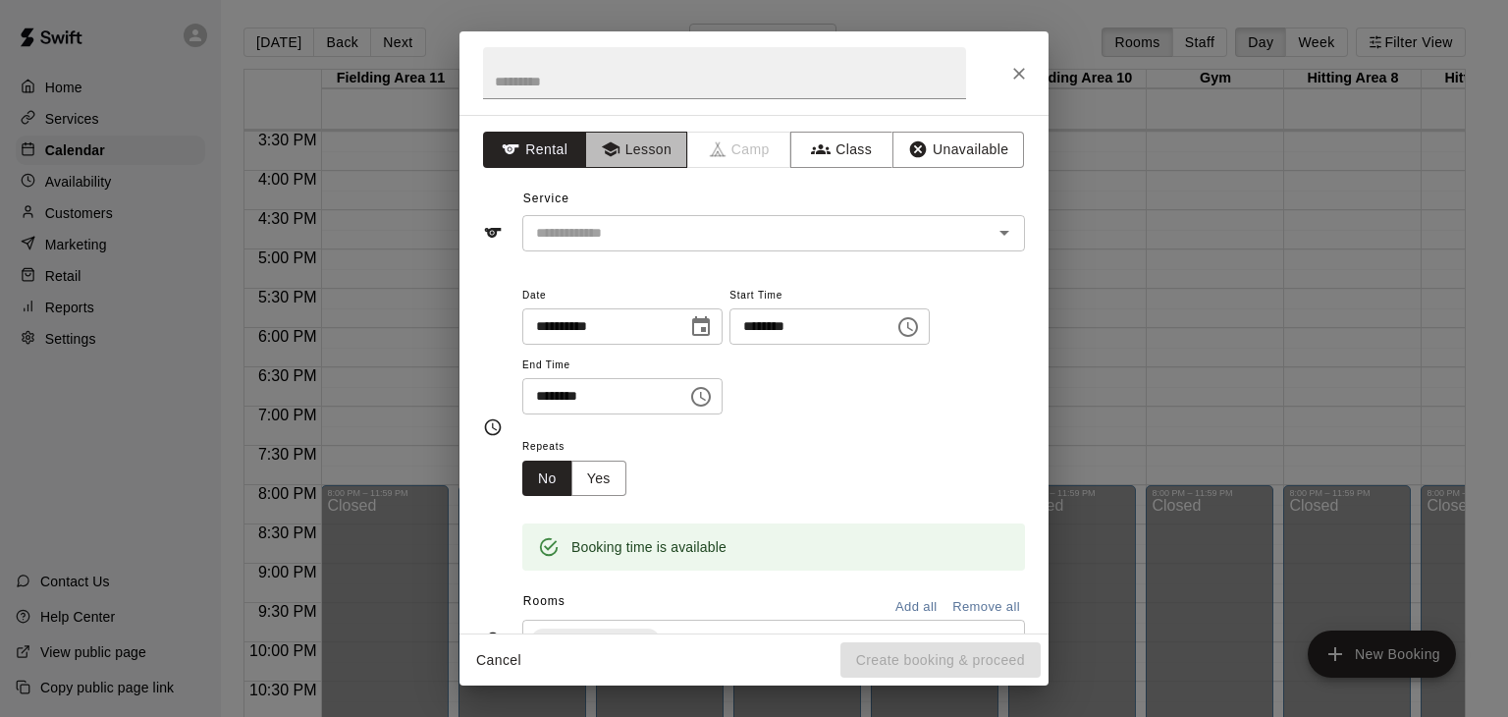
click at [646, 143] on button "Lesson" at bounding box center [636, 150] width 103 height 36
click at [641, 226] on input "text" at bounding box center [744, 233] width 433 height 25
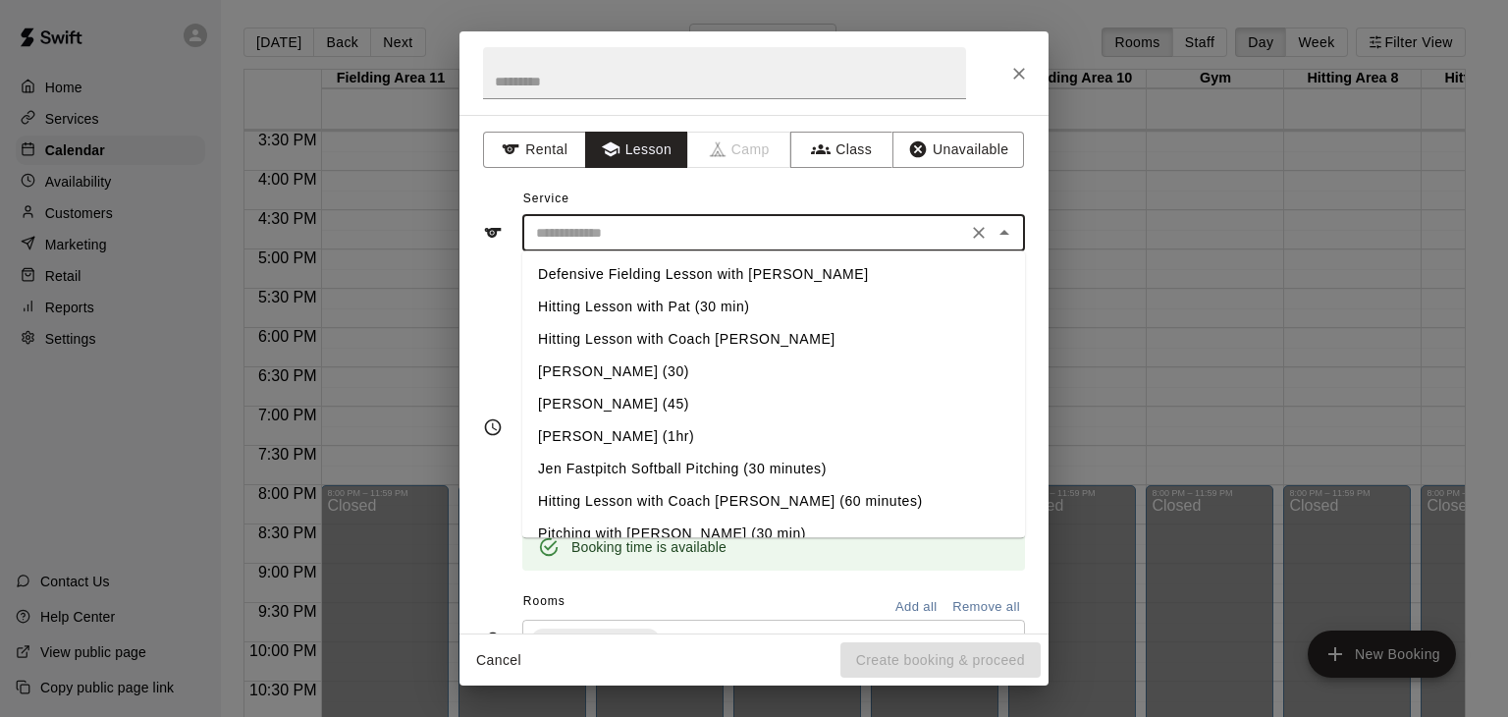
click at [653, 527] on li "Pitching with Enrique (30 min)" at bounding box center [773, 533] width 503 height 32
type input "**********"
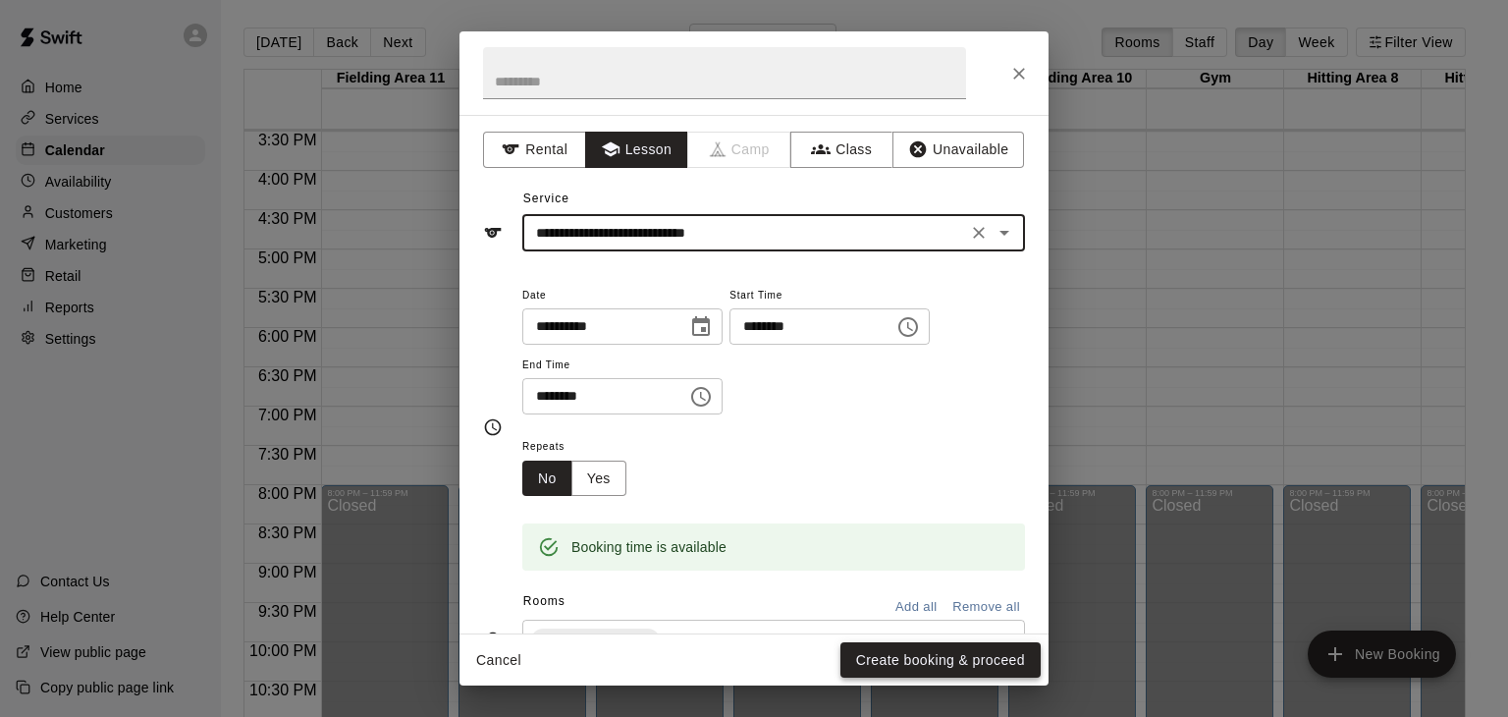
click at [898, 650] on button "Create booking & proceed" at bounding box center [940, 660] width 200 height 36
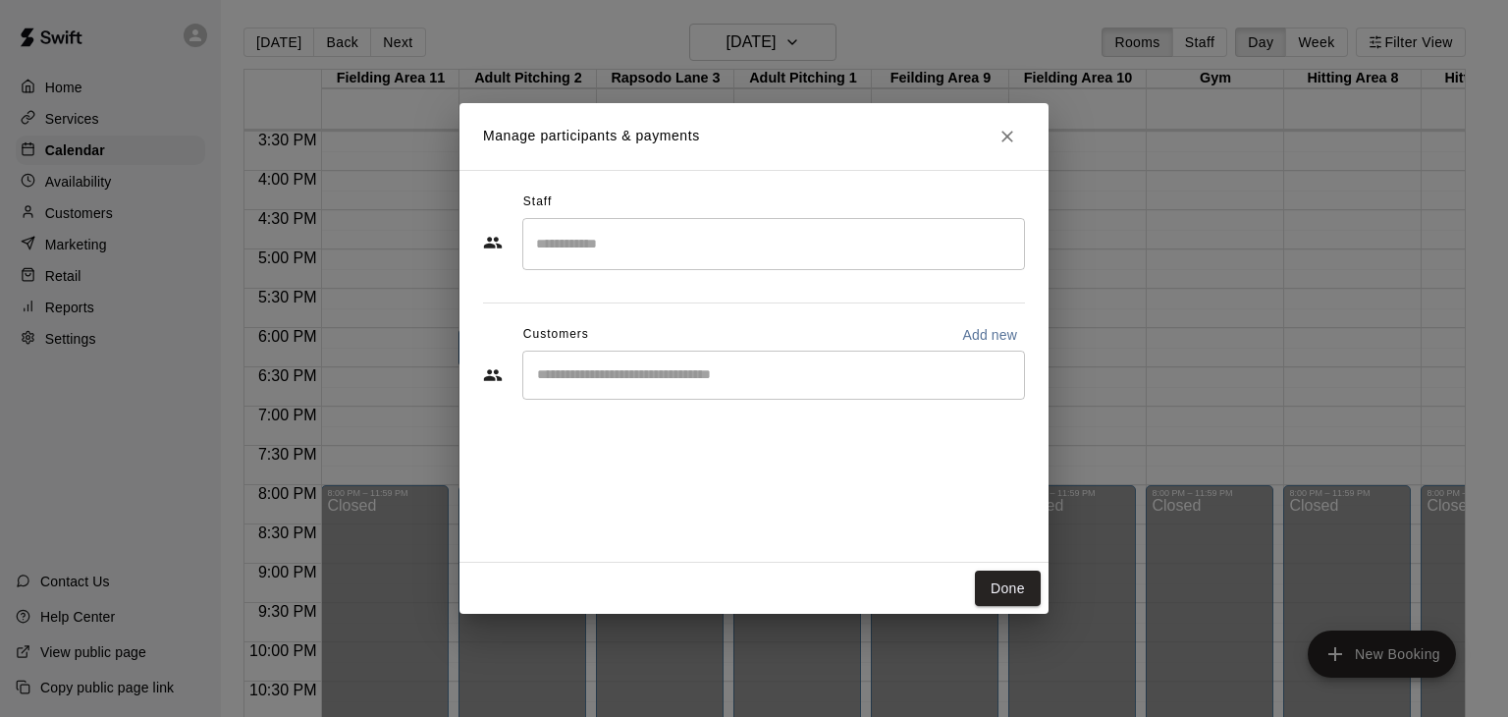
click at [624, 243] on input "Search staff" at bounding box center [773, 244] width 485 height 34
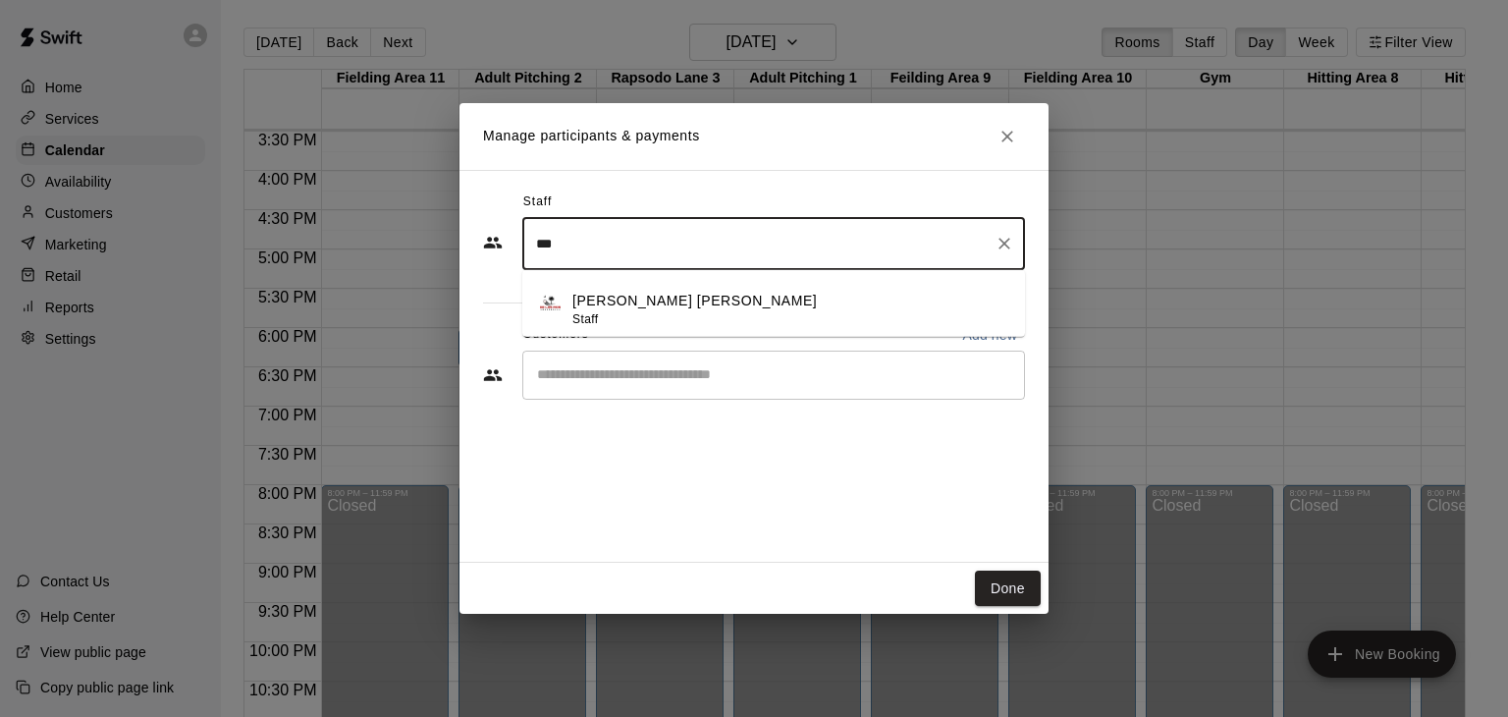
click at [644, 297] on p "Enrique De Los Rios" at bounding box center [694, 301] width 244 height 21
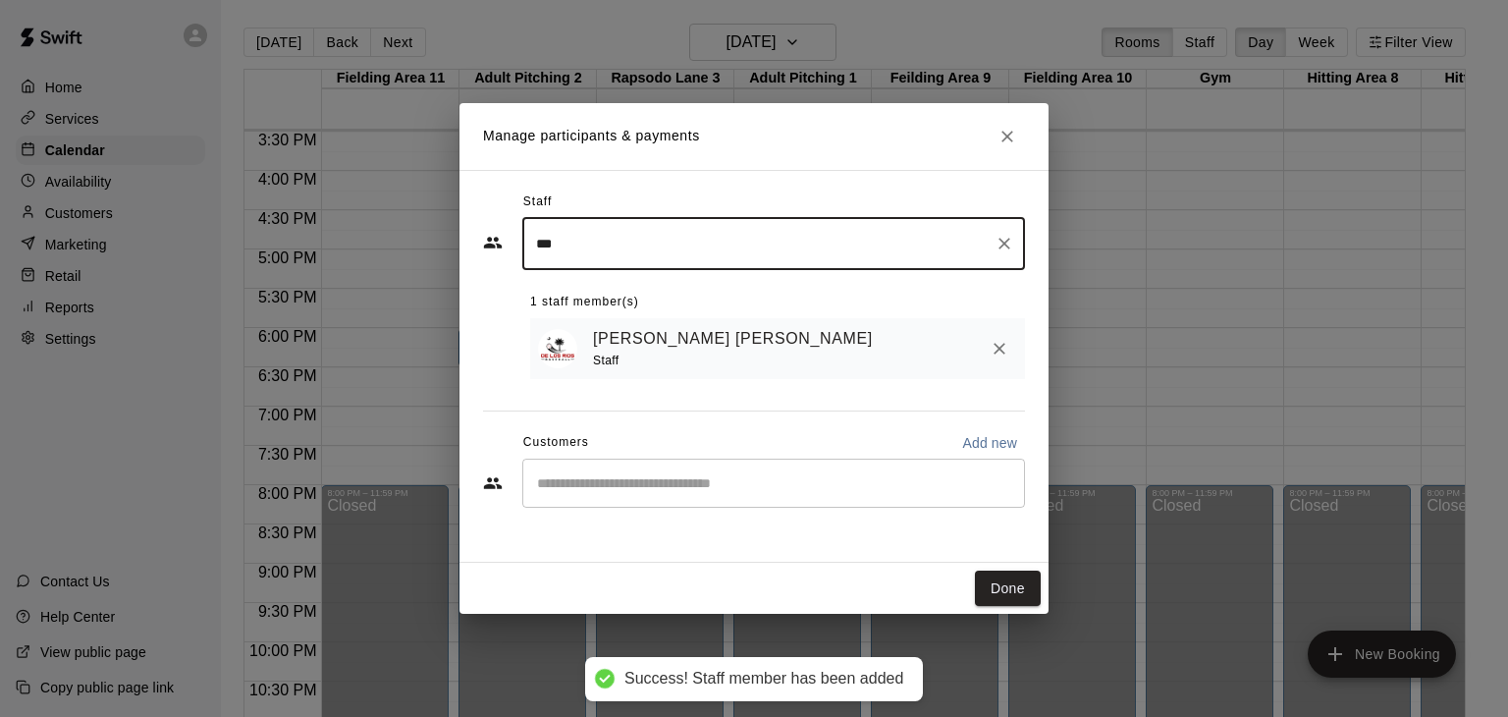
type input "***"
click at [576, 473] on input "Start typing to search customers..." at bounding box center [773, 483] width 485 height 20
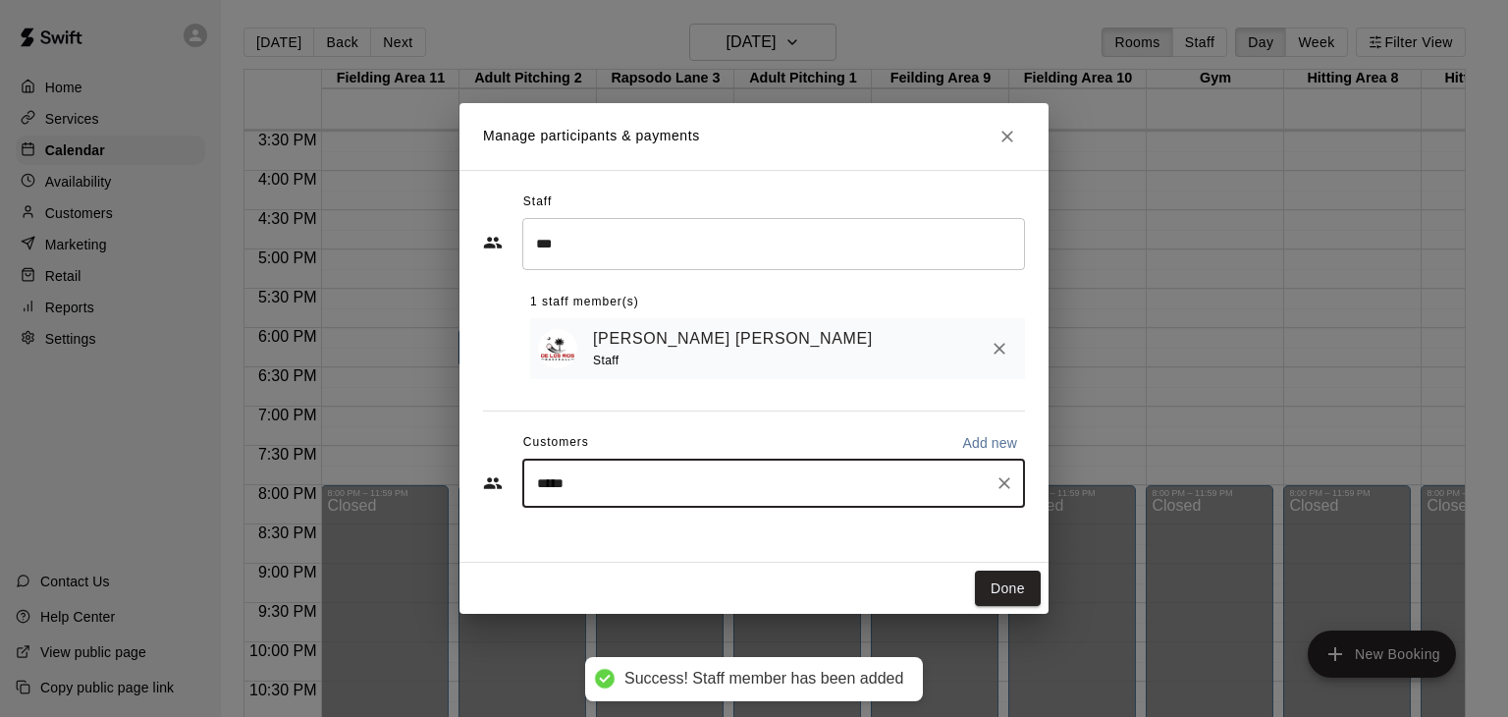
type input "******"
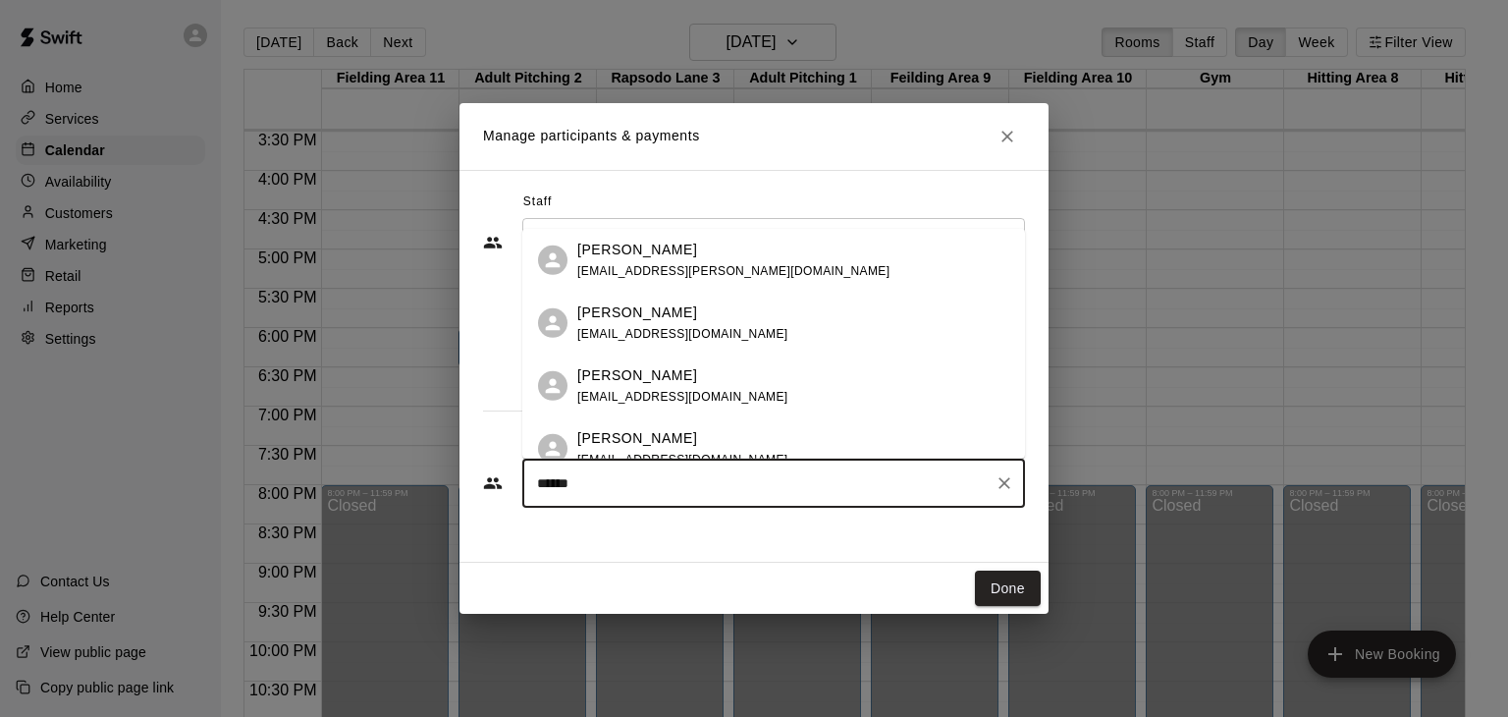
click at [612, 404] on div "Andrew Powell scout0352@gmail.com" at bounding box center [682, 386] width 211 height 42
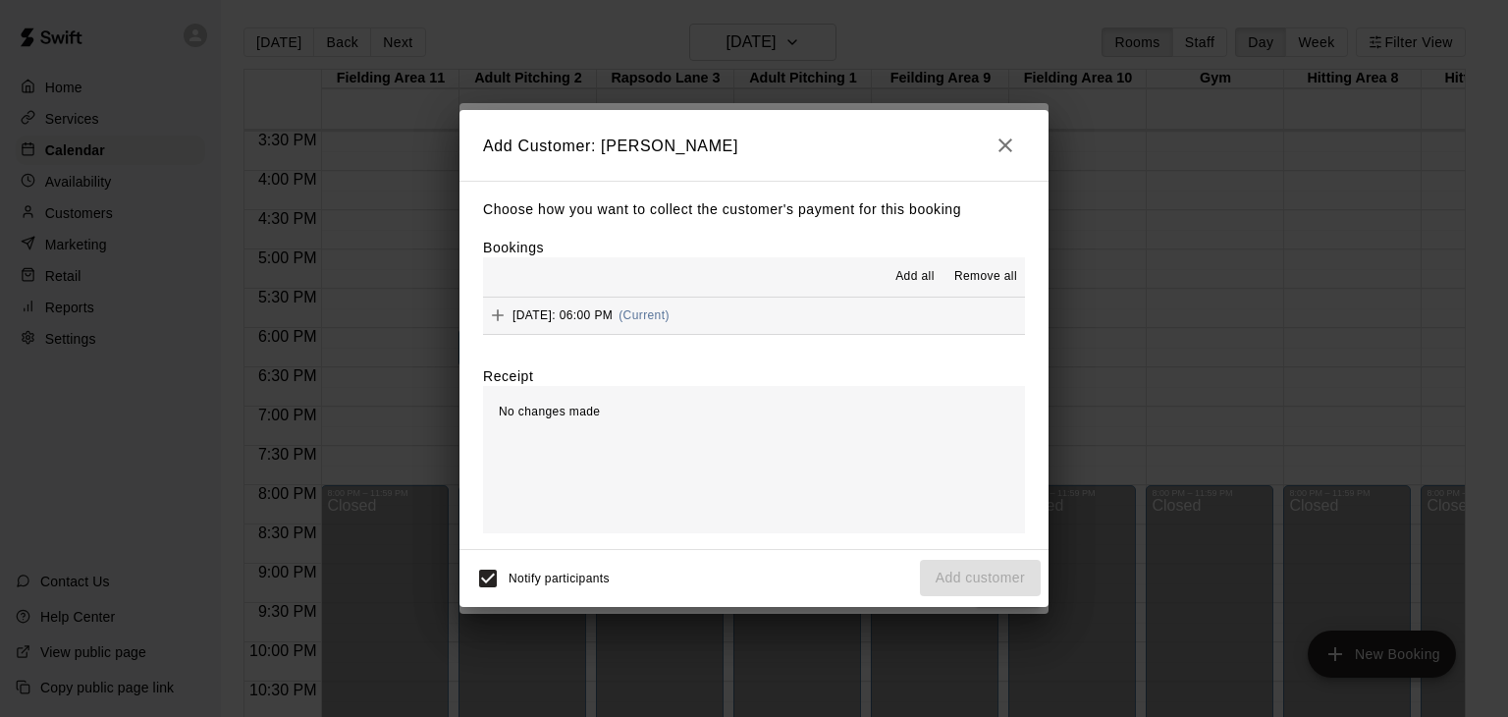
click at [916, 281] on span "Add all" at bounding box center [914, 277] width 39 height 20
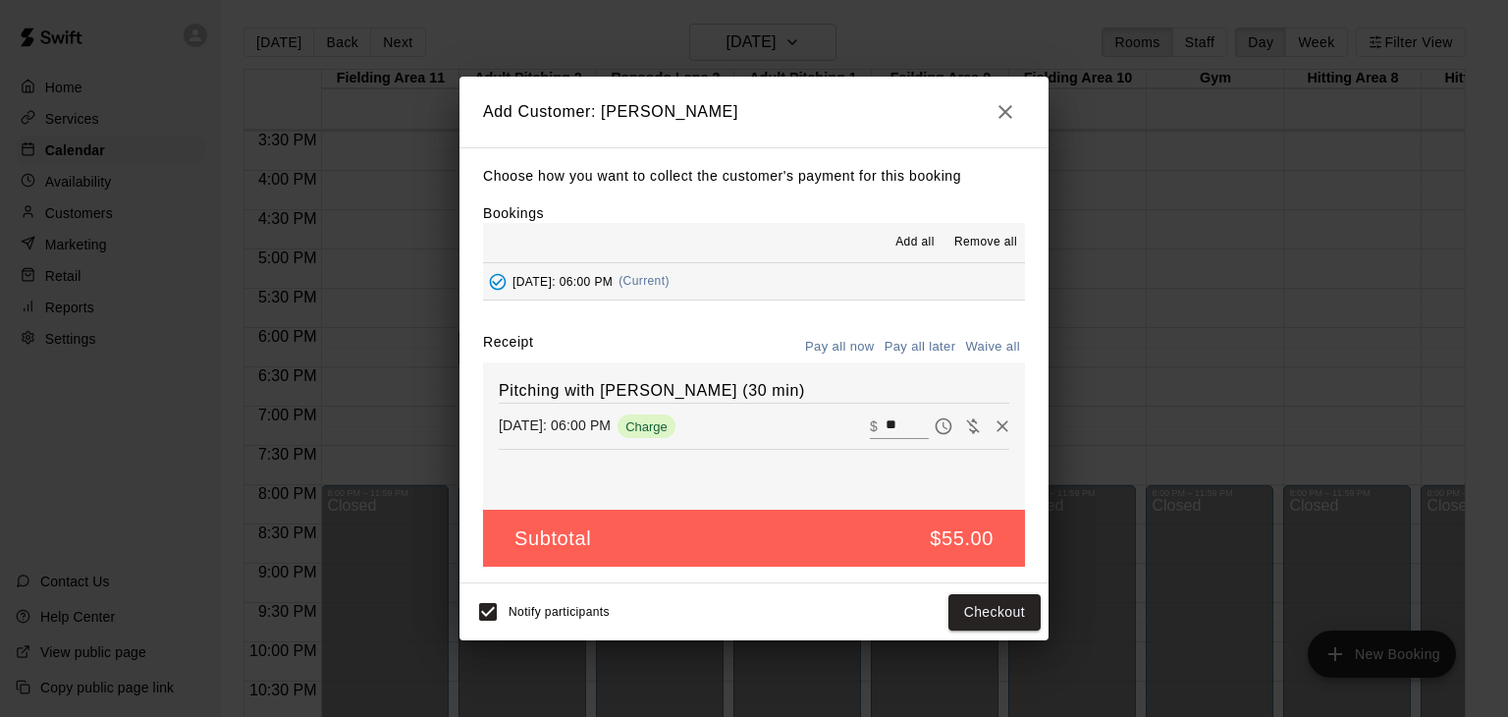
click at [937, 351] on button "Pay all later" at bounding box center [920, 347] width 81 height 30
click at [984, 614] on button "Add customer" at bounding box center [980, 612] width 121 height 36
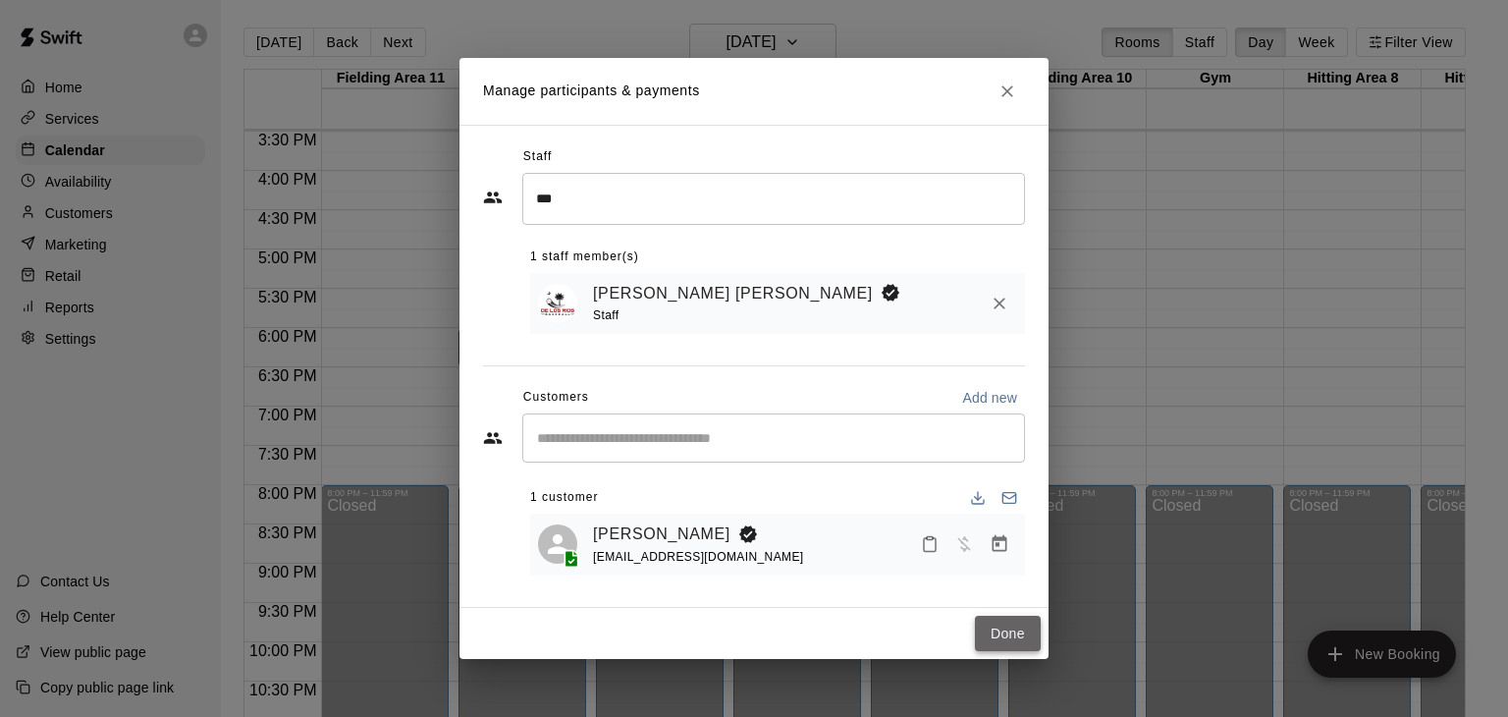
click at [999, 631] on button "Done" at bounding box center [1008, 634] width 66 height 36
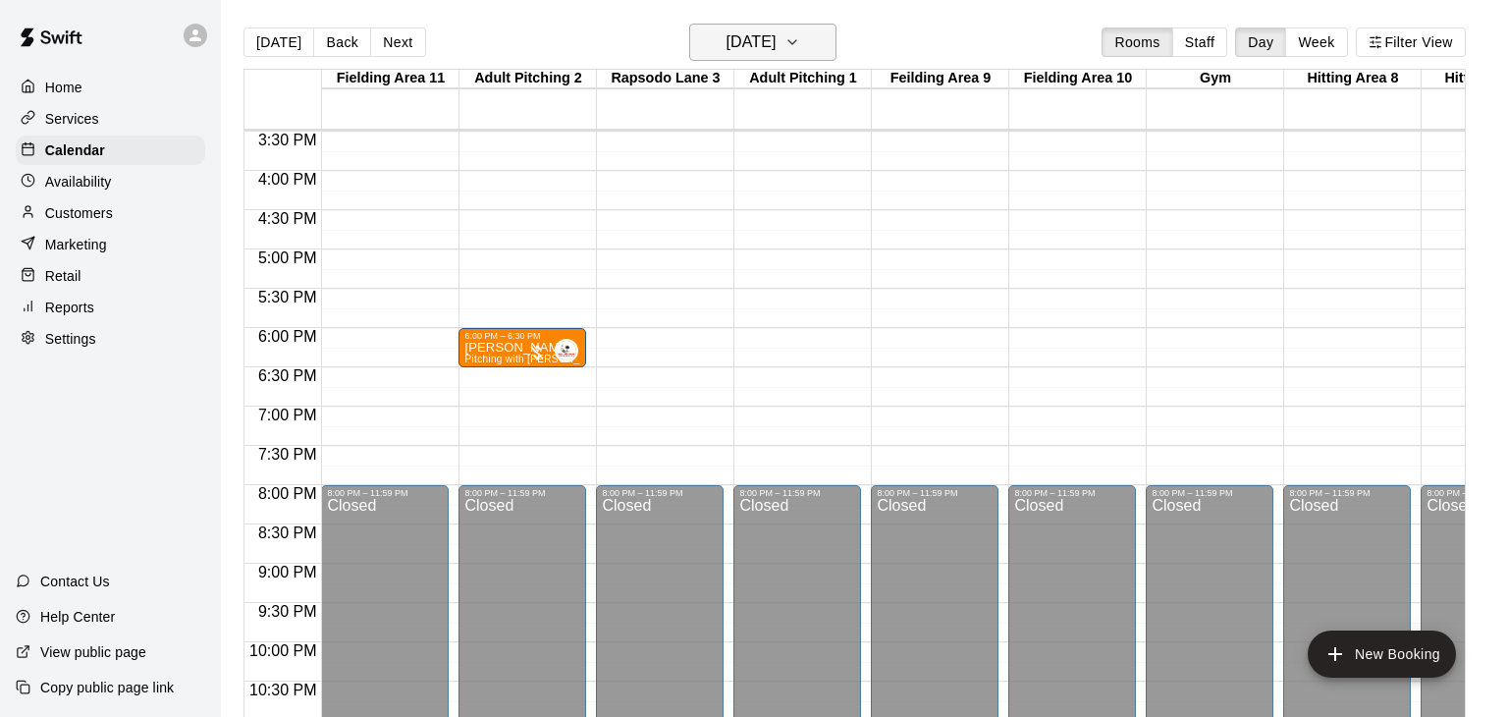
click at [800, 50] on icon "button" at bounding box center [792, 42] width 16 height 24
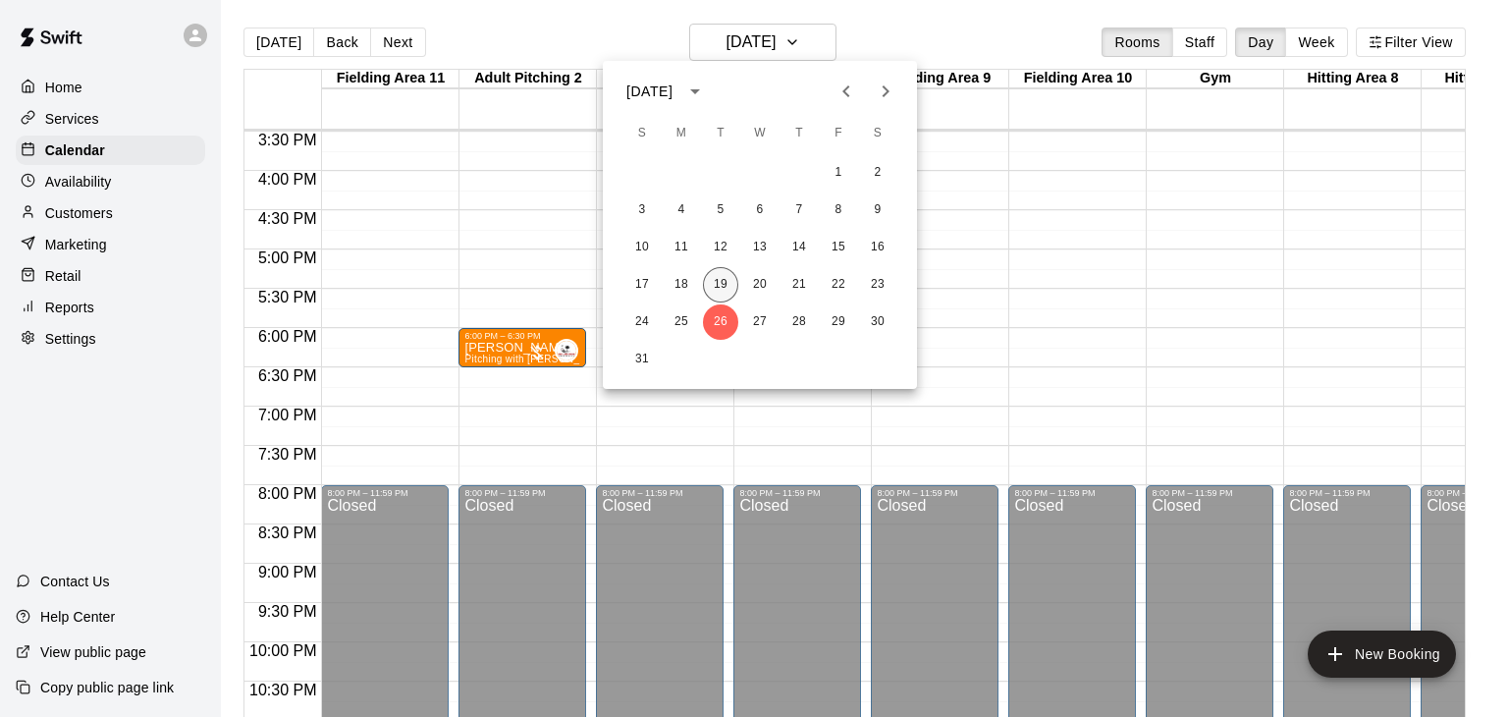
click at [721, 289] on button "19" at bounding box center [720, 284] width 35 height 35
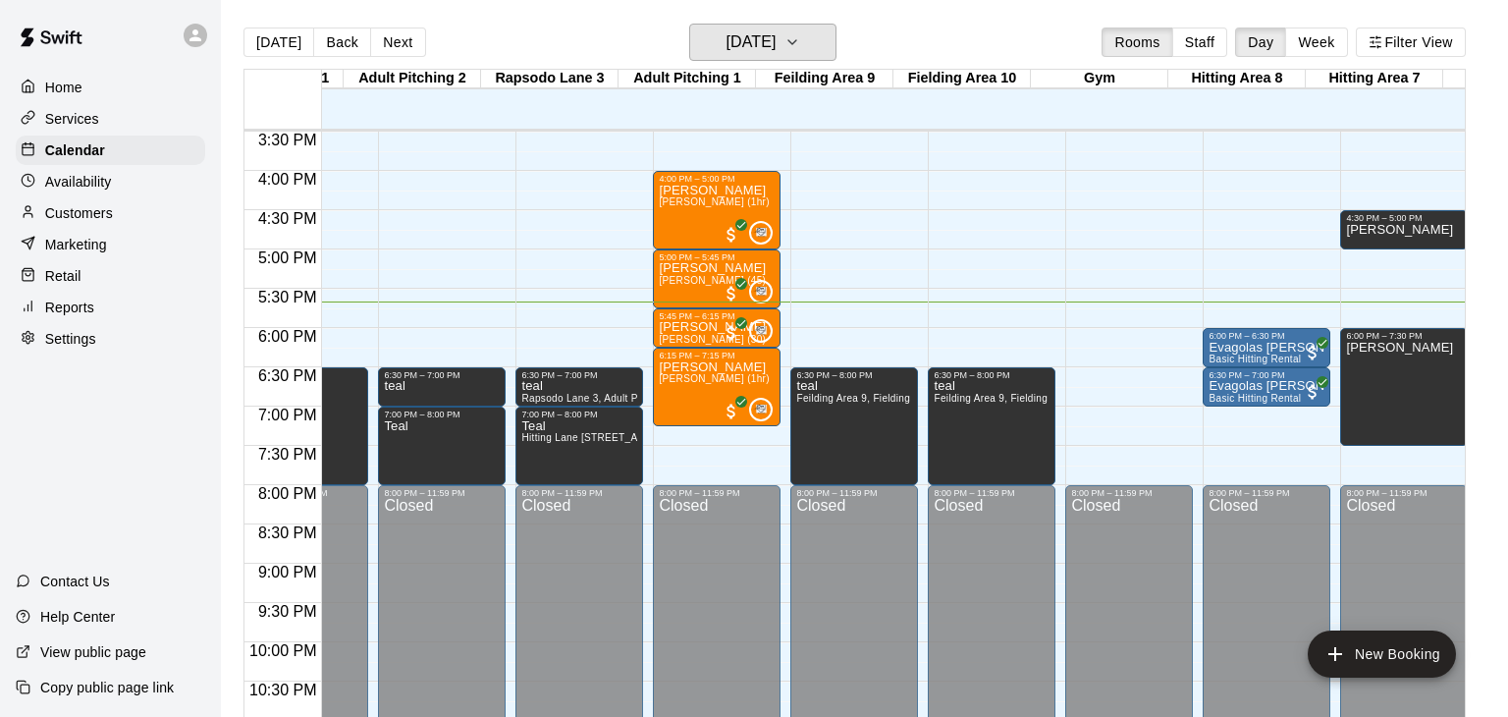
scroll to position [0, 75]
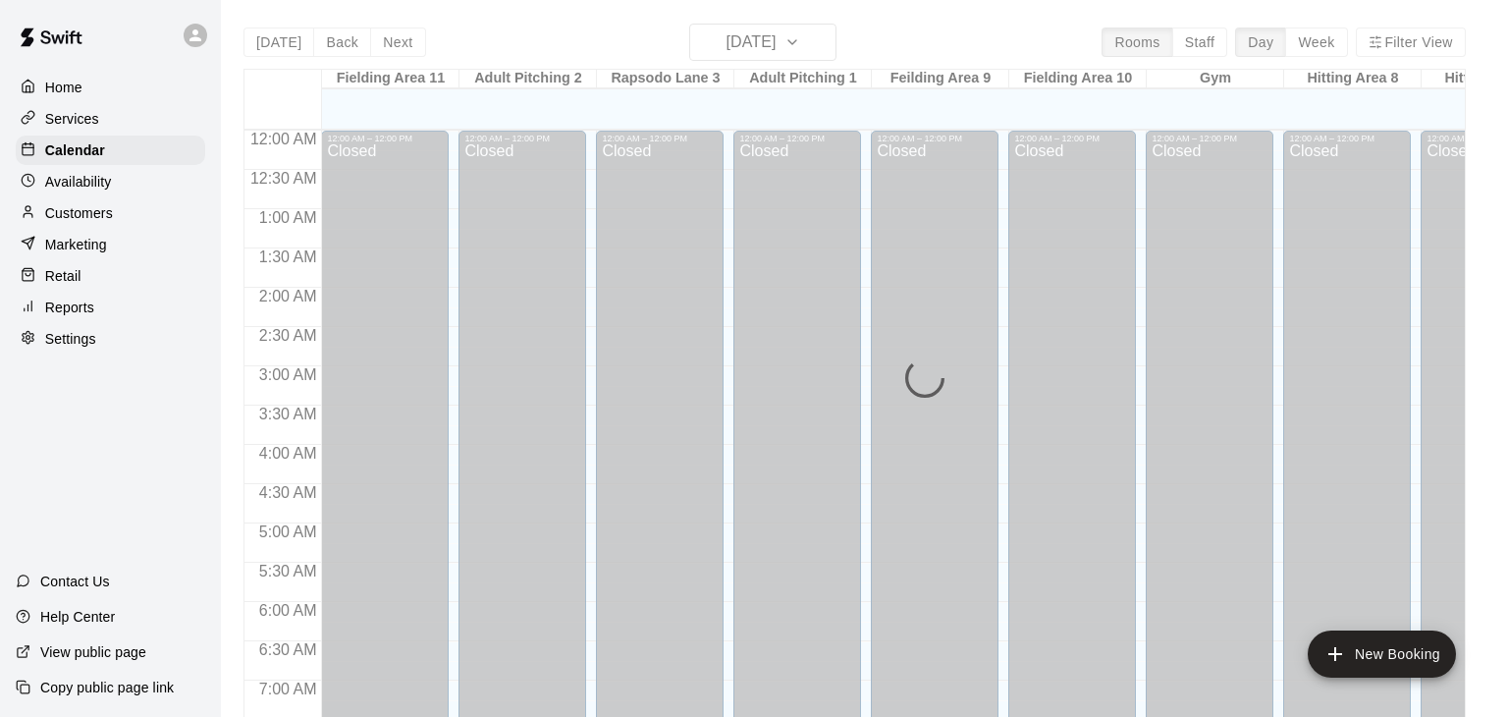
scroll to position [1216, 0]
